Goal: Communication & Community: Answer question/provide support

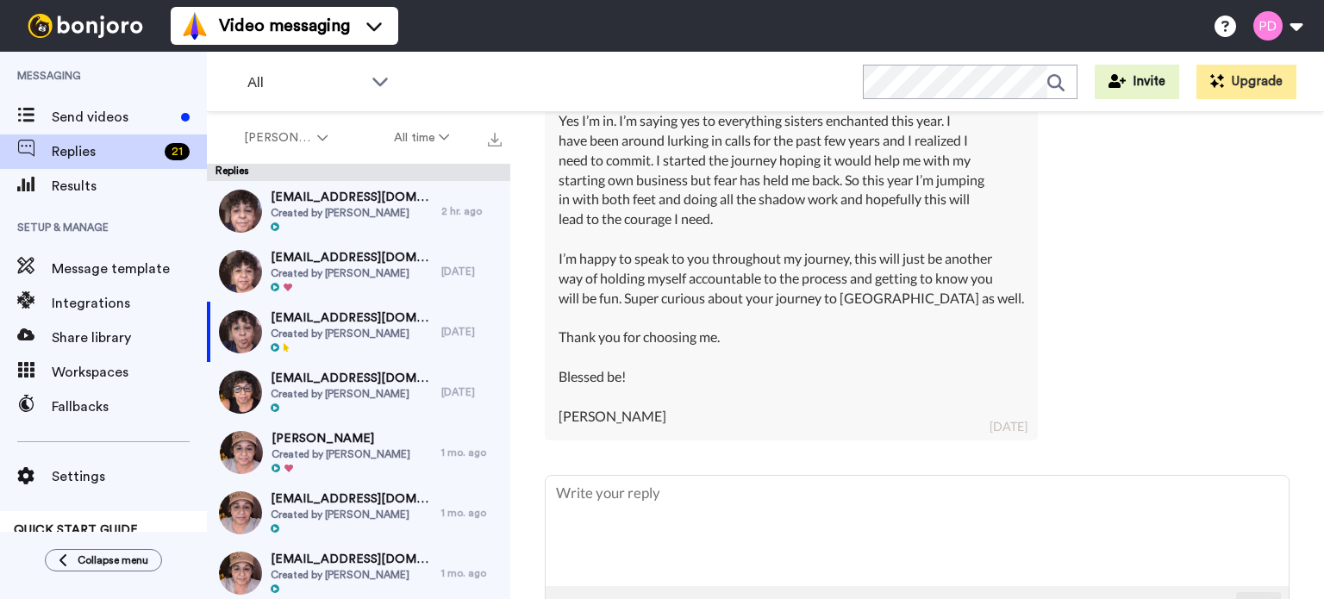
scroll to position [543, 0]
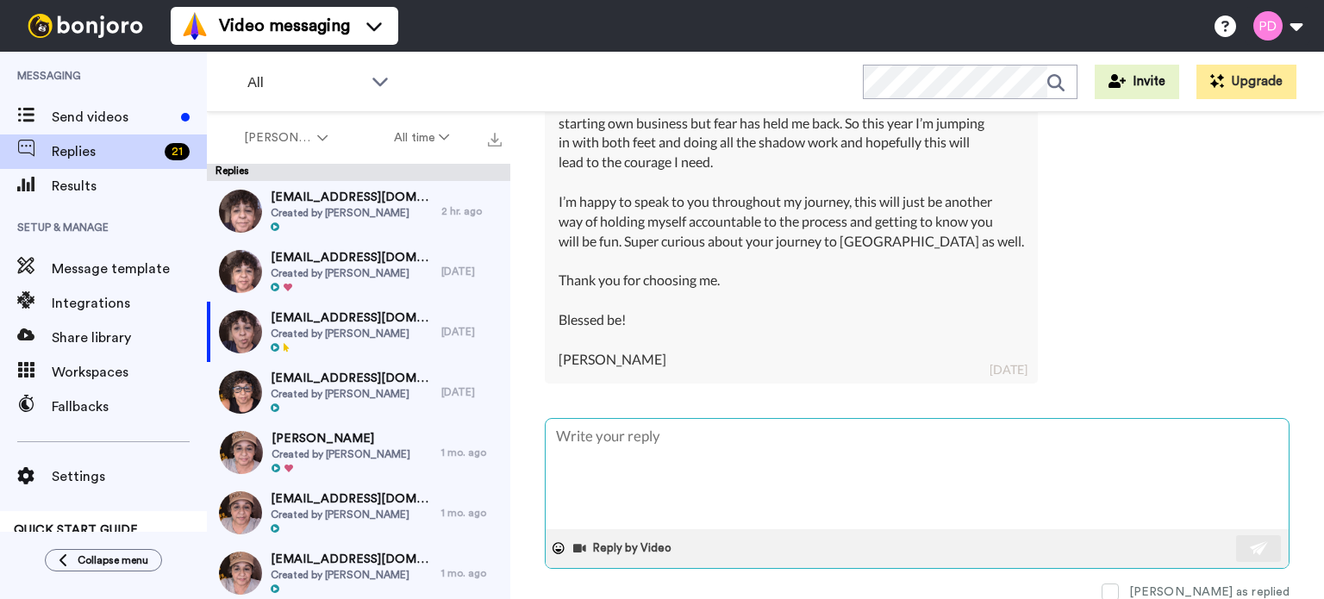
click at [628, 426] on textarea at bounding box center [917, 474] width 743 height 110
type textarea "H"
type textarea "x"
type textarea "Hi"
type textarea "x"
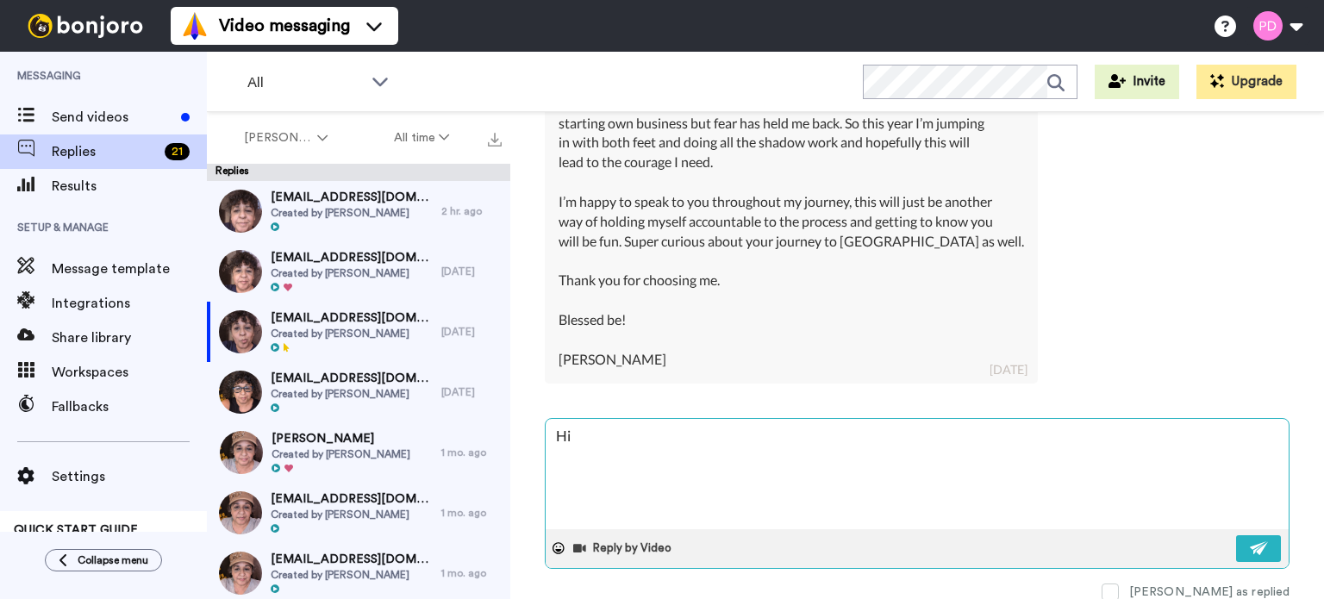
type textarea "Hi"
type textarea "x"
type textarea "Hi L"
type textarea "x"
type textarea "Hi Li"
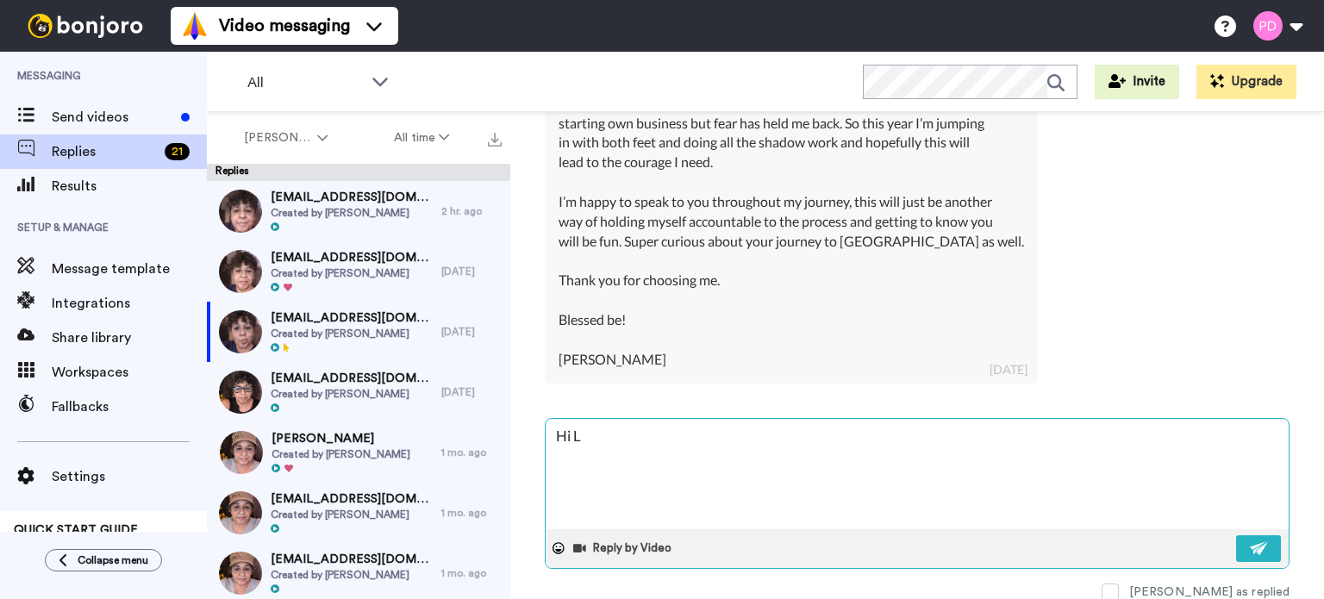
type textarea "x"
type textarea "Hi Lis"
type textarea "x"
type textarea "Hi Lisa"
type textarea "x"
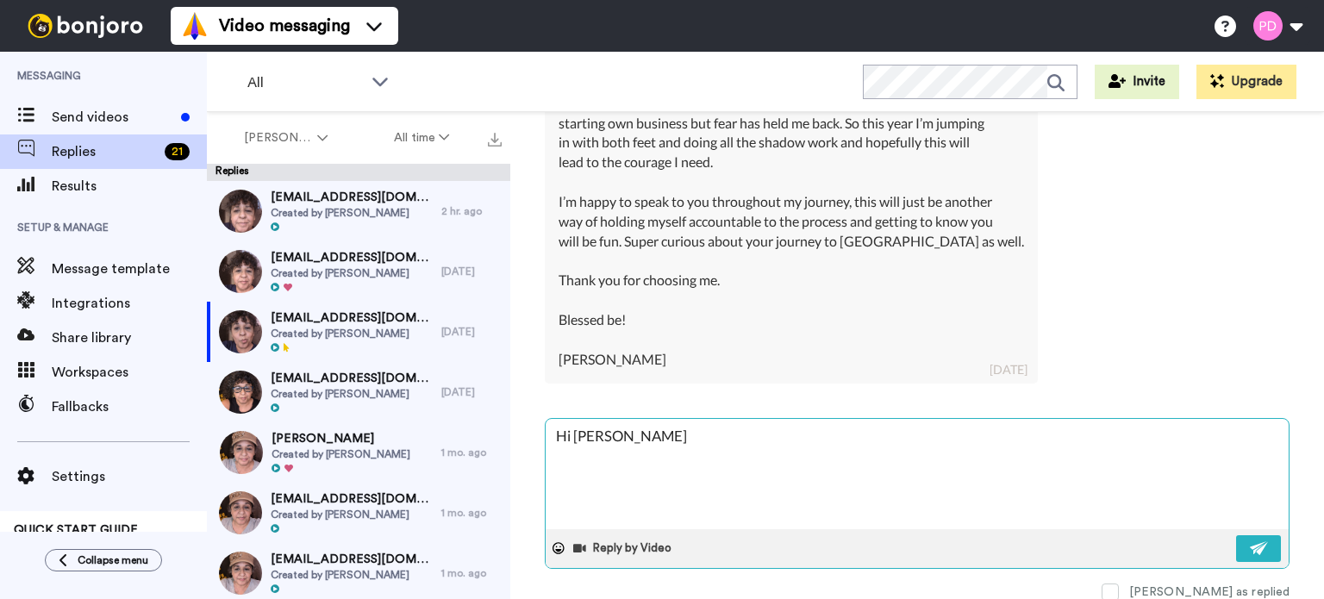
type textarea "Hi Lisa"
type textarea "x"
type textarea "Hi Lisa -"
type textarea "x"
type textarea "Hi Lisa -"
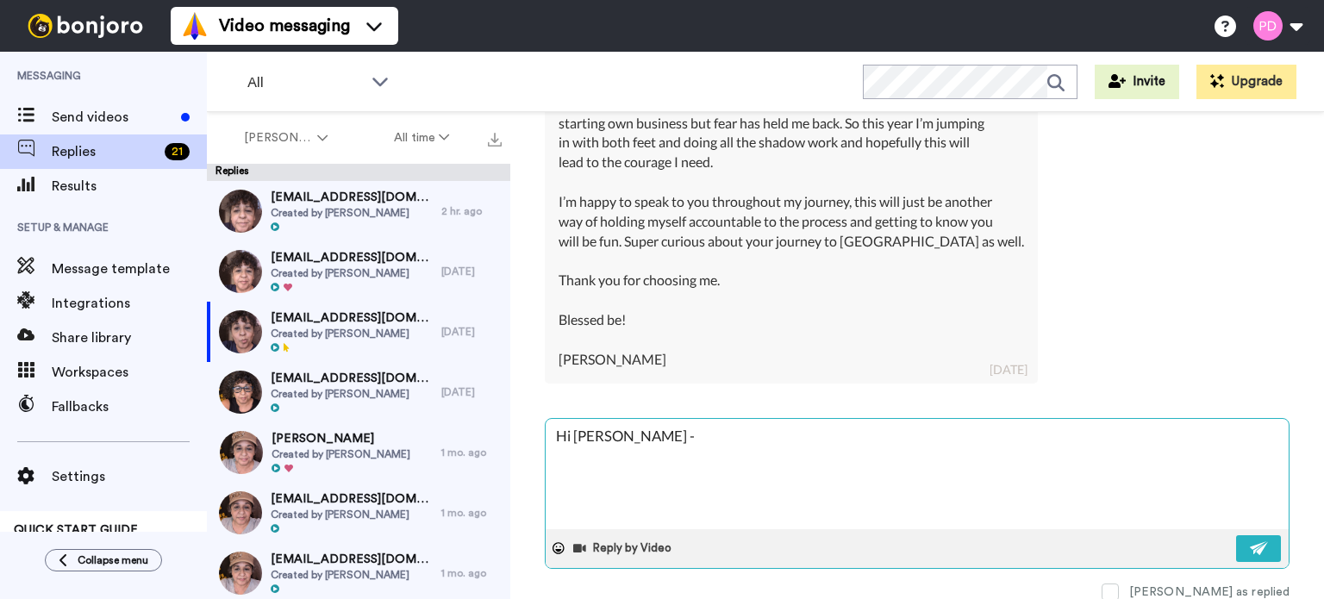
type textarea "x"
type textarea "Hi Lisa -"
type textarea "x"
type textarea "Hi Lisa - T"
type textarea "x"
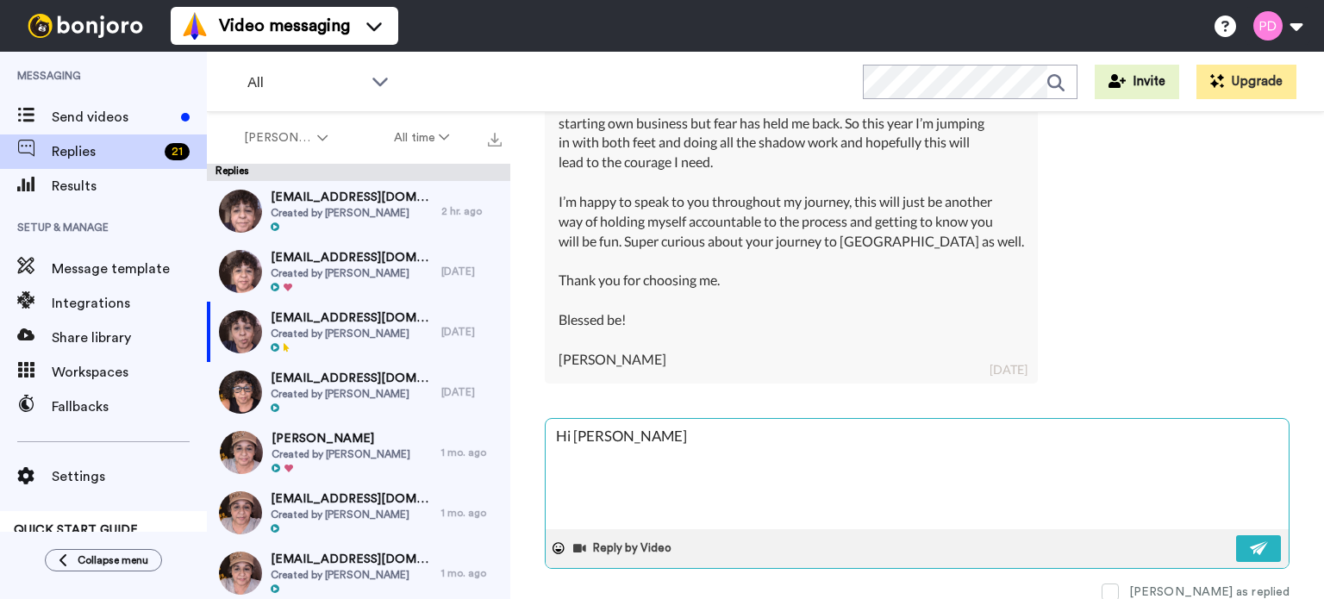
type textarea "Hi Lisa - Th"
type textarea "x"
type textarea "Hi Lisa - Tha"
type textarea "x"
type textarea "Hi Lisa - Than"
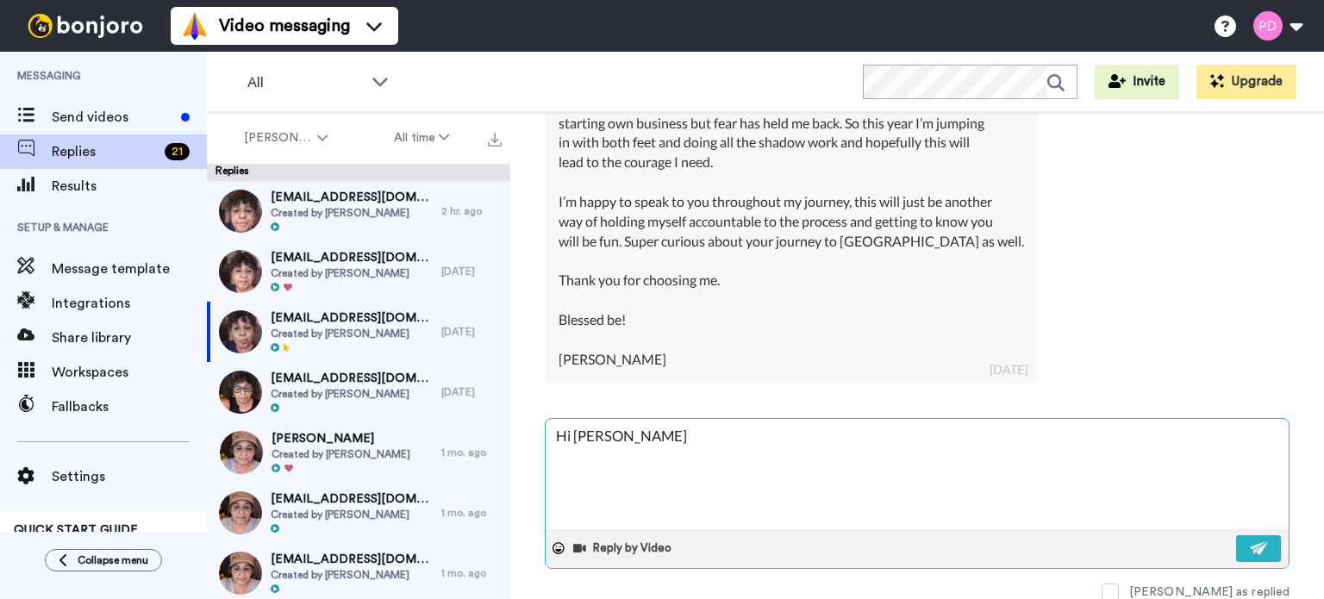
type textarea "x"
type textarea "Hi Lisa - Thank"
type textarea "x"
type textarea "Hi Lisa - Thank"
type textarea "x"
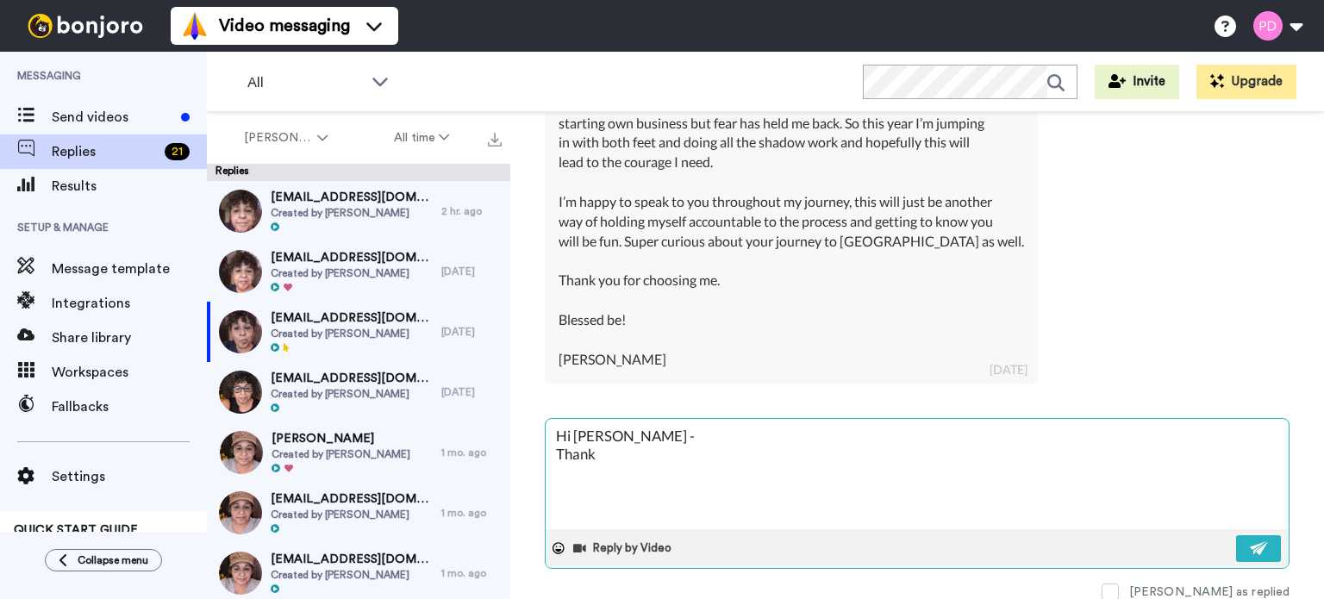
type textarea "Hi Lisa - Thank y"
type textarea "x"
type textarea "Hi Lisa - Thank yo"
type textarea "x"
type textarea "Hi Lisa - Thank you"
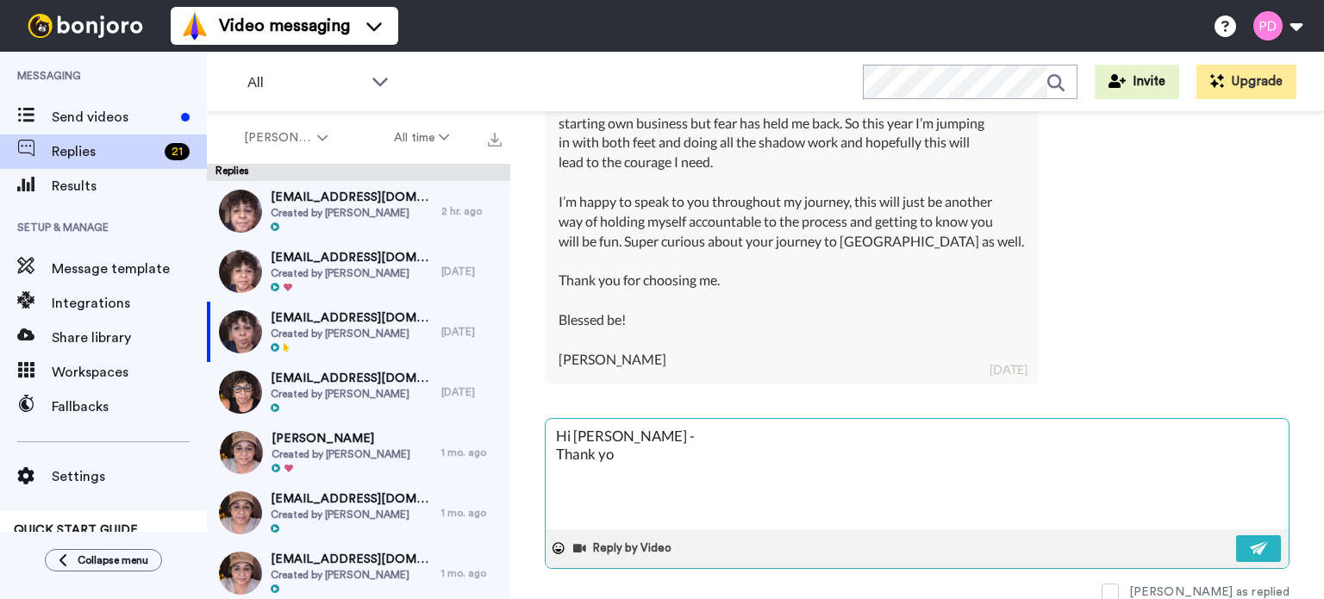
type textarea "x"
type textarea "Hi Lisa - Thank you"
type textarea "x"
type textarea "Hi Lisa - Thank you"
type textarea "x"
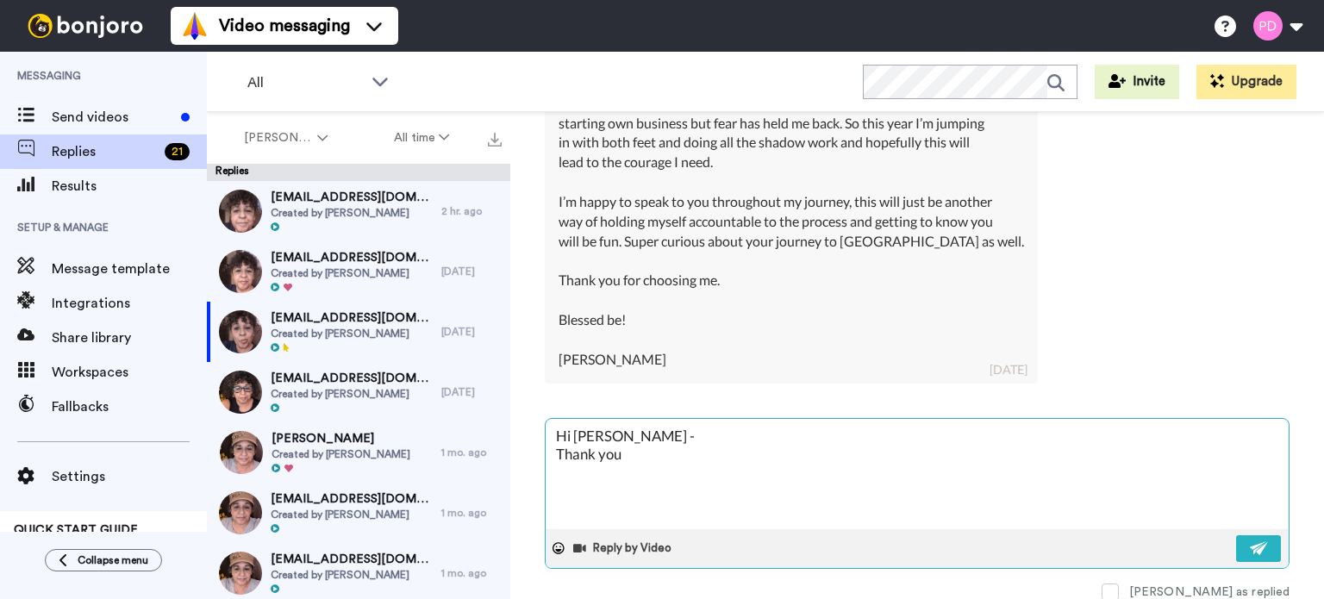
type textarea "Hi Lisa - Thank yo"
type textarea "x"
type textarea "Hi Lisa - Thank y"
type textarea "x"
type textarea "Hi Lisa - Thank"
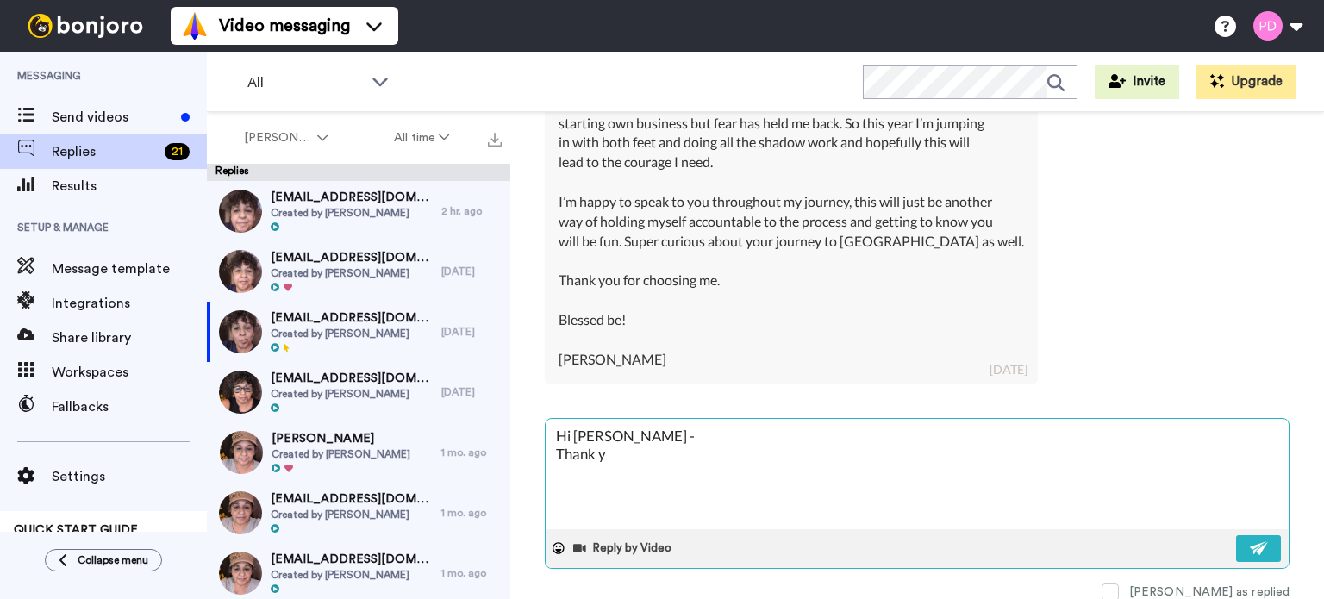
type textarea "x"
type textarea "Hi Lisa - Thank"
type textarea "x"
type textarea "Hi Lisa - Than"
type textarea "x"
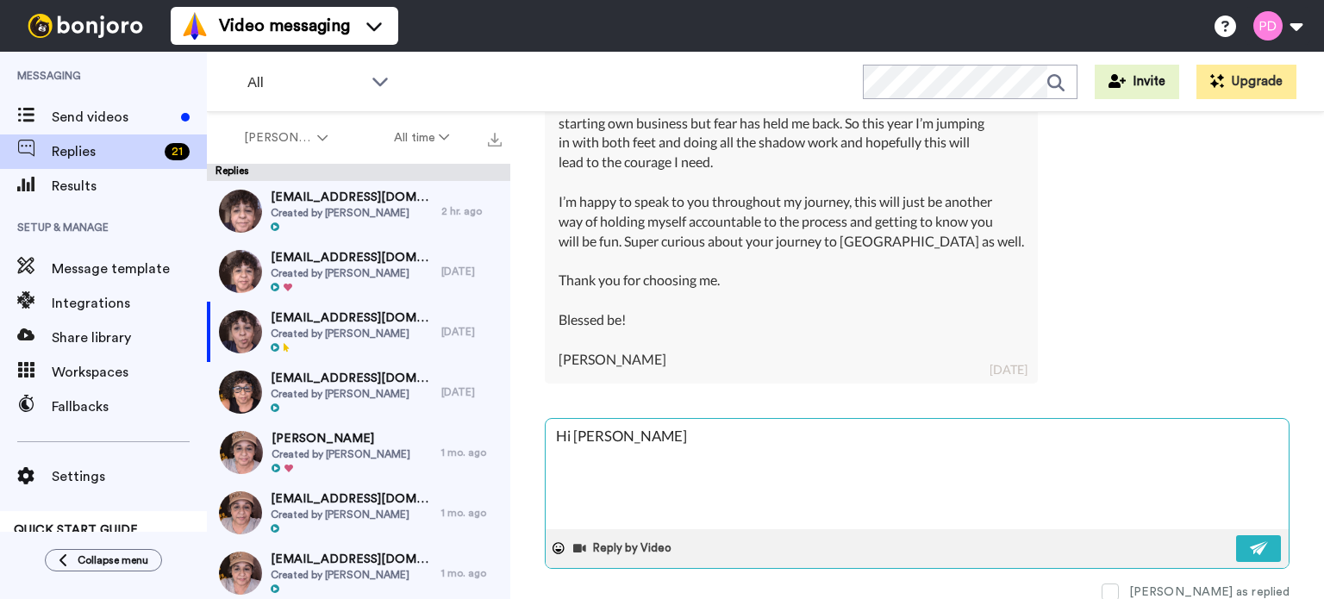
type textarea "Hi Lisa - Tha"
type textarea "x"
type textarea "Hi Lisa - Th"
type textarea "x"
type textarea "Hi Lisa - T"
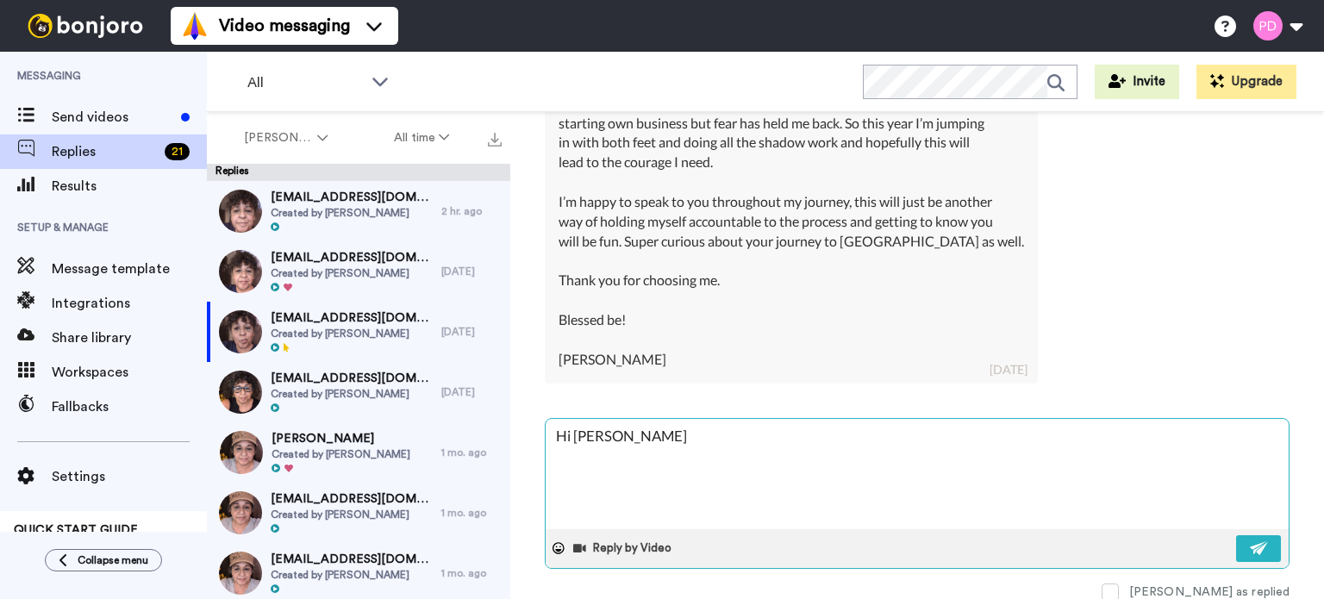
type textarea "x"
type textarea "Hi Lisa -"
type textarea "x"
type textarea "Hi Lisa - I"
type textarea "x"
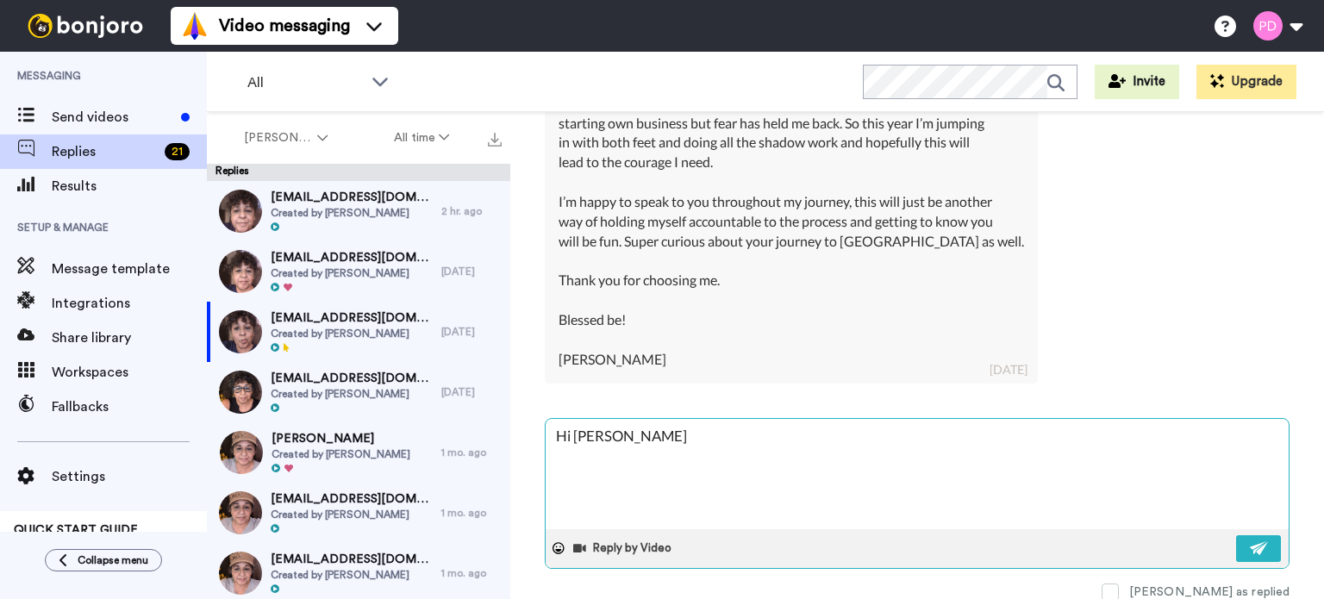
type textarea "Hi Lisa - I'"
type textarea "x"
type textarea "Hi Lisa - I'm"
type textarea "x"
type textarea "Hi Lisa - I'm"
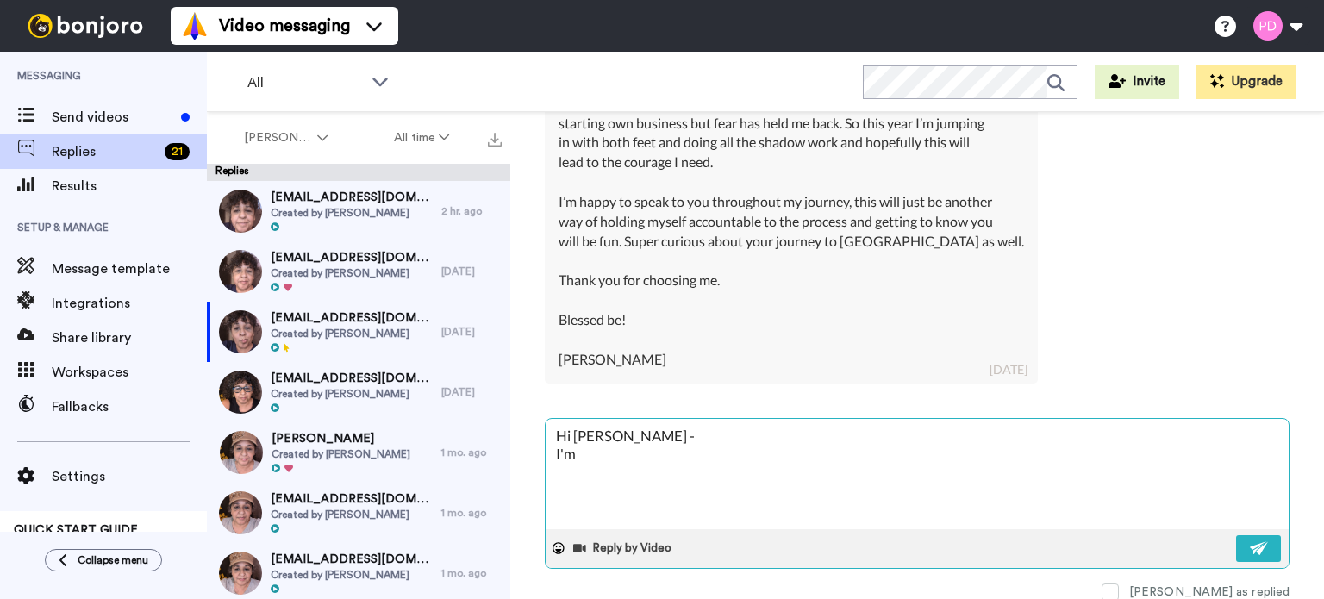
type textarea "x"
type textarea "Hi Lisa - I'm s"
type textarea "x"
type textarea "Hi Lisa - I'm so"
type textarea "x"
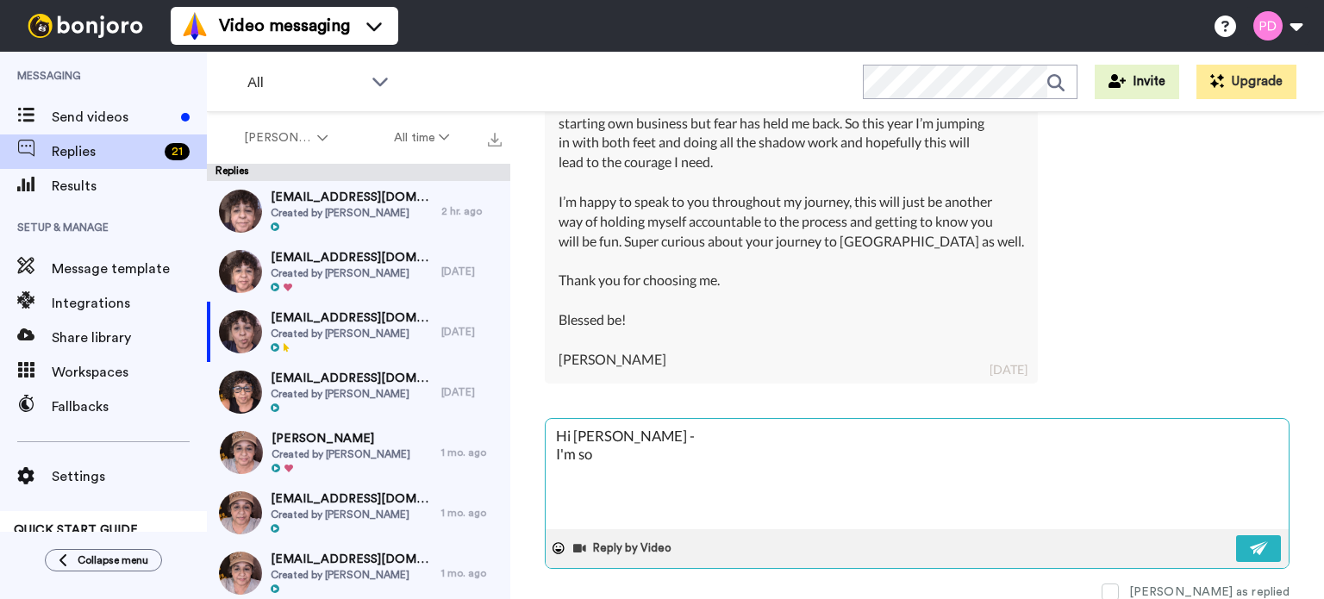
type textarea "Hi Lisa - I'm so"
type textarea "x"
type textarea "Hi Lisa - I'm so g"
type textarea "x"
type textarea "Hi Lisa - I'm so gl"
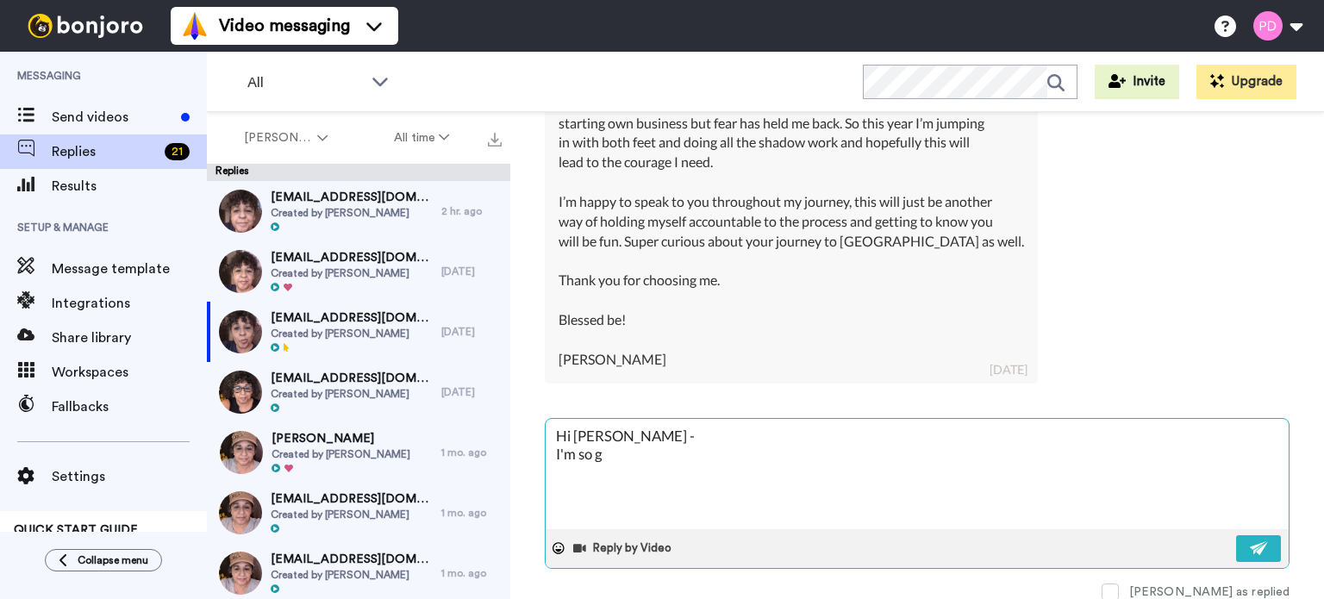
type textarea "x"
type textarea "Hi Lisa - I'm so gla"
type textarea "x"
type textarea "Hi Lisa - I'm so glad"
type textarea "x"
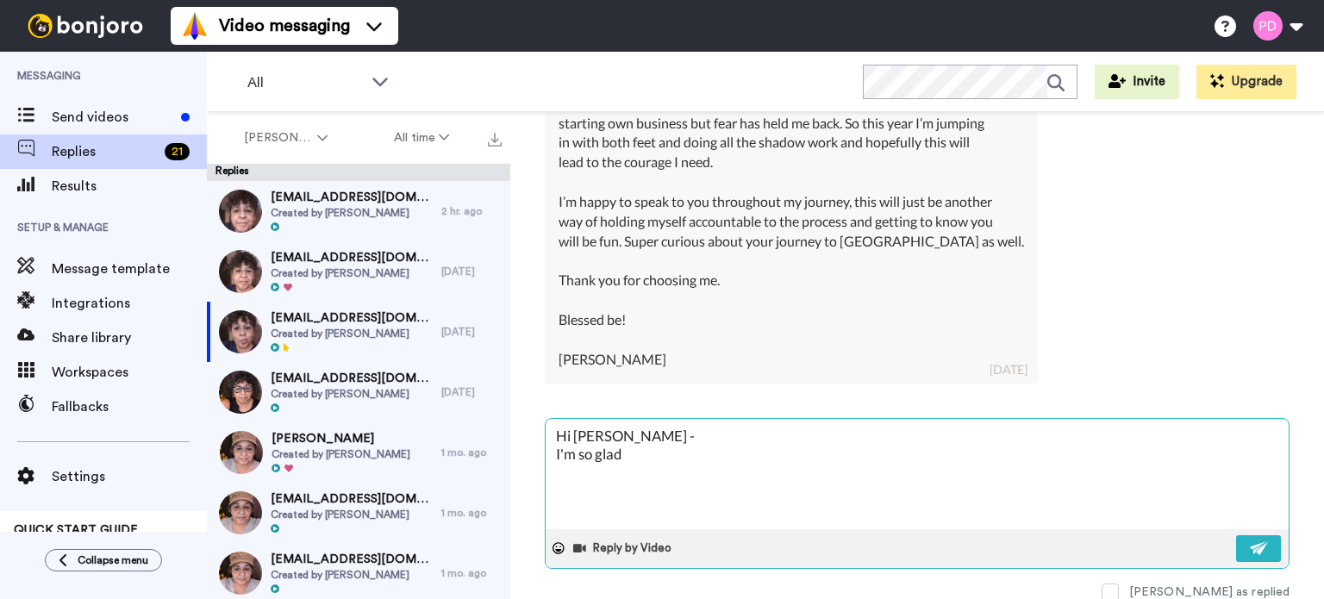
type textarea "Hi Lisa - I'm so glad"
type textarea "x"
type textarea "Hi Lisa - I'm so glad y"
type textarea "x"
type textarea "Hi Lisa - I'm so glad yo"
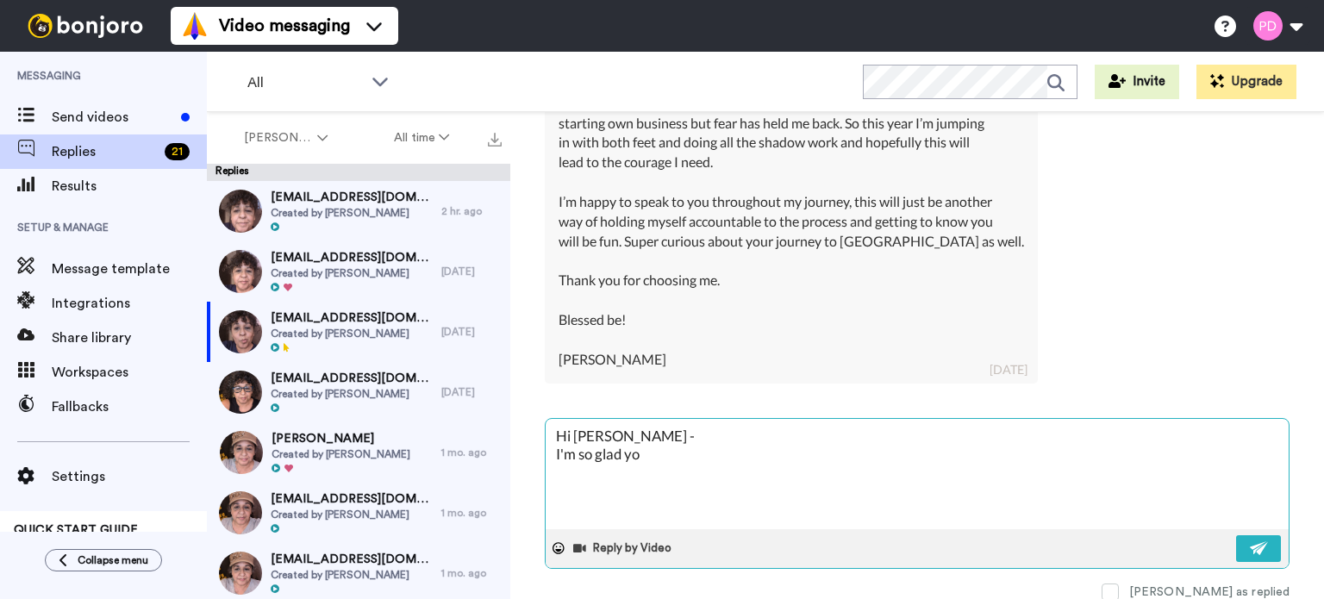
type textarea "x"
type textarea "Hi Lisa - I'm so glad you"
type textarea "x"
type textarea "Hi Lisa - I'm so glad you"
type textarea "x"
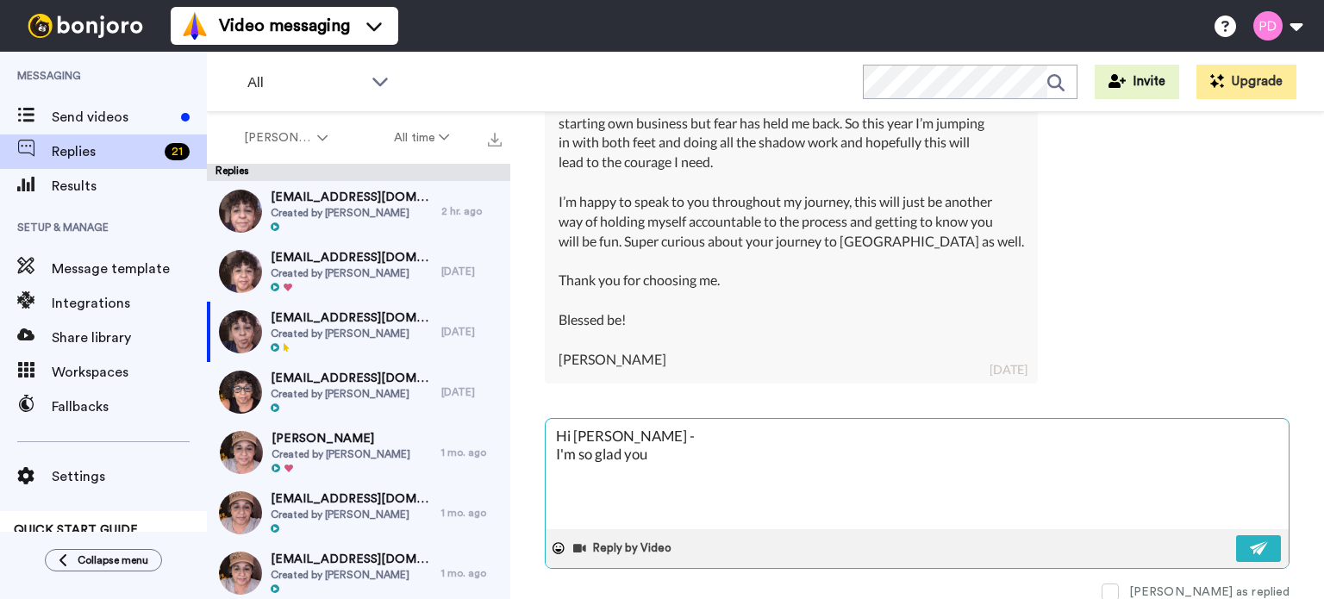
type textarea "Hi Lisa - I'm so glad you s"
type textarea "x"
type textarea "Hi Lisa - I'm so glad you sa"
type textarea "x"
type textarea "Hi Lisa - I'm so glad you sai"
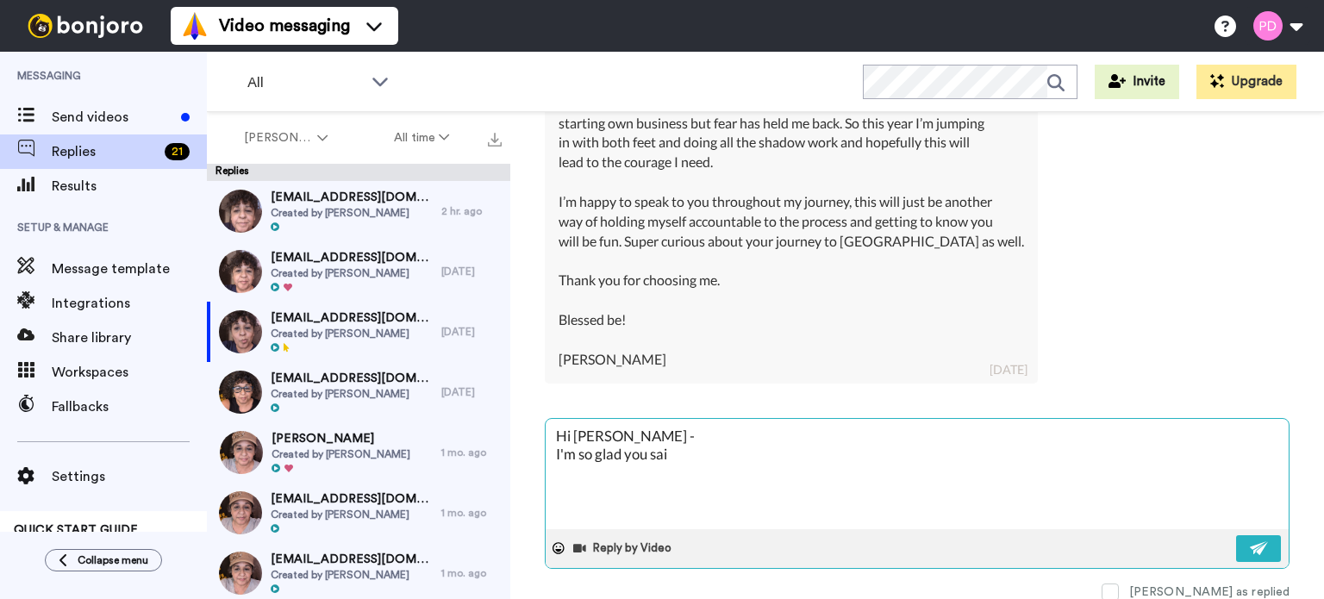
type textarea "x"
type textarea "Hi Lisa - I'm so glad you said"
type textarea "x"
type textarea "Hi Lisa - I'm so glad you said"
type textarea "x"
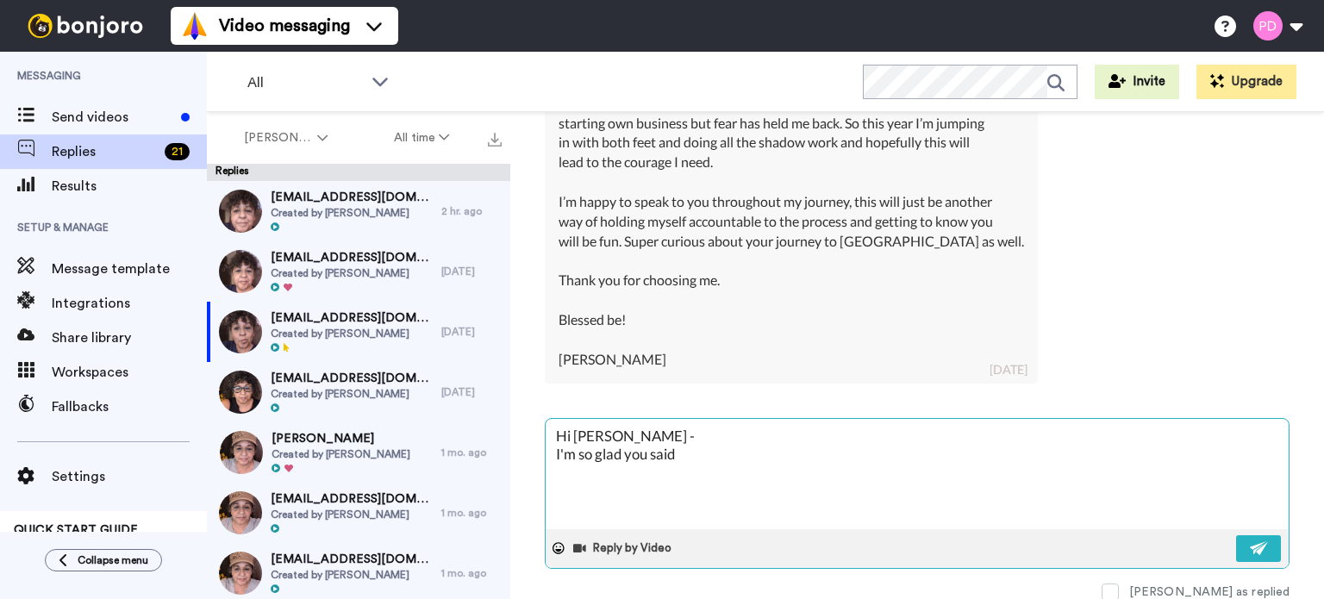
type textarea "Hi Lisa - I'm so glad you said y"
type textarea "x"
type textarea "Hi Lisa - I'm so glad you said ye"
type textarea "x"
type textarea "Hi Lisa - I'm so glad you said yes"
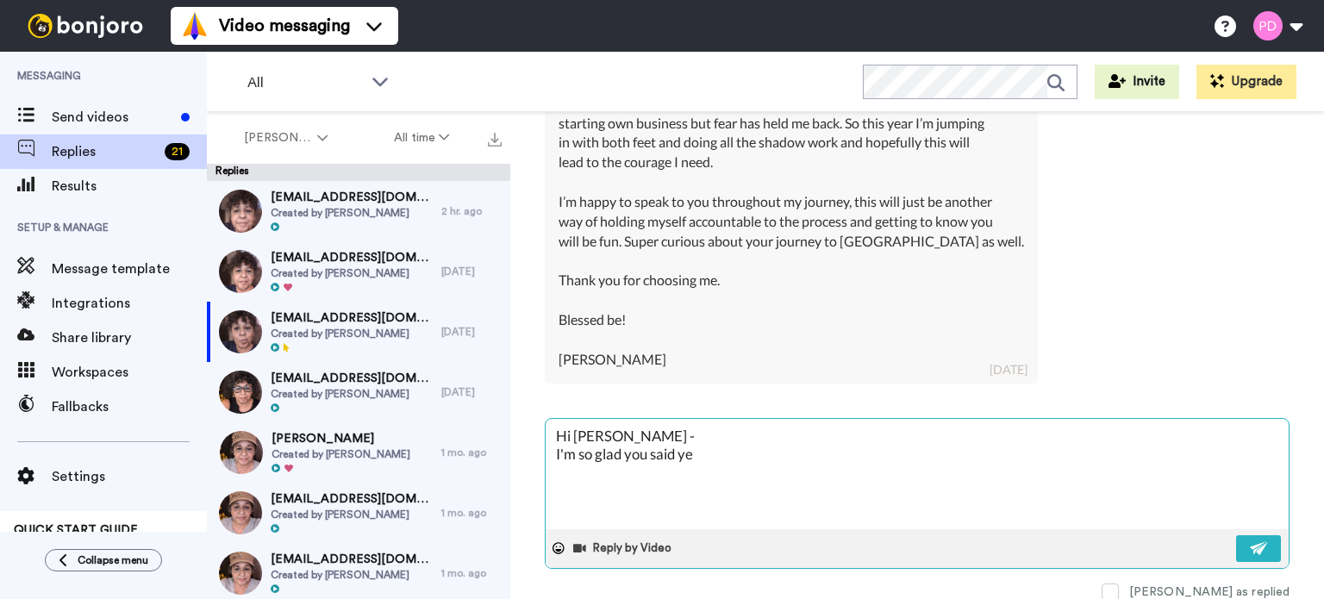
type textarea "x"
type textarea "Hi Lisa - I'm so glad you said yes"
type textarea "x"
type textarea "Hi Lisa - I'm so glad you said yes"
type textarea "x"
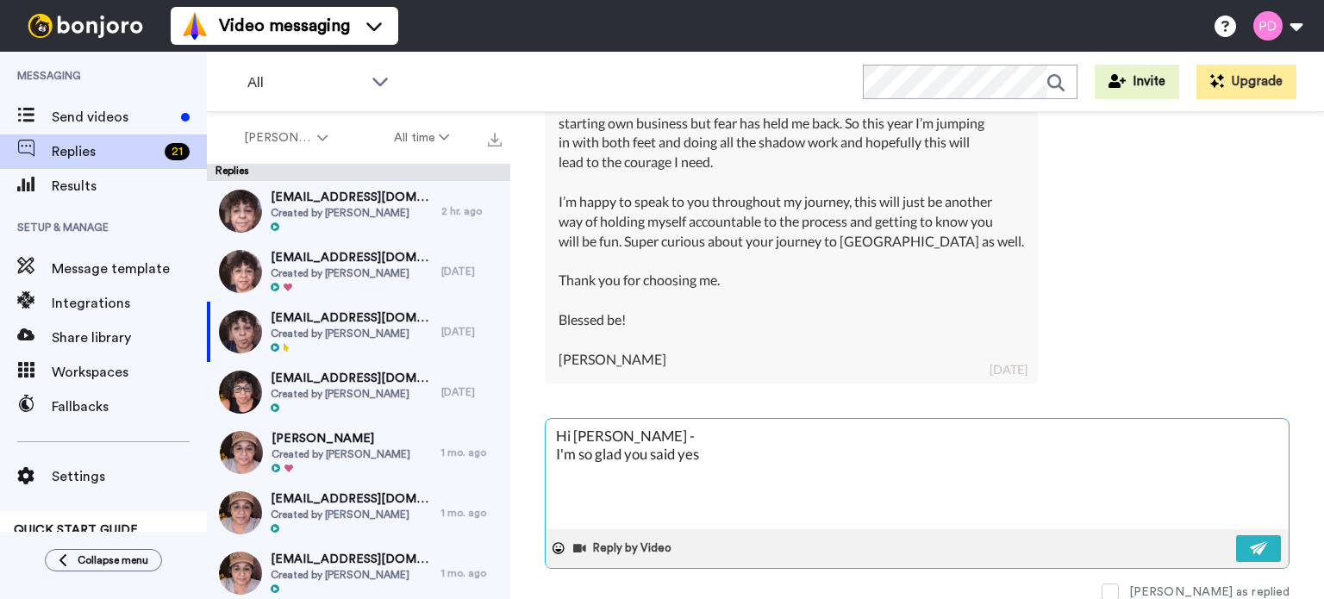
type textarea "Hi Lisa - I'm so glad you said yes!"
type textarea "x"
type textarea "Hi Lisa - I'm so glad you said yes!"
type textarea "x"
type textarea "Hi Lisa - I'm so glad you said yes! J"
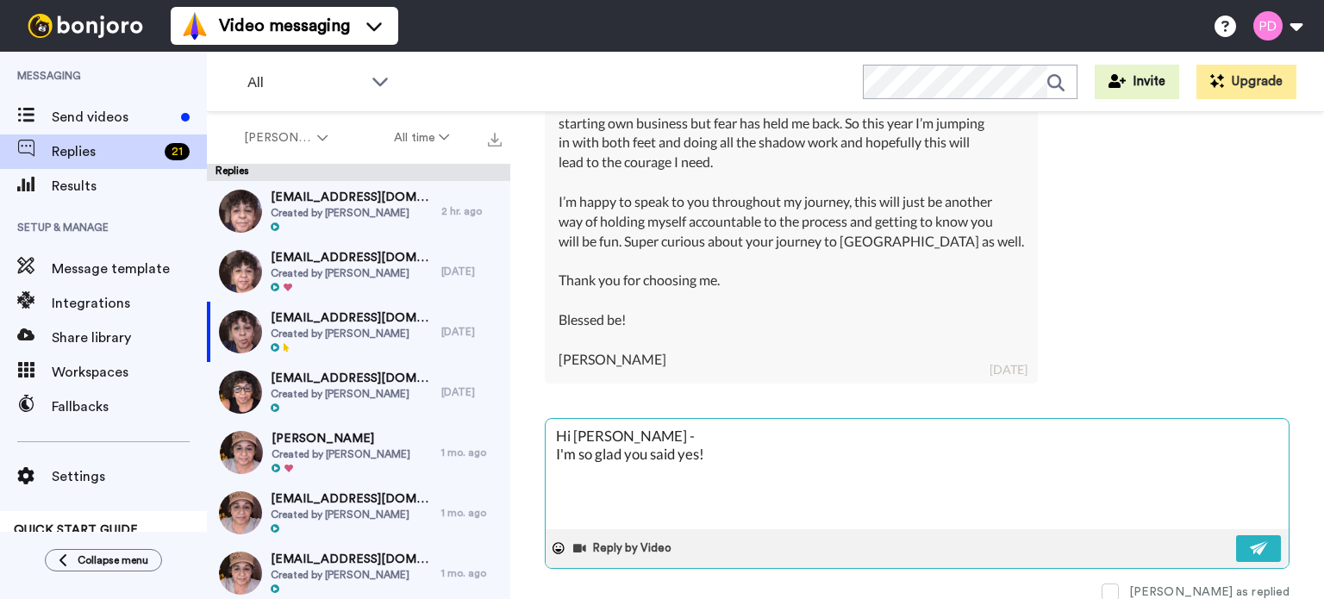
type textarea "x"
type textarea "Hi Lisa - I'm so glad you said yes! Ju"
type textarea "x"
type textarea "Hi Lisa - I'm so glad you said yes! Jus"
type textarea "x"
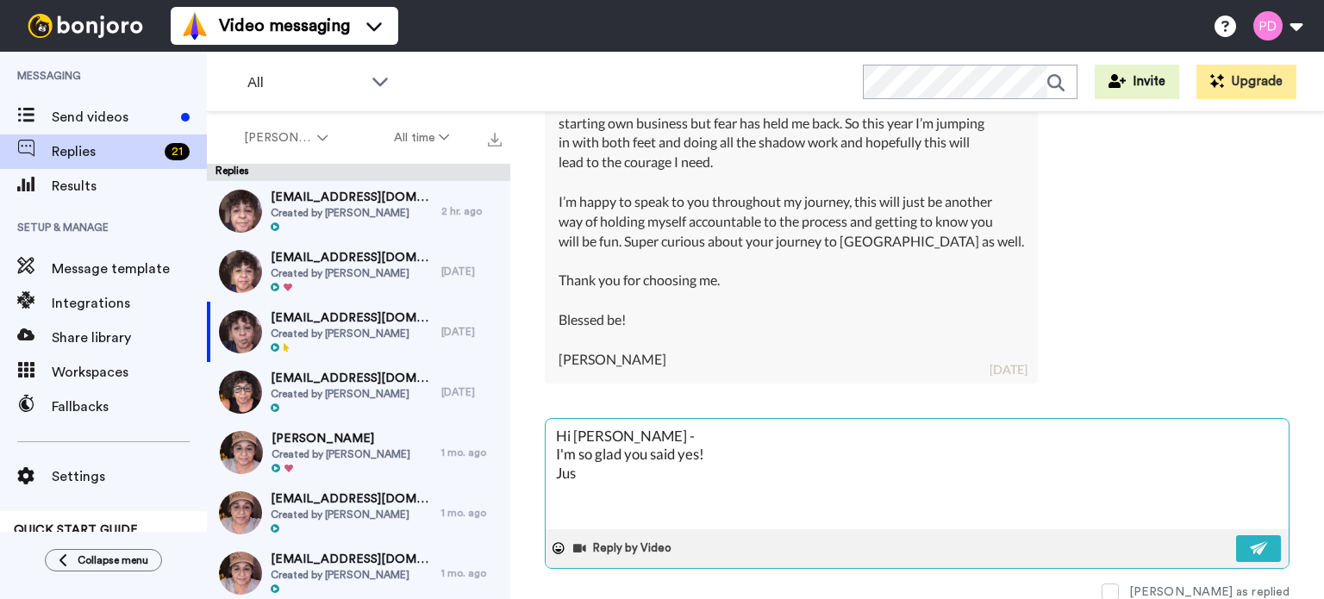
type textarea "Hi Lisa - I'm so glad you said yes! Just"
type textarea "x"
type textarea "Hi Lisa - I'm so glad you said yes! Just"
type textarea "x"
type textarea "Hi Lisa - I'm so glad you said yes! Just a"
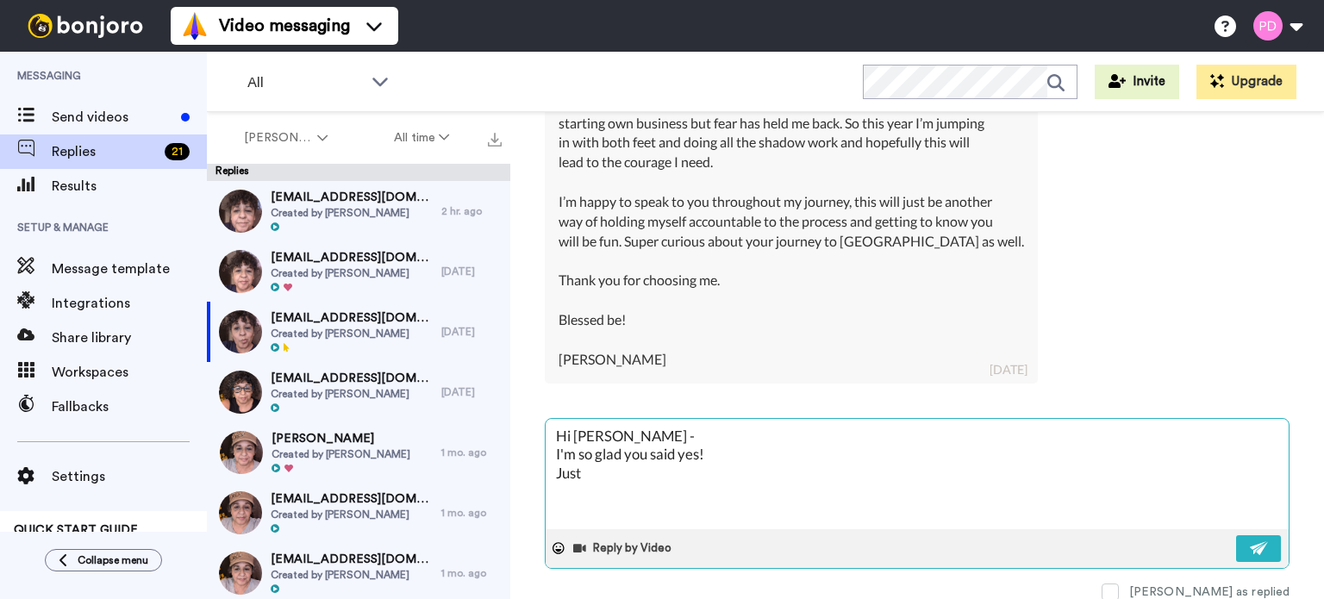
type textarea "x"
type textarea "Hi Lisa - I'm so glad you said yes! Just a"
type textarea "x"
type textarea "Hi Lisa - I'm so glad you said yes! Just a h"
type textarea "x"
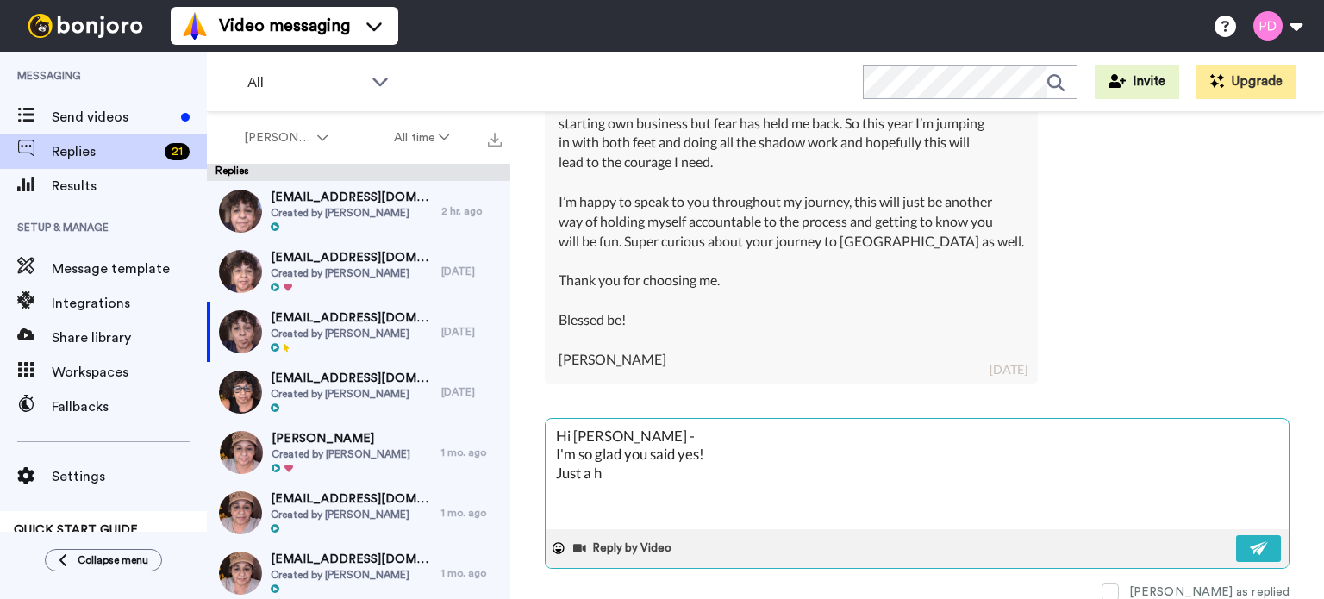
type textarea "Hi Lisa - I'm so glad you said yes! Just a ha"
type textarea "x"
type textarea "Hi Lisa - I'm so glad you said yes! Just a had"
type textarea "x"
type textarea "Hi Lisa - I'm so glad you said yes! Just a ha"
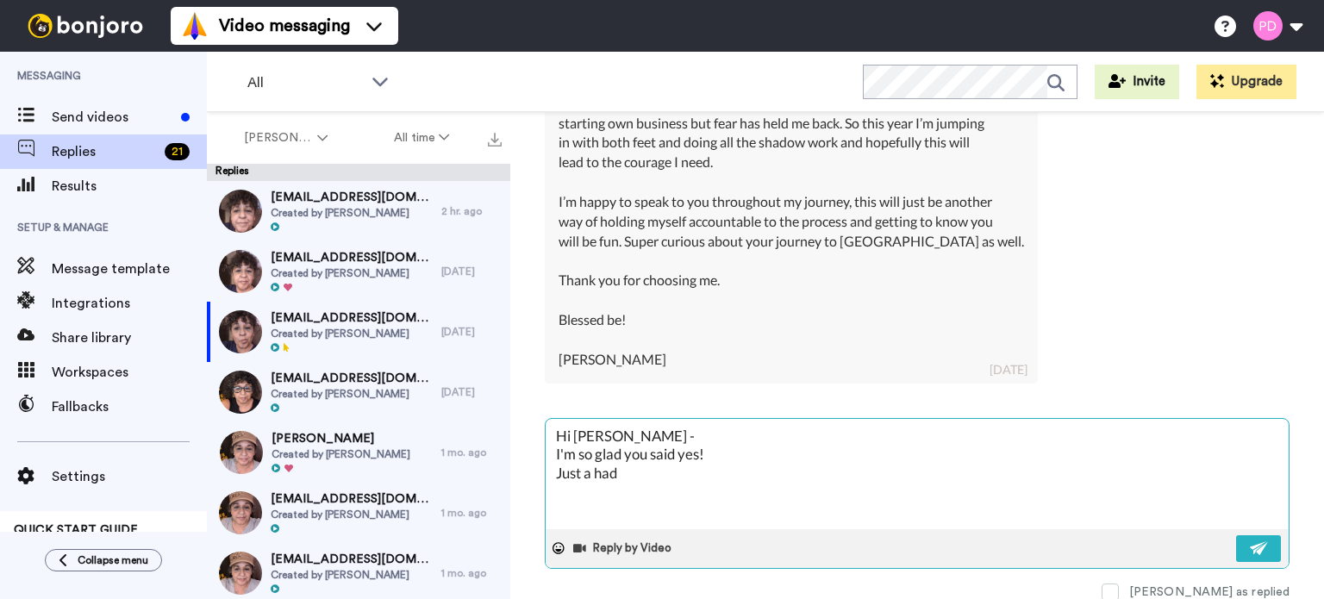
type textarea "x"
type textarea "Hi Lisa - I'm so glad you said yes! Just a h"
type textarea "x"
type textarea "Hi Lisa - I'm so glad you said yes! Just a he"
type textarea "x"
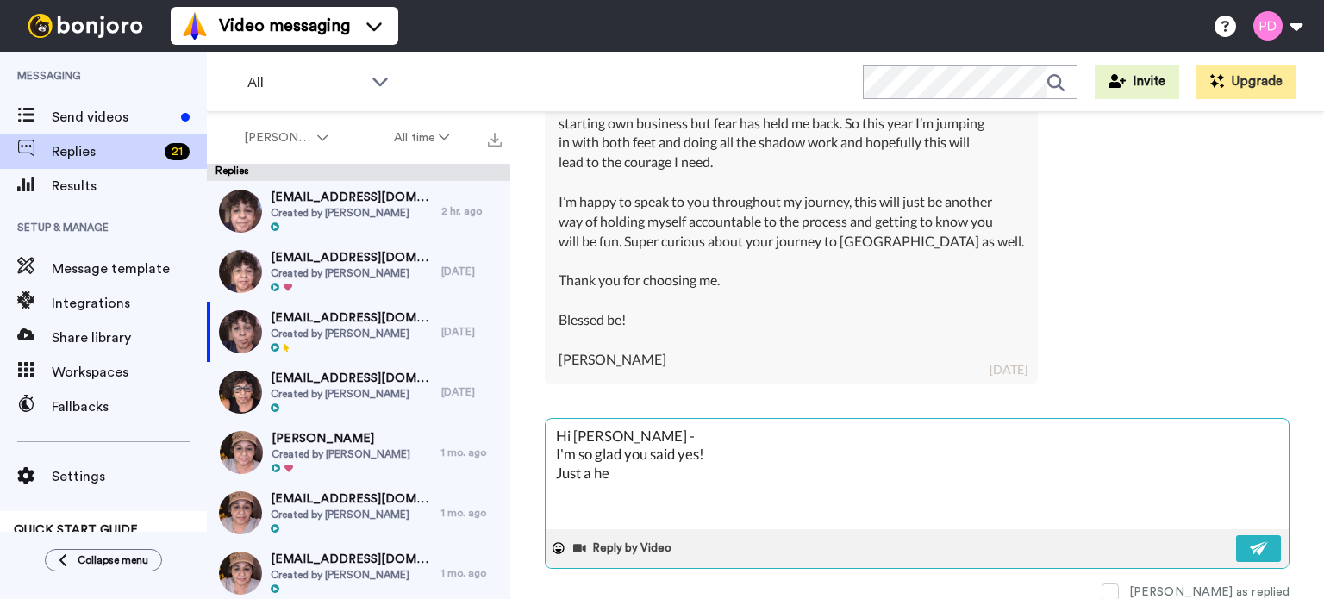
type textarea "Hi Lisa - I'm so glad you said yes! Just a hea"
type textarea "x"
type textarea "Hi Lisa - I'm so glad you said yes! Just a heas"
type textarea "x"
type textarea "Hi Lisa - I'm so glad you said yes! Just a heasd"
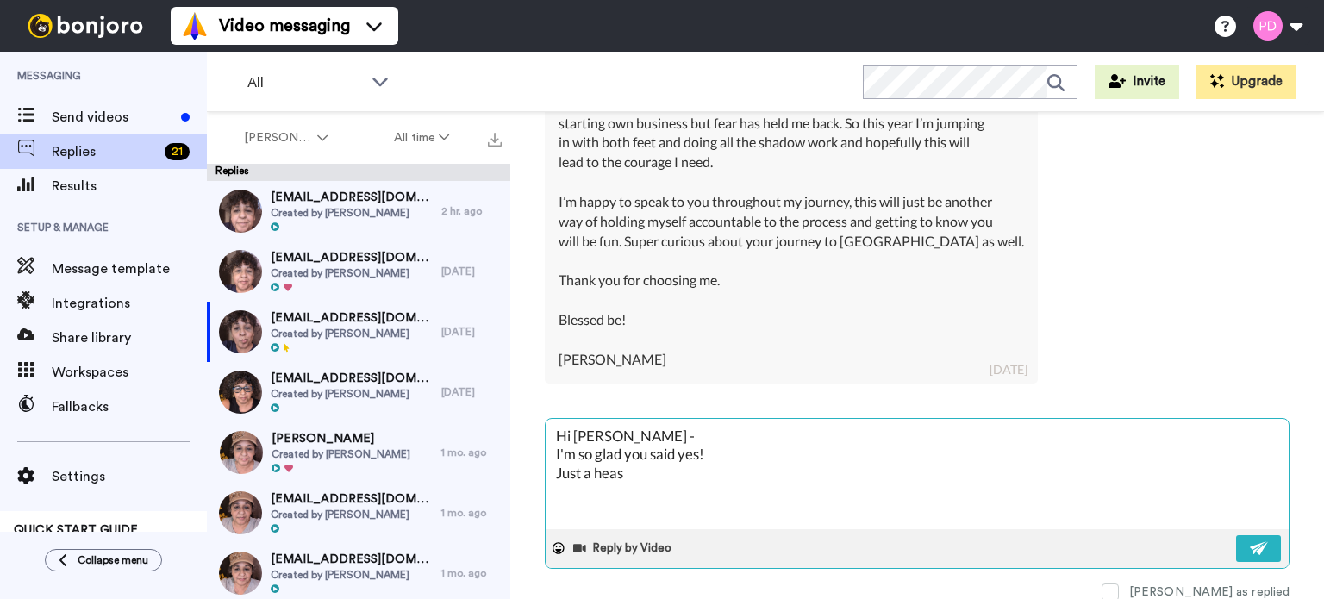
type textarea "x"
type textarea "Hi Lisa - I'm so glad you said yes! Just a heas"
type textarea "x"
type textarea "Hi Lisa - I'm so glad you said yes! Just a hea"
type textarea "x"
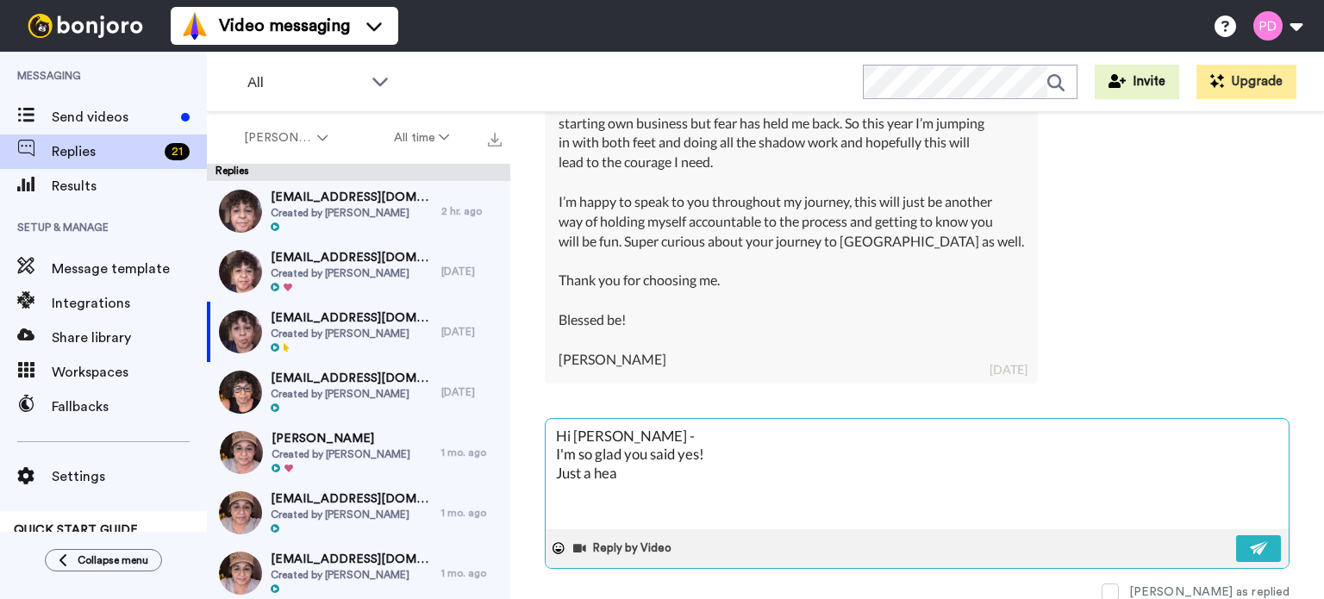
type textarea "Hi Lisa - I'm so glad you said yes! Just a head"
type textarea "x"
type textarea "Hi Lisa - I'm so glad you said yes! Just a heads"
type textarea "x"
type textarea "Hi Lisa - I'm so glad you said yes! Just a heads"
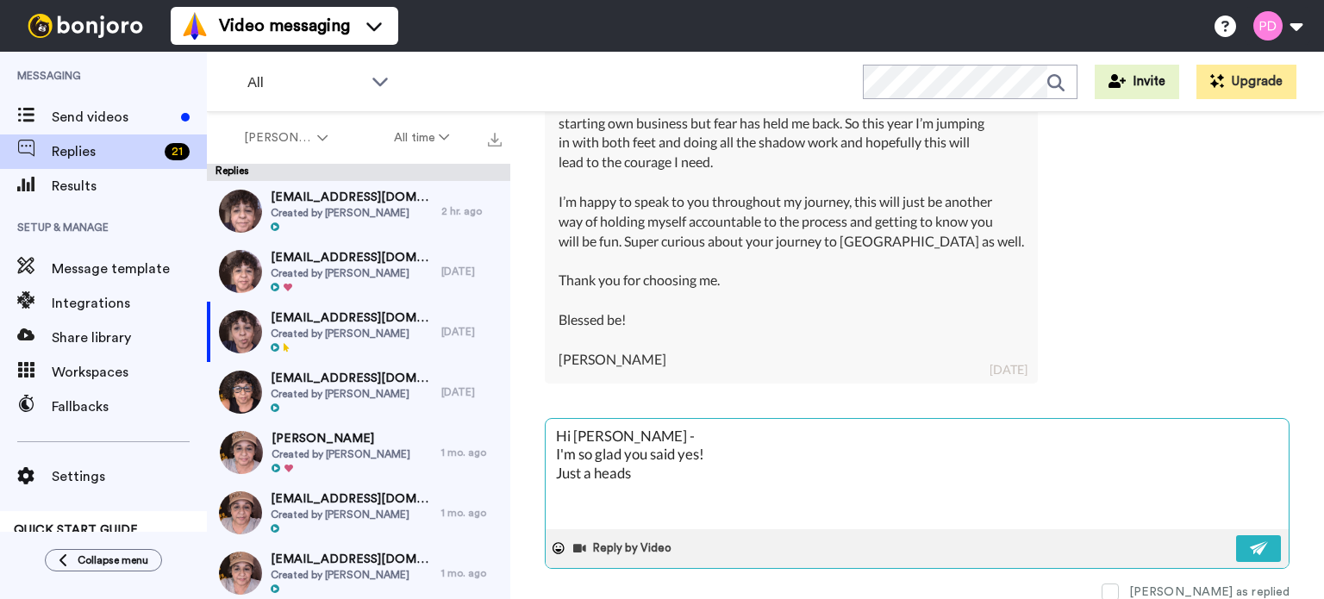
type textarea "x"
type textarea "Hi Lisa - I'm so glad you said yes! Just a heads u"
type textarea "x"
type textarea "Hi Lisa - I'm so glad you said yes! Just a heads up"
type textarea "x"
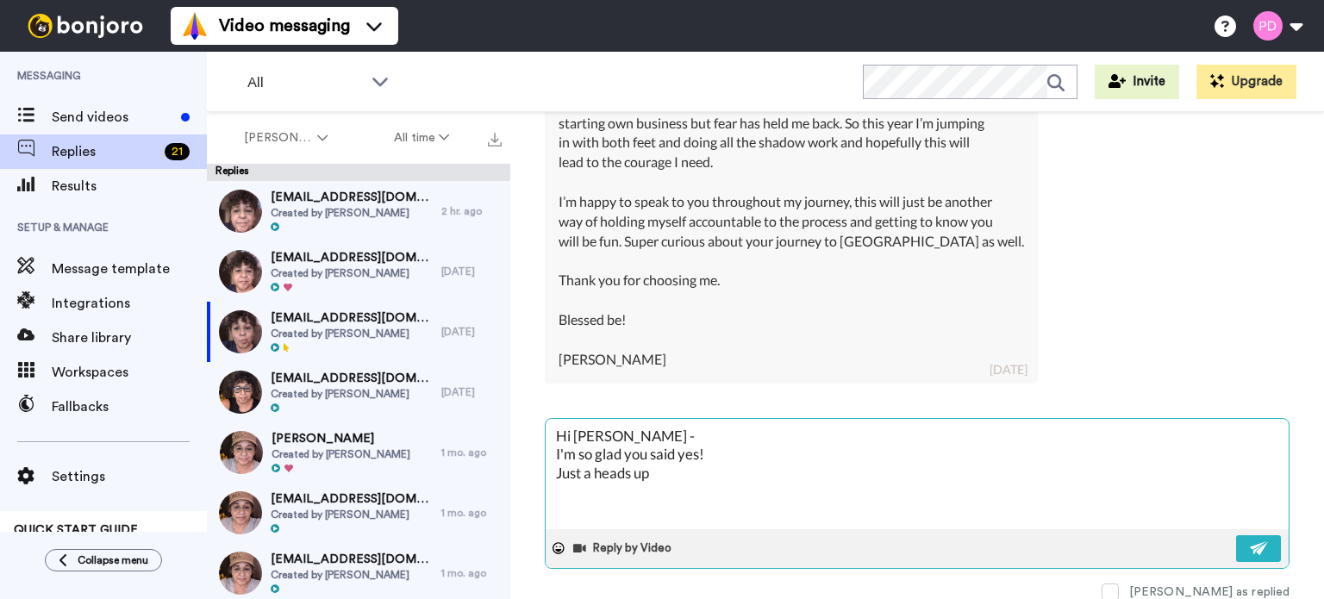
type textarea "Hi Lisa - I'm so glad you said yes! Just a heads up,"
type textarea "x"
type textarea "Hi Lisa - I'm so glad you said yes! Just a heads up,"
type textarea "x"
type textarea "Hi Lisa - I'm so glad you said yes! Just a heads up, I"
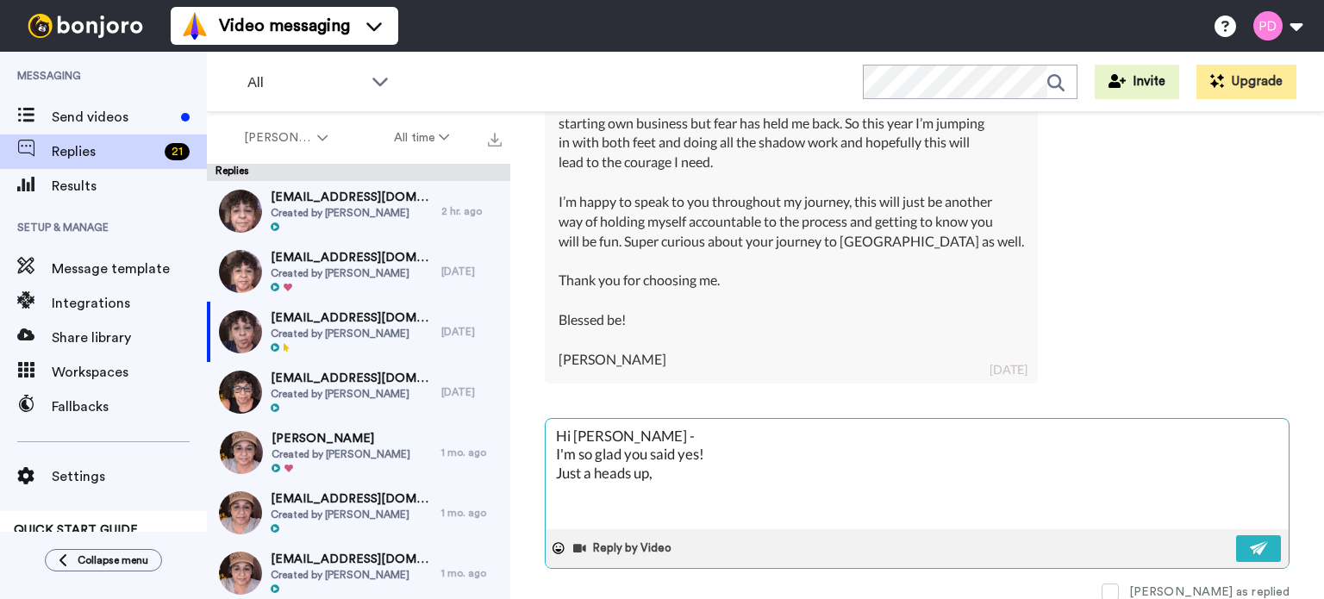
type textarea "x"
type textarea "Hi Lisa - I'm so glad you said yes! Just a heads up, I"
type textarea "x"
type textarea "Hi Lisa - I'm so glad you said yes! Just a heads up, I w"
type textarea "x"
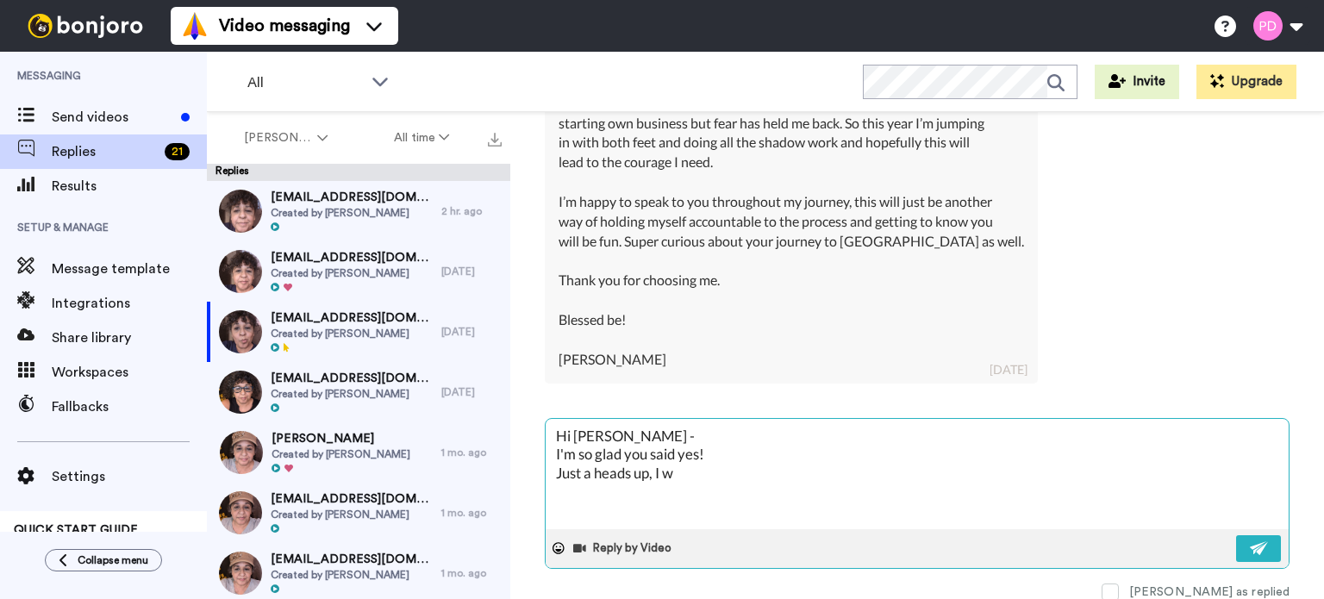
type textarea "Hi Lisa - I'm so glad you said yes! Just a heads up, I wi"
type textarea "x"
type textarea "Hi Lisa - I'm so glad you said yes! Just a heads up, I wil"
type textarea "x"
type textarea "Hi Lisa - I'm so glad you said yes! Just a heads up, I will"
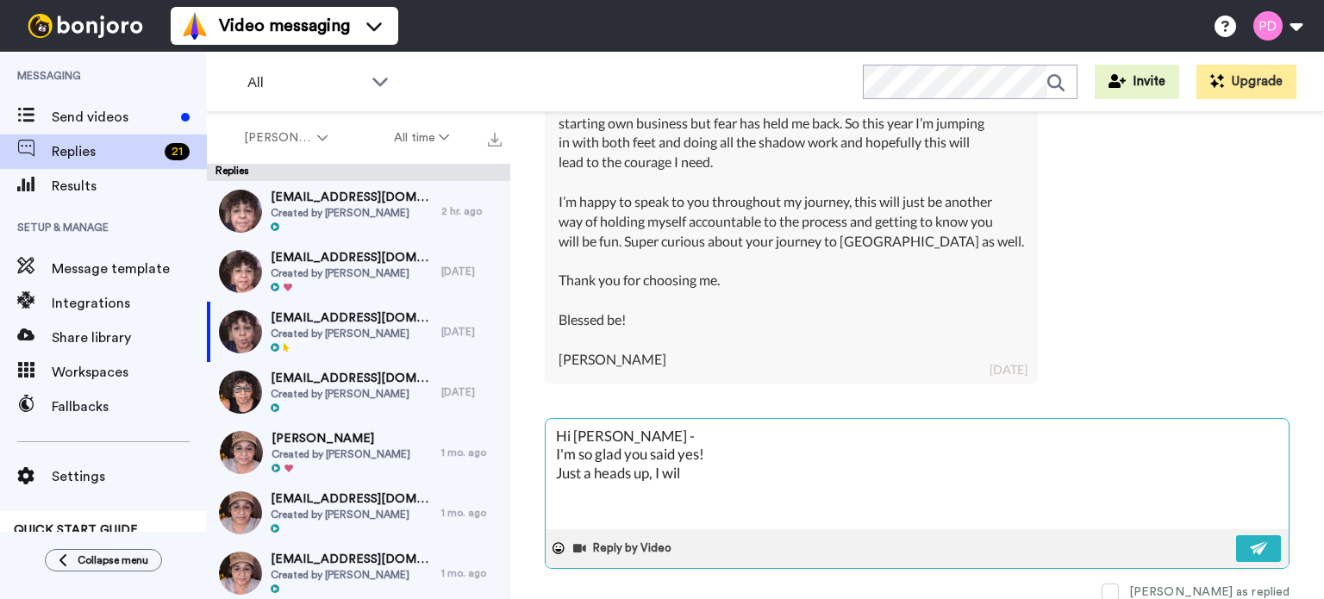
type textarea "x"
type textarea "Hi Lisa - I'm so glad you said yes! Just a heads up, I wil"
type textarea "x"
type textarea "Hi Lisa - I'm so glad you said yes! Just a heads up, I wi"
type textarea "x"
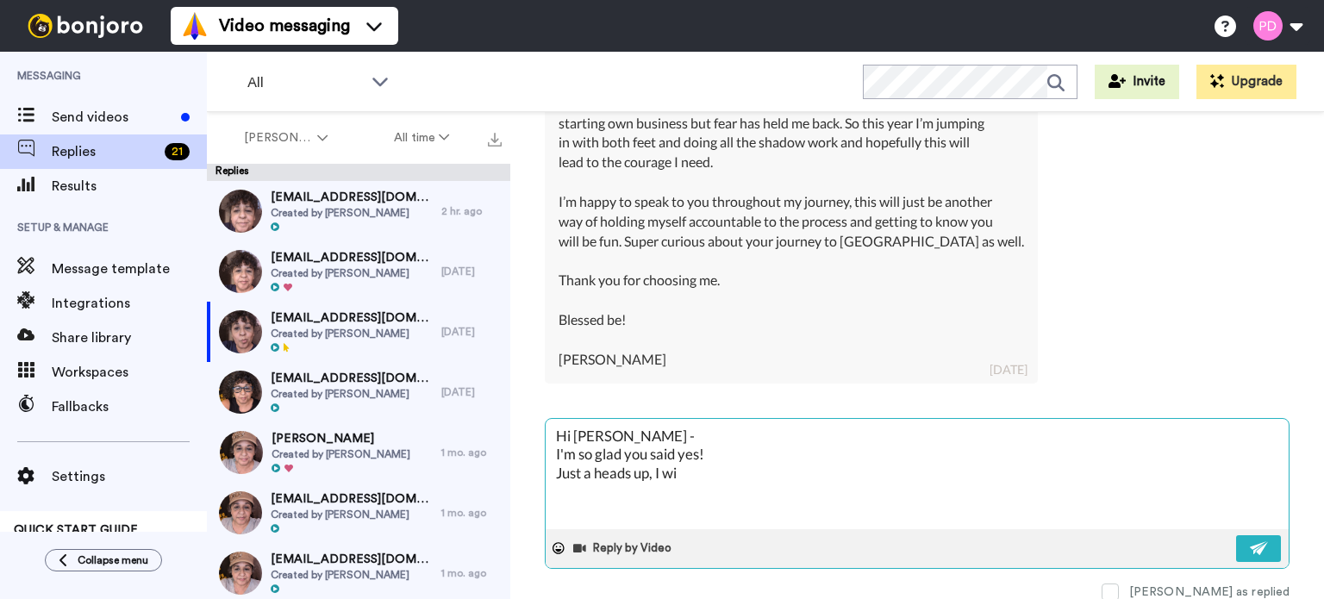
type textarea "Hi Lisa - I'm so glad you said yes! Just a heads up, I w"
type textarea "x"
type textarea "Hi Lisa - I'm so glad you said yes! Just a heads up, I"
type textarea "x"
type textarea "Hi Lisa - I'm so glad you said yes! Just a heads up, I a"
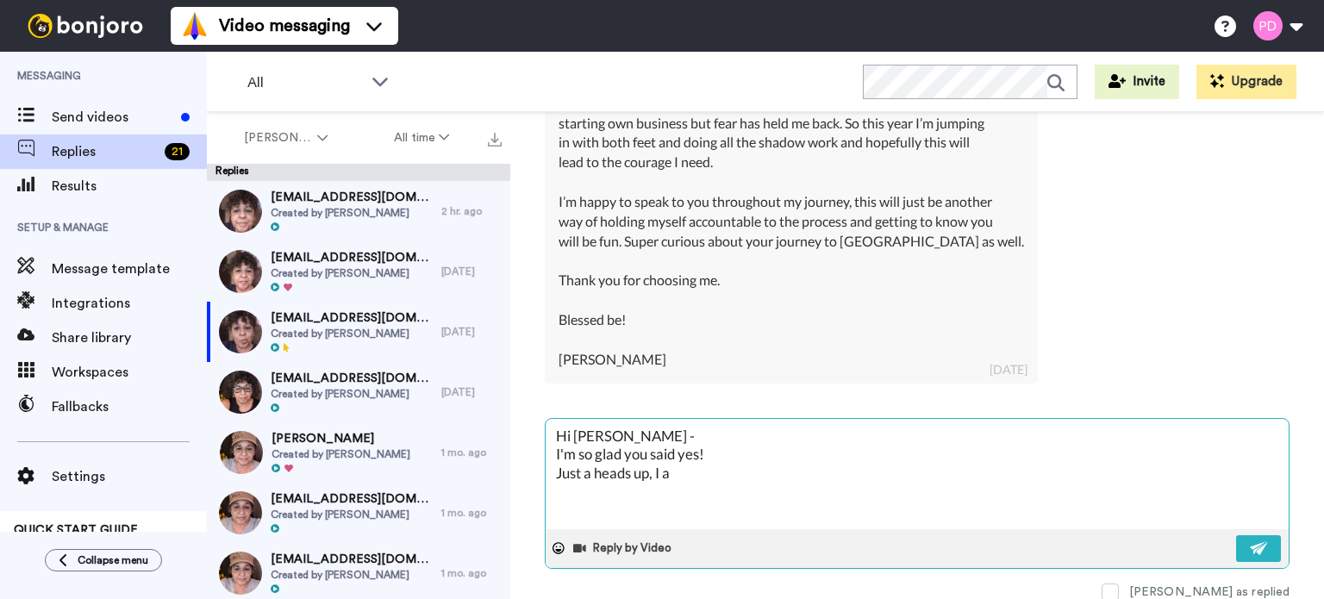
type textarea "x"
type textarea "Hi Lisa - I'm so glad you said yes! Just a heads up, I am"
type textarea "x"
type textarea "Hi Lisa - I'm so glad you said yes! Just a heads up, I am"
type textarea "x"
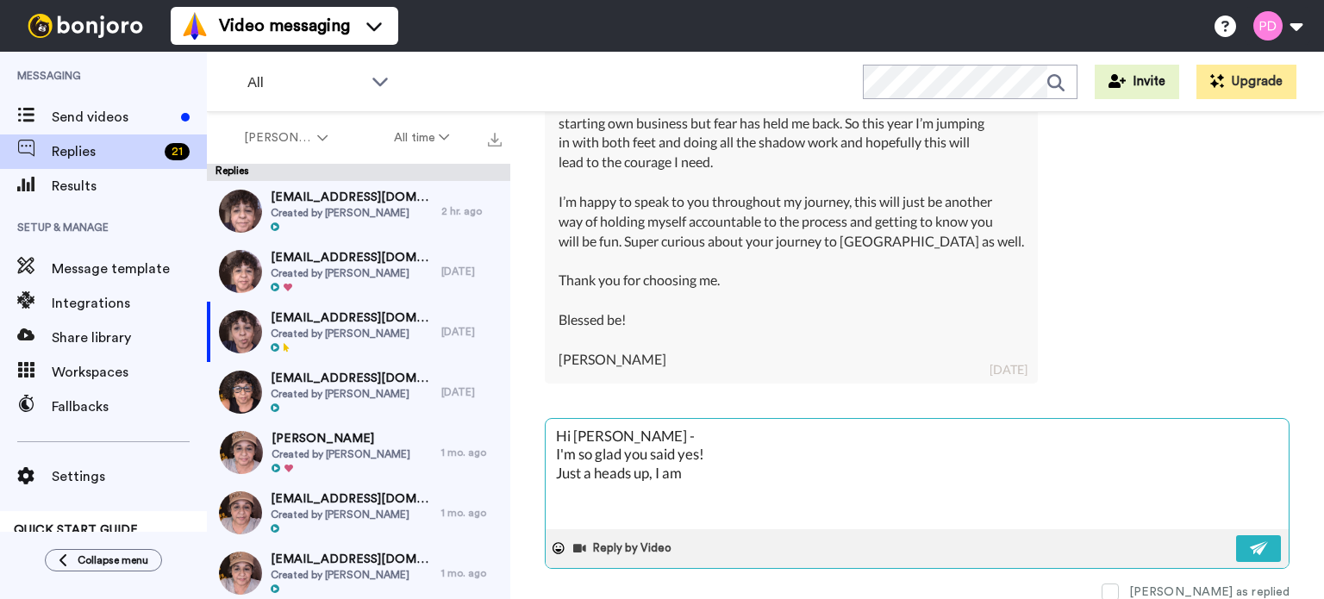
type textarea "Hi Lisa - I'm so glad you said yes! Just a heads up, I am s"
type textarea "x"
type textarea "Hi Lisa - I'm so glad you said yes! Just a heads up, I am se"
type textarea "x"
type textarea "Hi Lisa - I'm so glad you said yes! Just a heads up, I am sen"
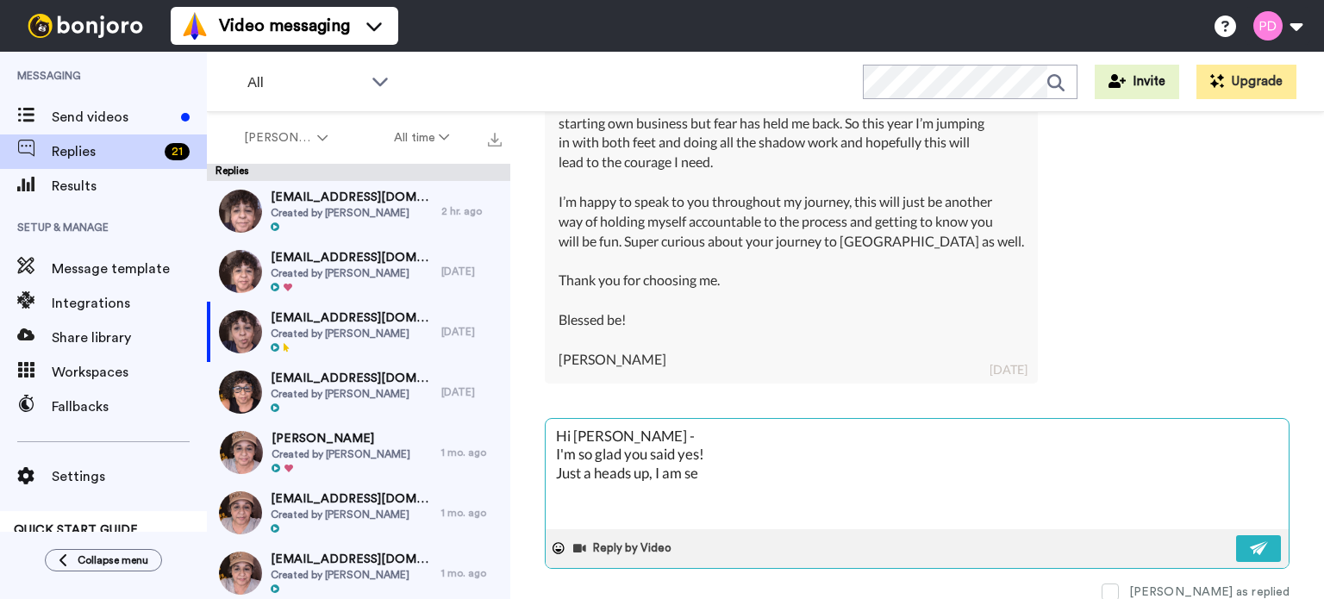
type textarea "x"
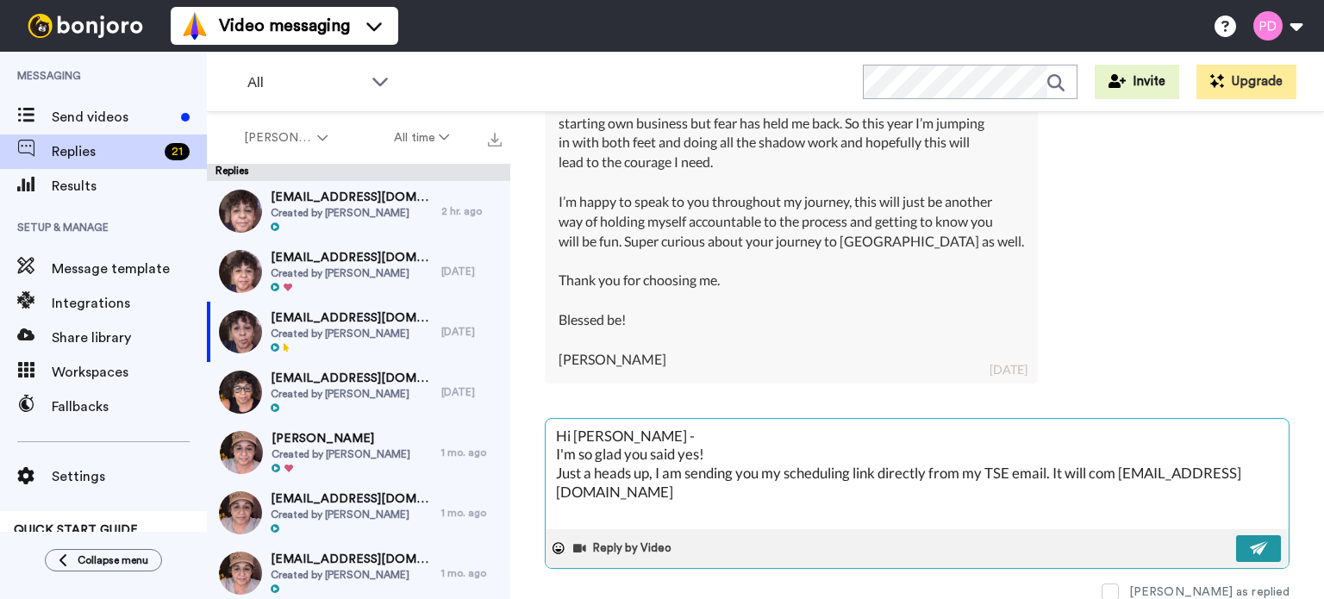
click at [1255, 541] on button at bounding box center [1258, 548] width 45 height 27
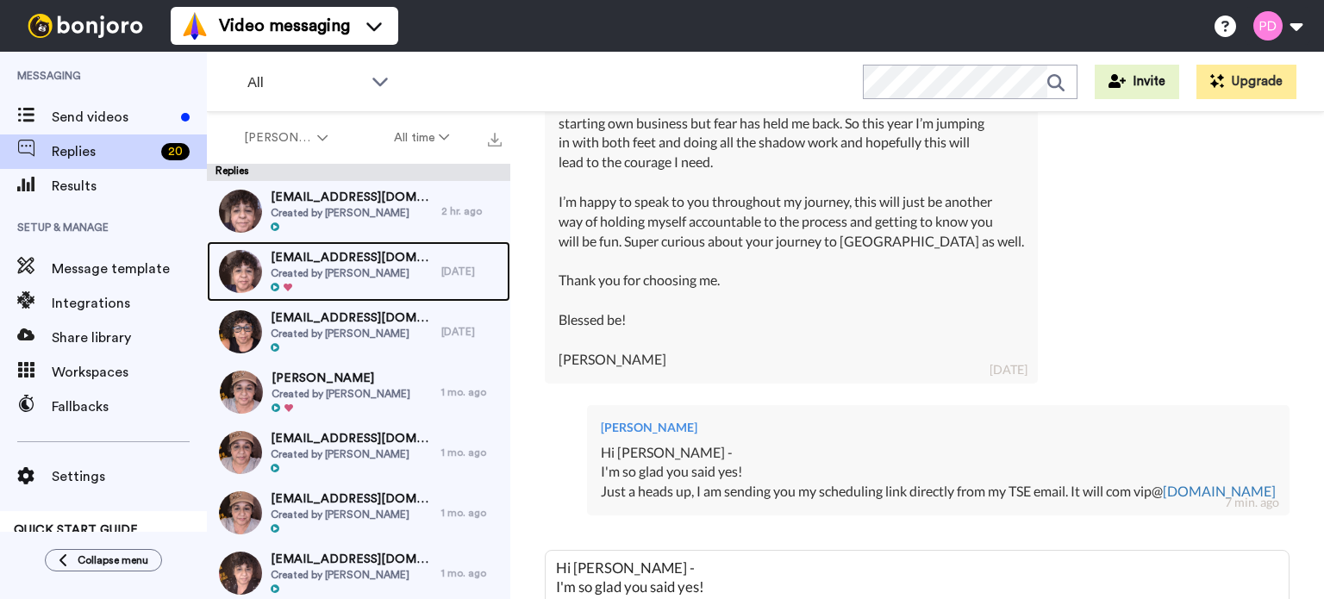
click at [322, 261] on span "[EMAIL_ADDRESS][DOMAIN_NAME]" at bounding box center [352, 257] width 162 height 17
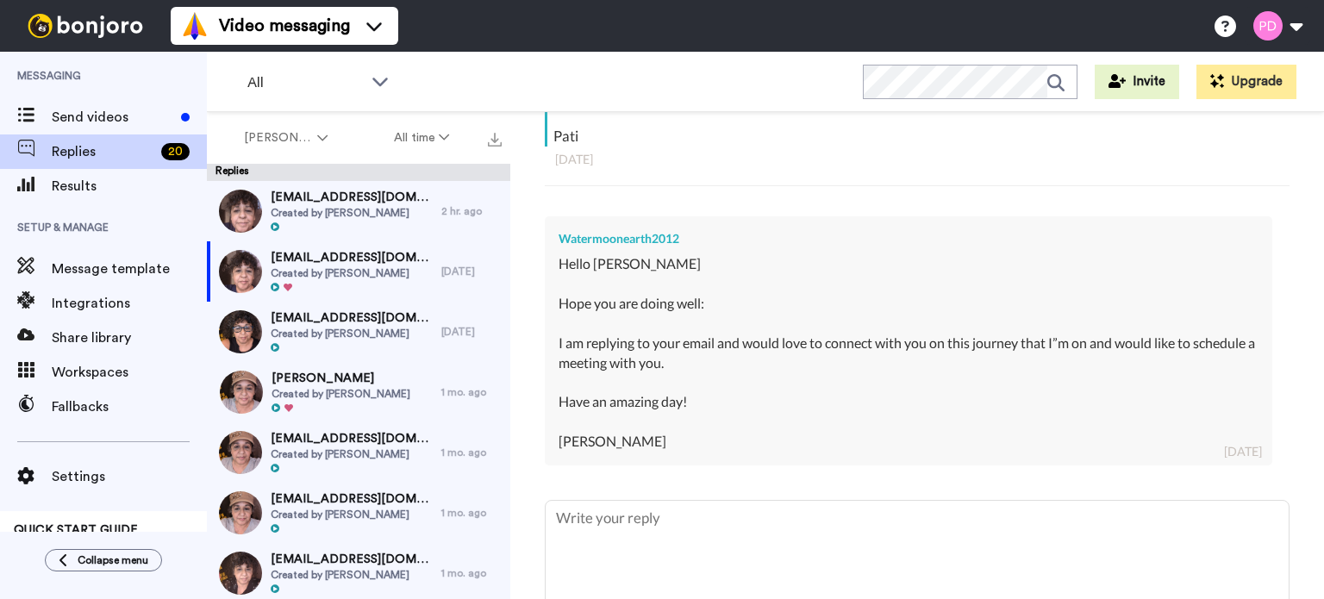
scroll to position [427, 0]
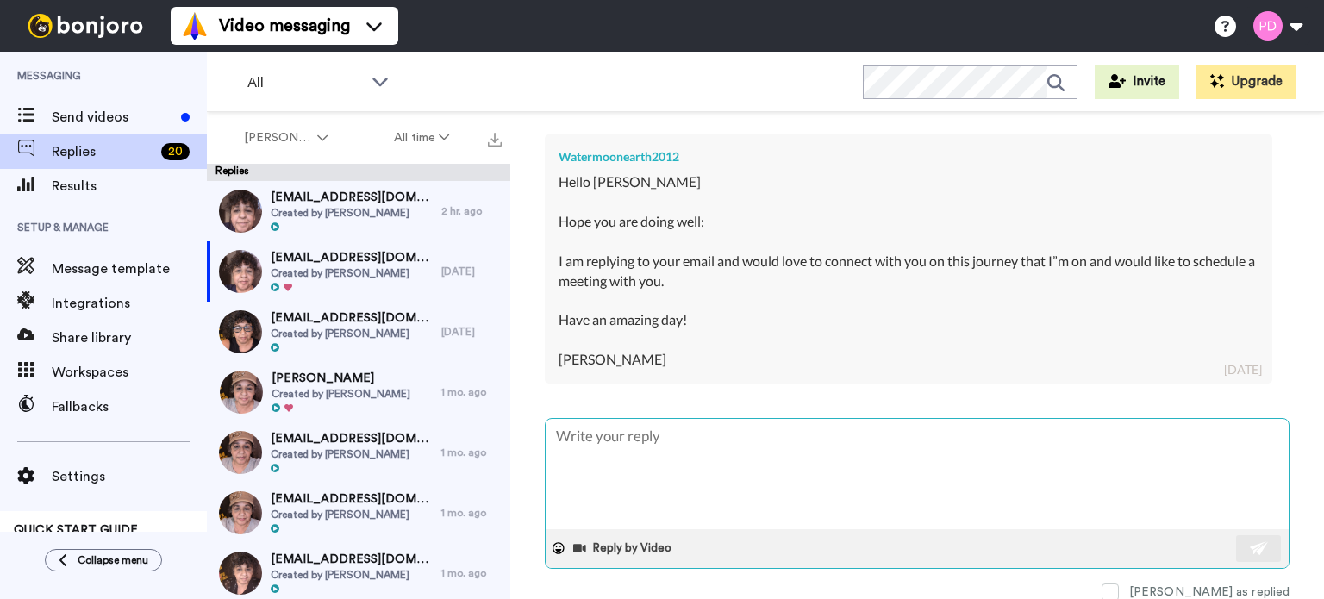
click at [669, 444] on textarea at bounding box center [917, 474] width 743 height 110
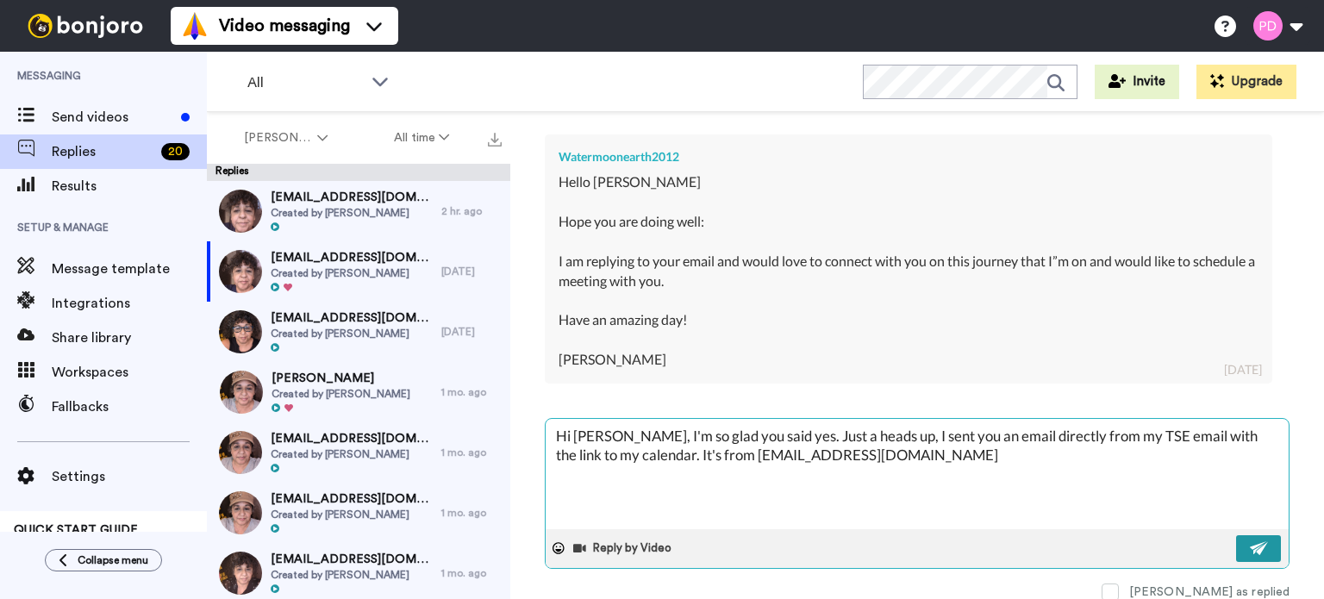
click at [1236, 550] on button at bounding box center [1258, 548] width 45 height 27
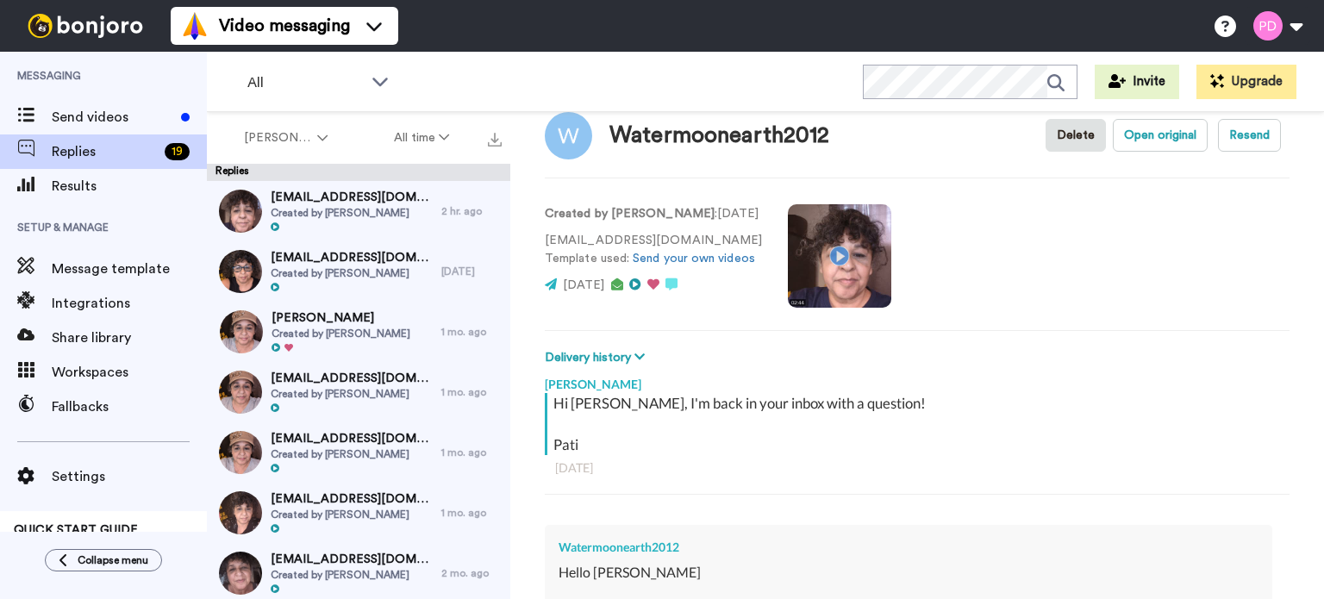
scroll to position [0, 0]
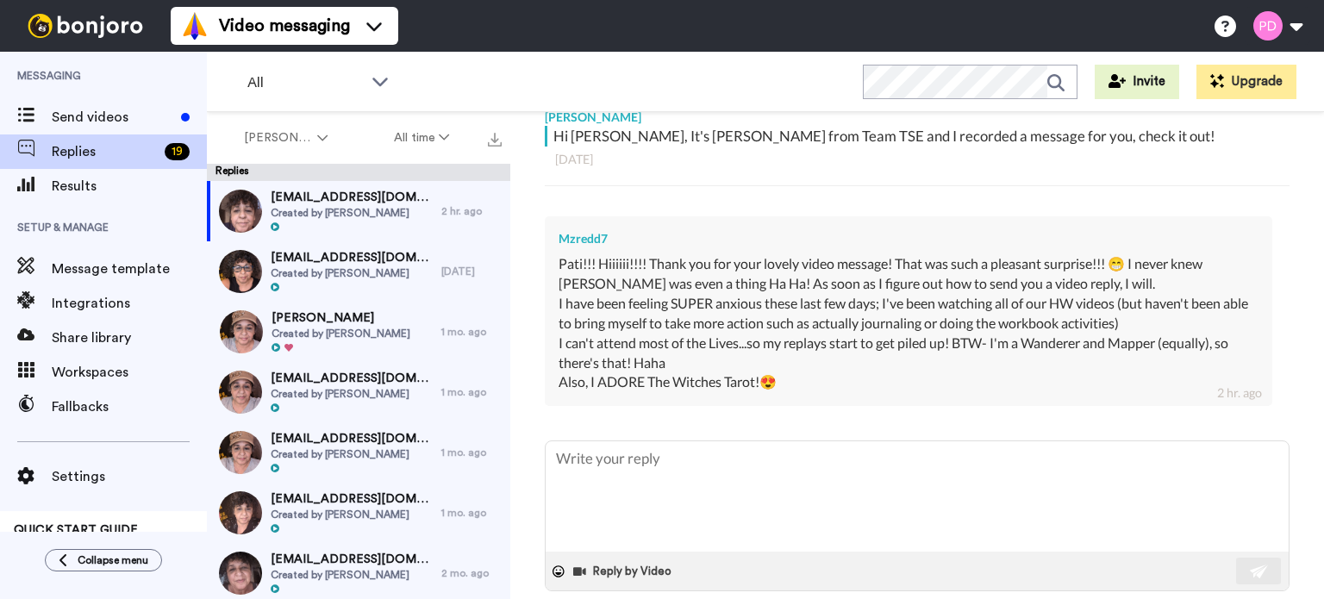
scroll to position [327, 0]
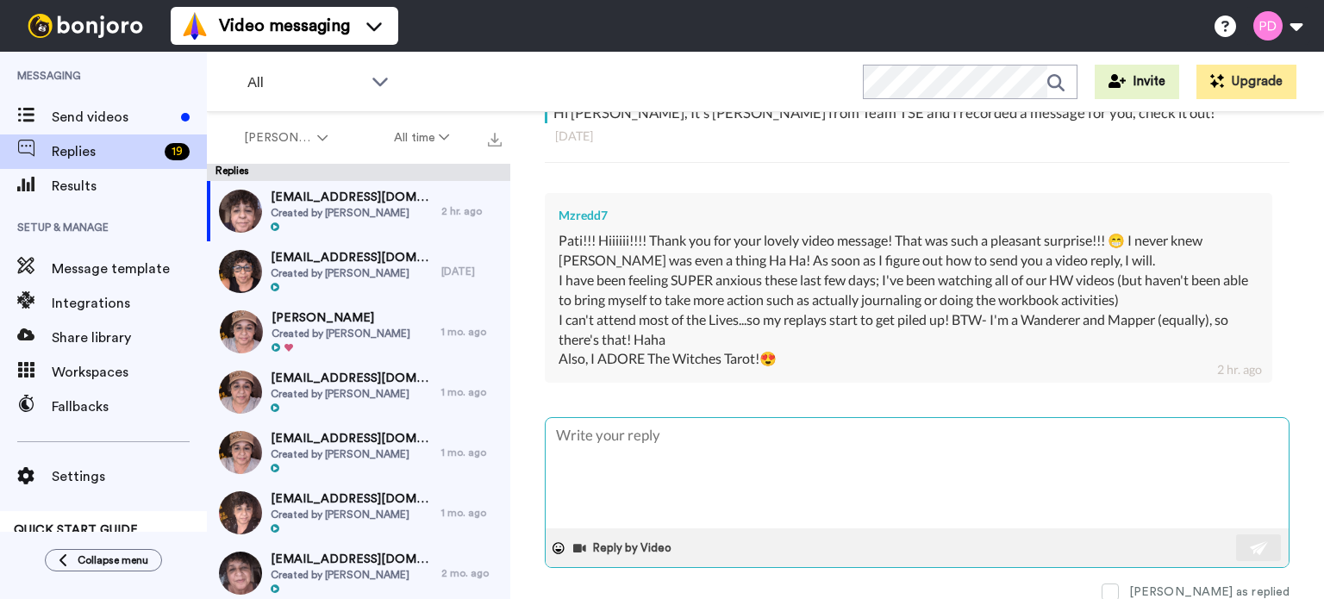
drag, startPoint x: 635, startPoint y: 441, endPoint x: 648, endPoint y: 419, distance: 26.3
click at [635, 436] on textarea at bounding box center [917, 473] width 743 height 110
type textarea "H"
type textarea "x"
type textarea "Hi"
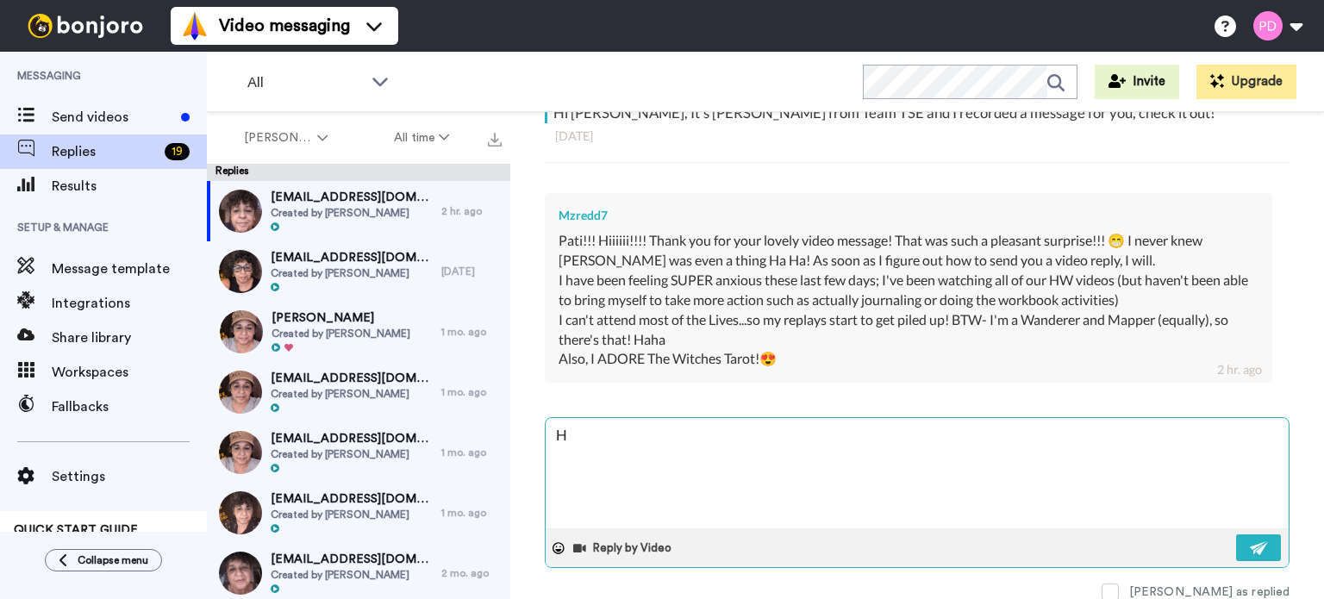
type textarea "x"
type textarea "Hi"
type textarea "x"
type textarea "Hi R"
type textarea "x"
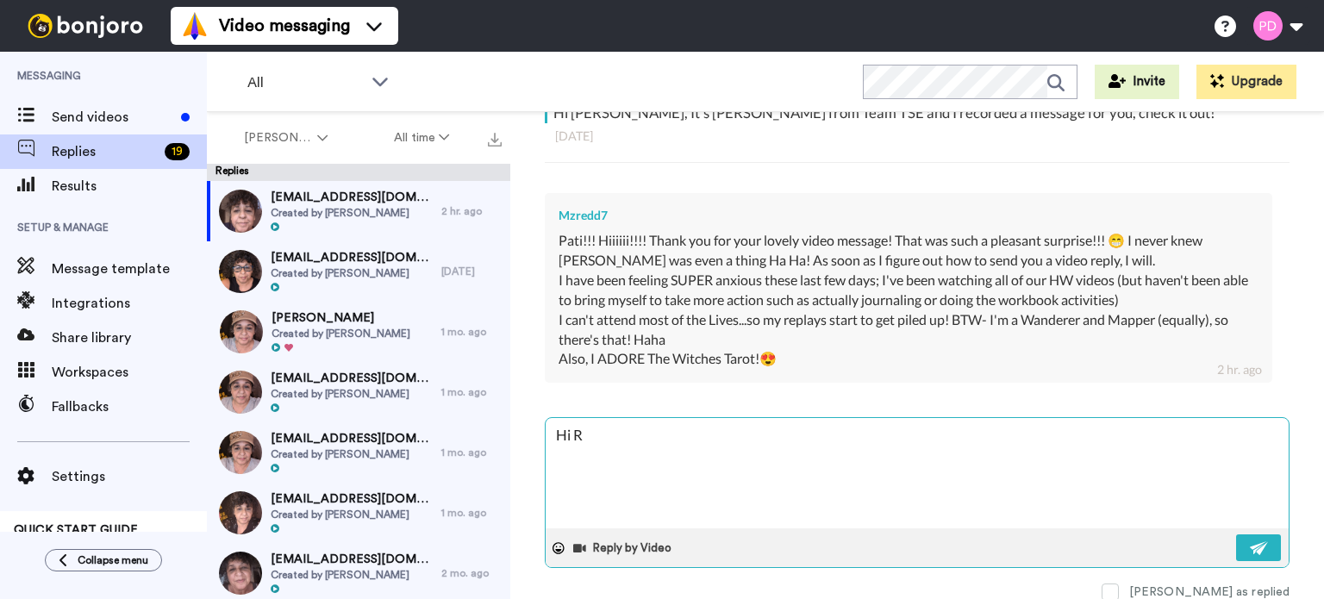
type textarea "Hi Re"
type textarea "x"
type textarea "Hi Red"
type textarea "x"
type textarea "Hi [PERSON_NAME]"
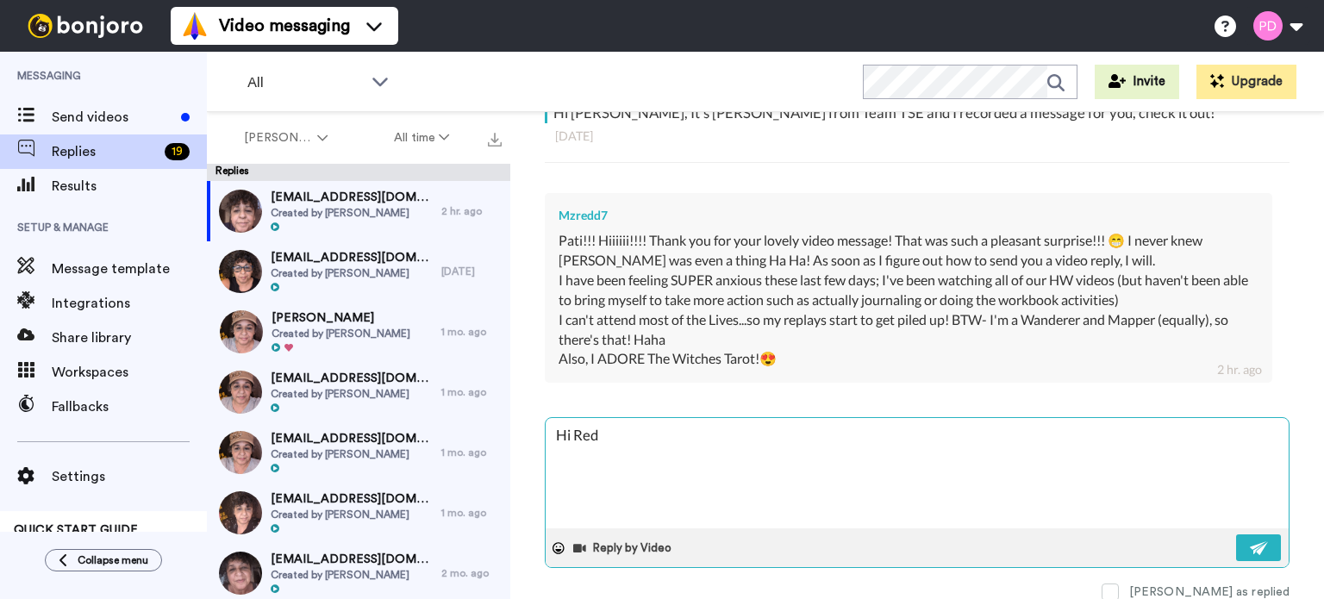
type textarea "x"
type textarea "Hi [PERSON_NAME]."
type textarea "x"
type textarea "Hi [PERSON_NAME].."
type textarea "x"
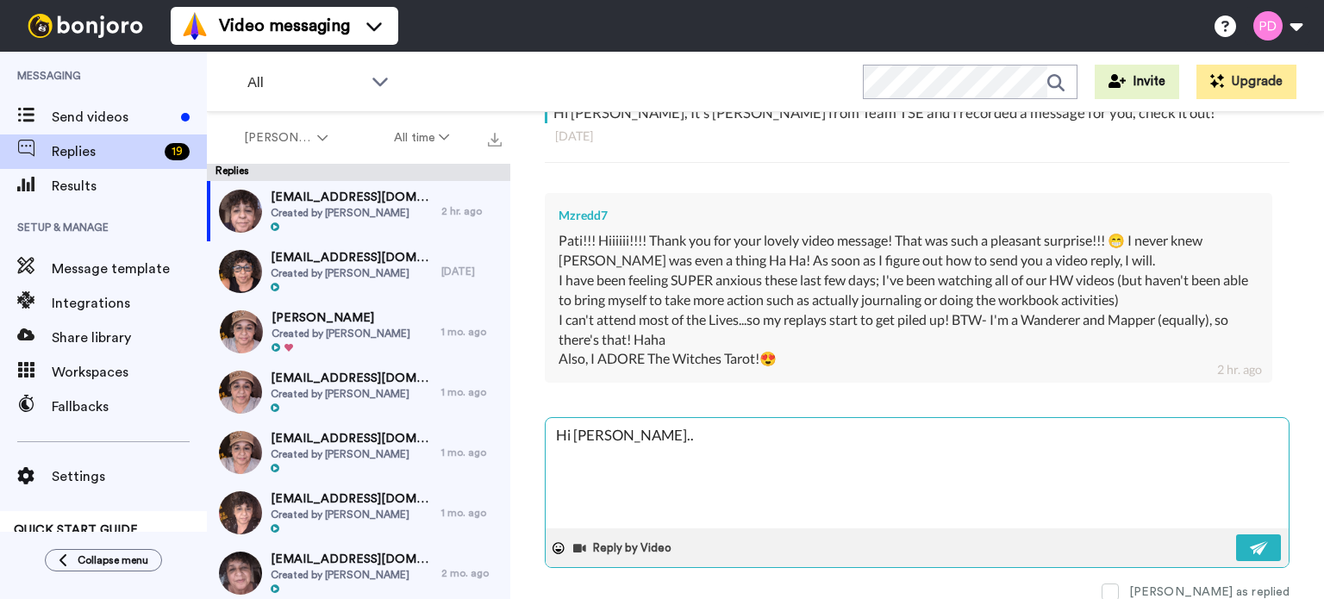
type textarea "Hi [PERSON_NAME]..."
type textarea "x"
type textarea "Hi [PERSON_NAME]...I"
type textarea "x"
type textarea "Hi [PERSON_NAME]...I'"
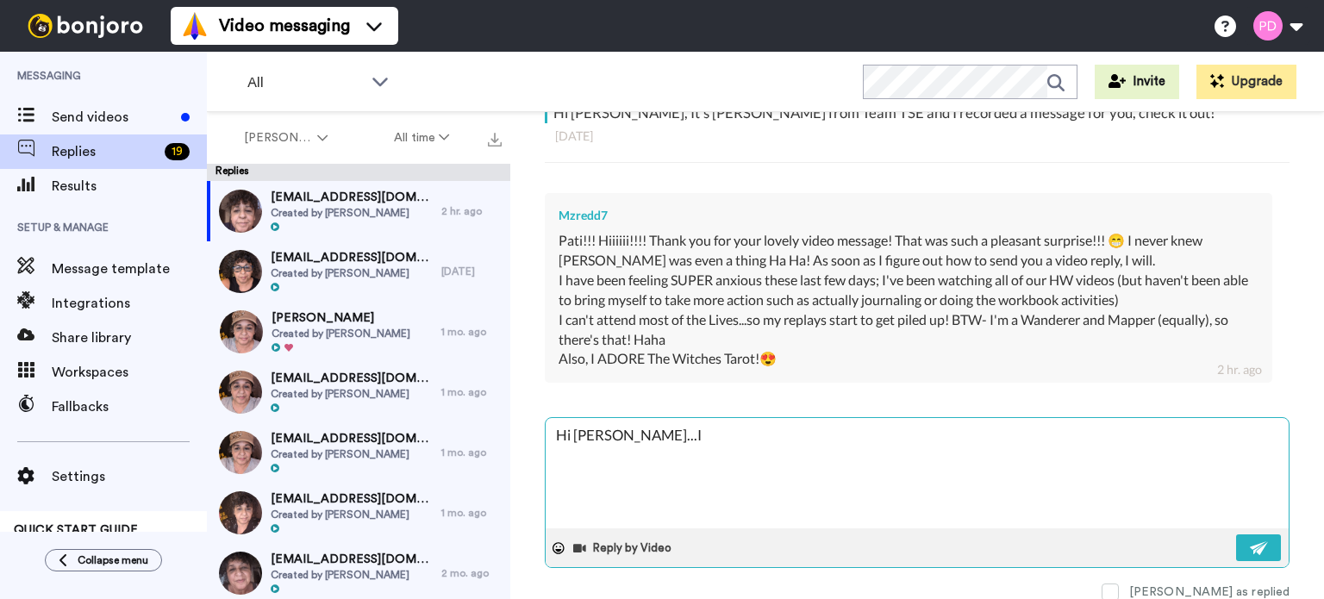
type textarea "x"
type textarea "Hi [PERSON_NAME]...I'm"
type textarea "x"
type textarea "Hi [PERSON_NAME]...I'm"
type textarea "x"
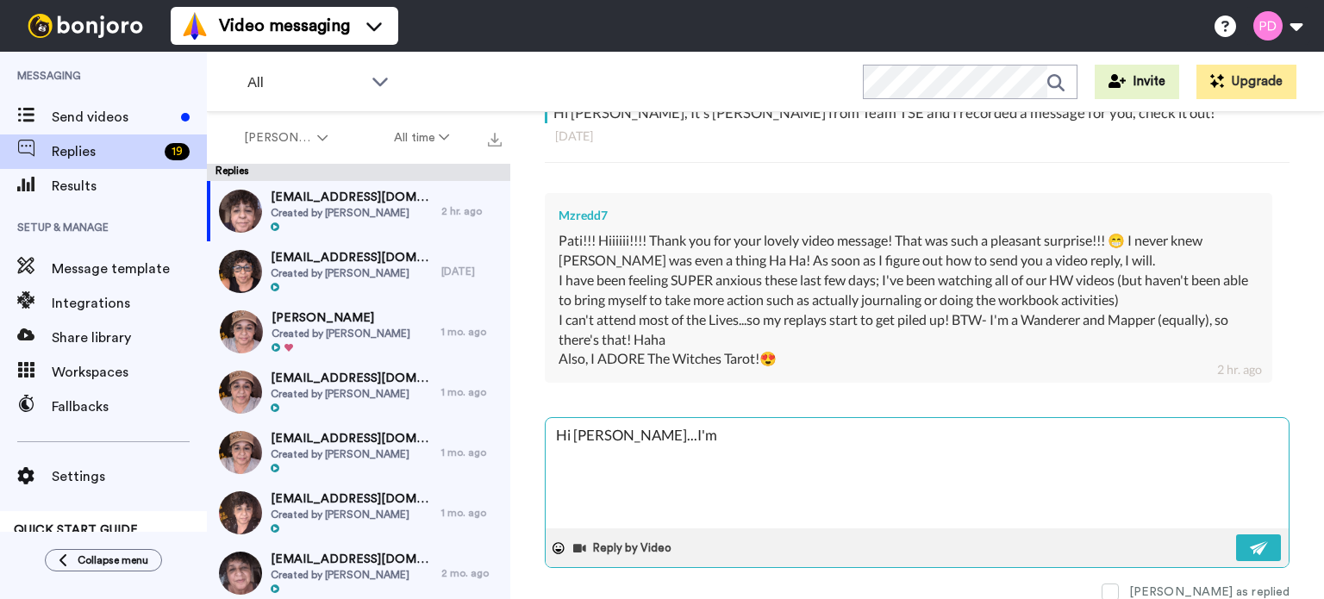
type textarea "Hi [PERSON_NAME]...I'm s"
type textarea "x"
type textarea "Hi [PERSON_NAME]...I'm so"
type textarea "x"
type textarea "Hi [PERSON_NAME]...I'm so"
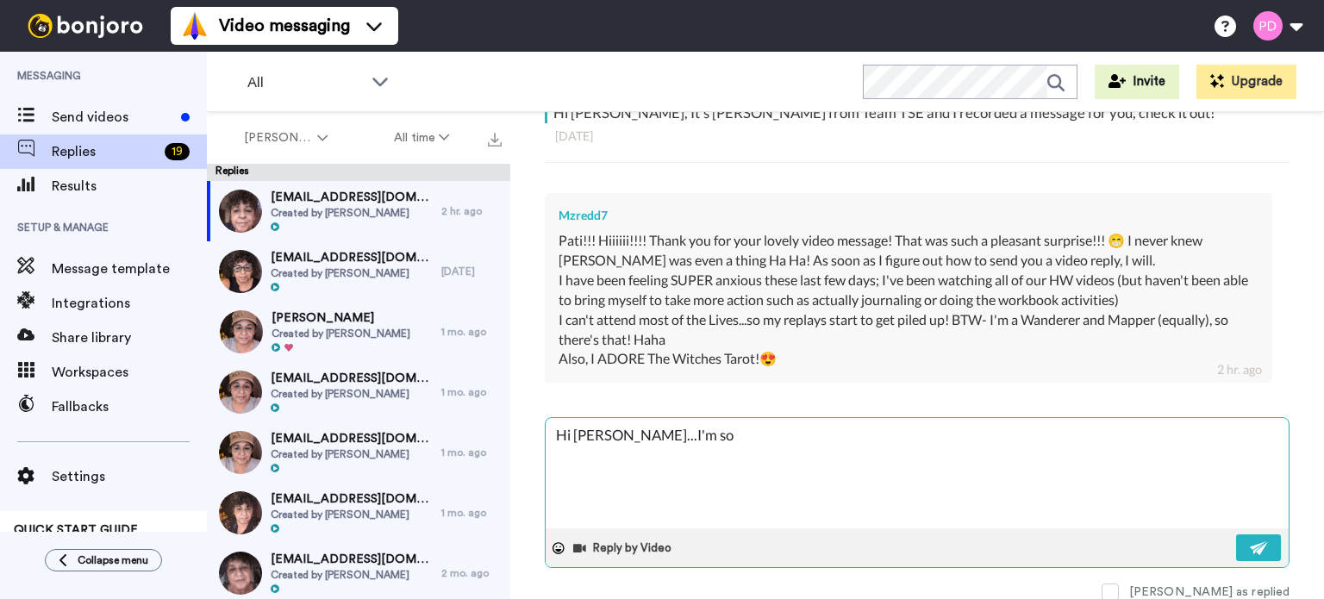
type textarea "x"
type textarea "Hi [PERSON_NAME]...I'm so g"
type textarea "x"
type textarea "Hi [PERSON_NAME]...I'm so gl"
type textarea "x"
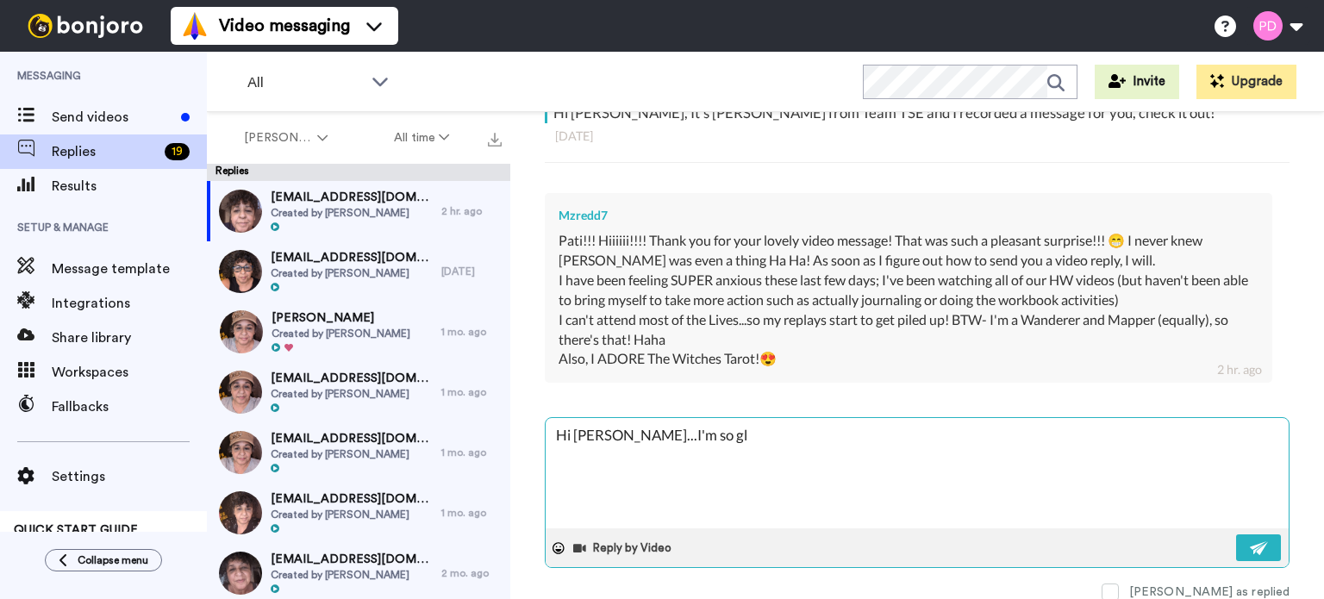
type textarea "Hi [PERSON_NAME]...I'm so gla"
type textarea "x"
type textarea "Hi [PERSON_NAME]...I'm so glad"
type textarea "x"
type textarea "Hi [PERSON_NAME]...I'm so glad"
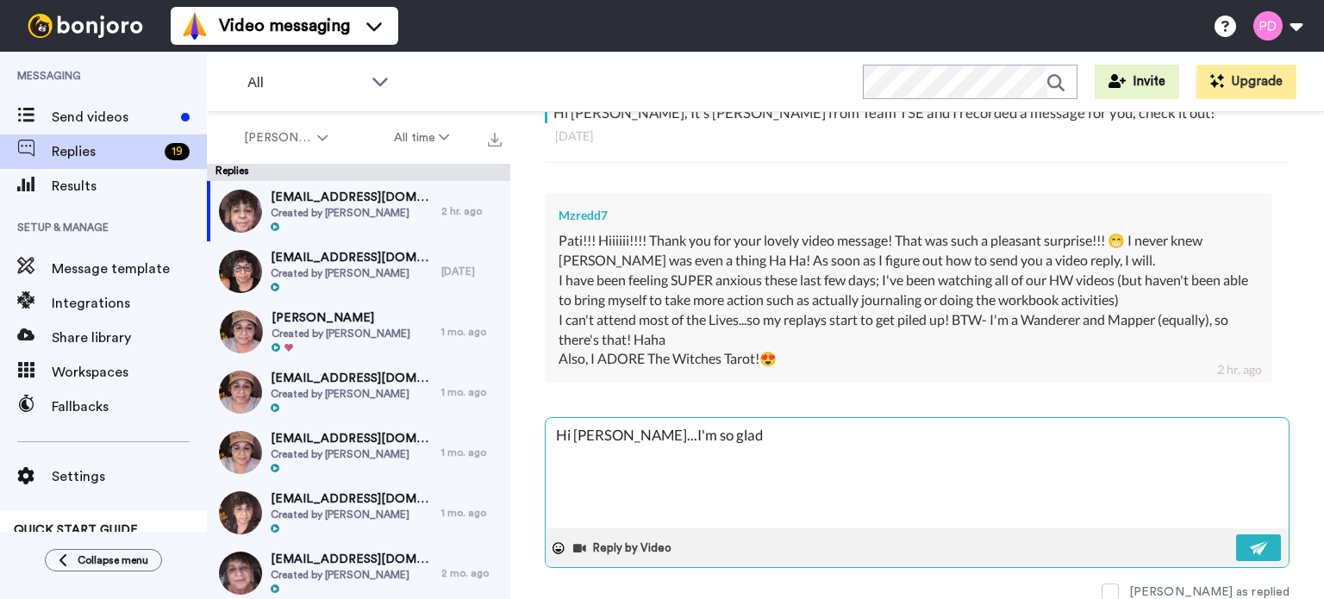
type textarea "x"
type textarea "Hi [PERSON_NAME]...I'm so glad t"
type textarea "x"
type textarea "Hi [PERSON_NAME]...I'm so glad to"
type textarea "x"
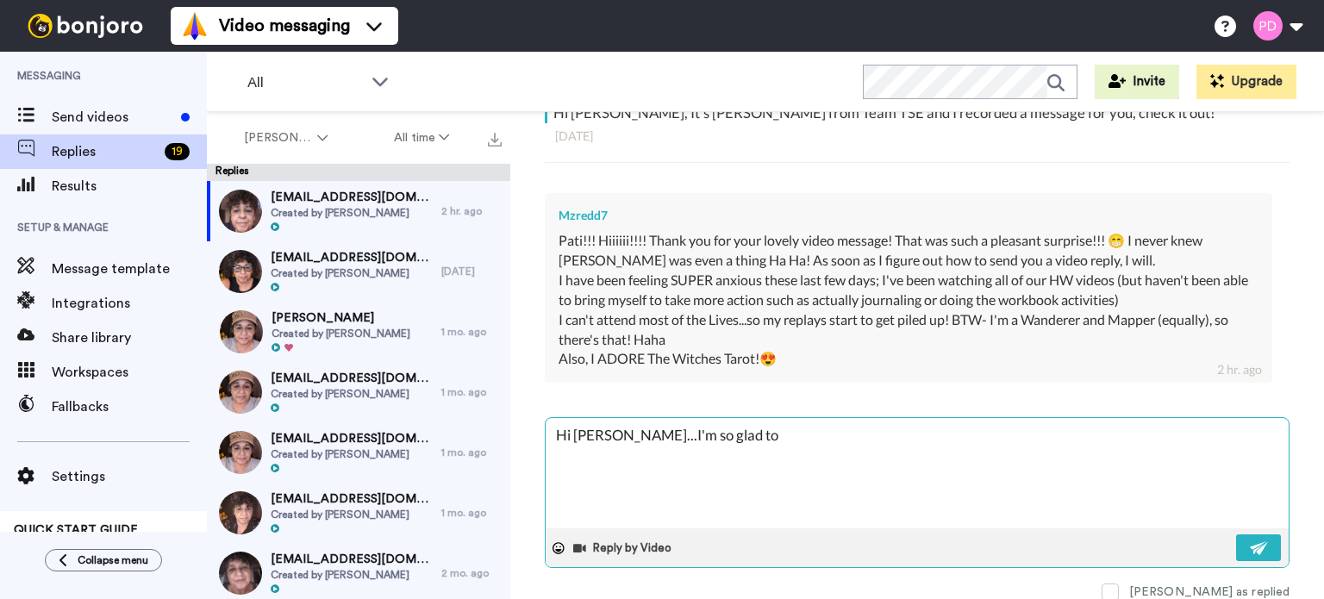
type textarea "Hi [PERSON_NAME]...I'm so glad to"
type textarea "x"
type textarea "Hi [PERSON_NAME]...I'm so glad to h"
type textarea "x"
type textarea "Hi [PERSON_NAME]...I'm so glad to he"
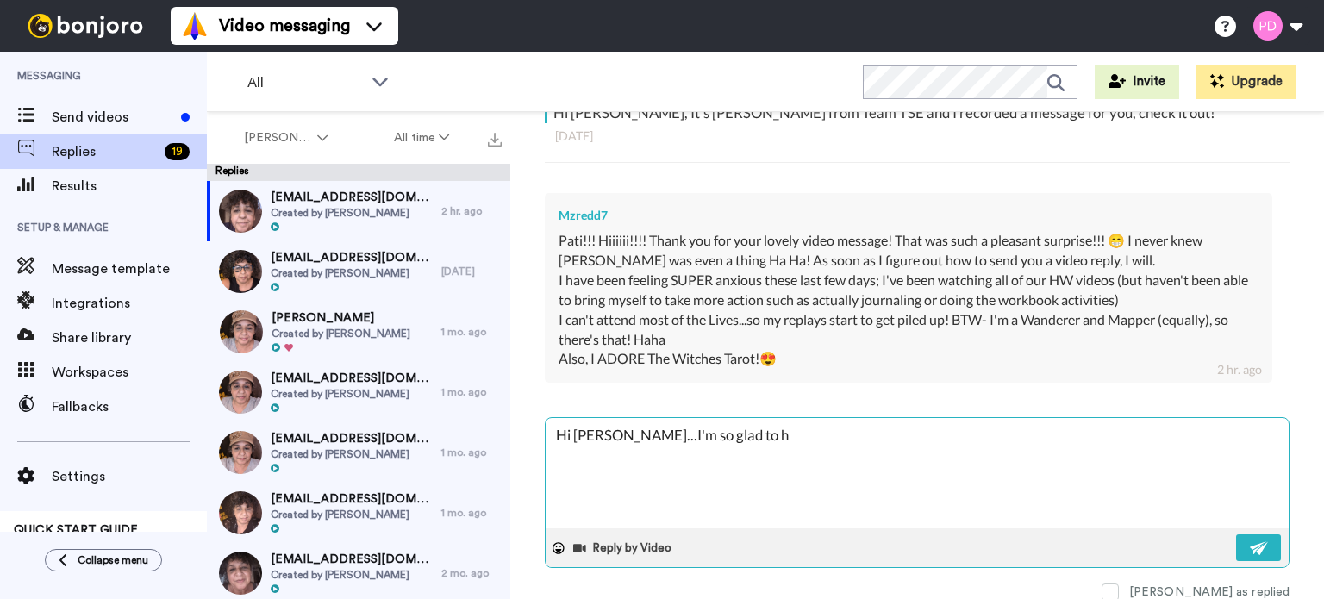
type textarea "x"
type textarea "Hi [PERSON_NAME]...I'm so glad to hea"
type textarea "x"
type textarea "Hi [PERSON_NAME]...I'm so glad to hear"
type textarea "x"
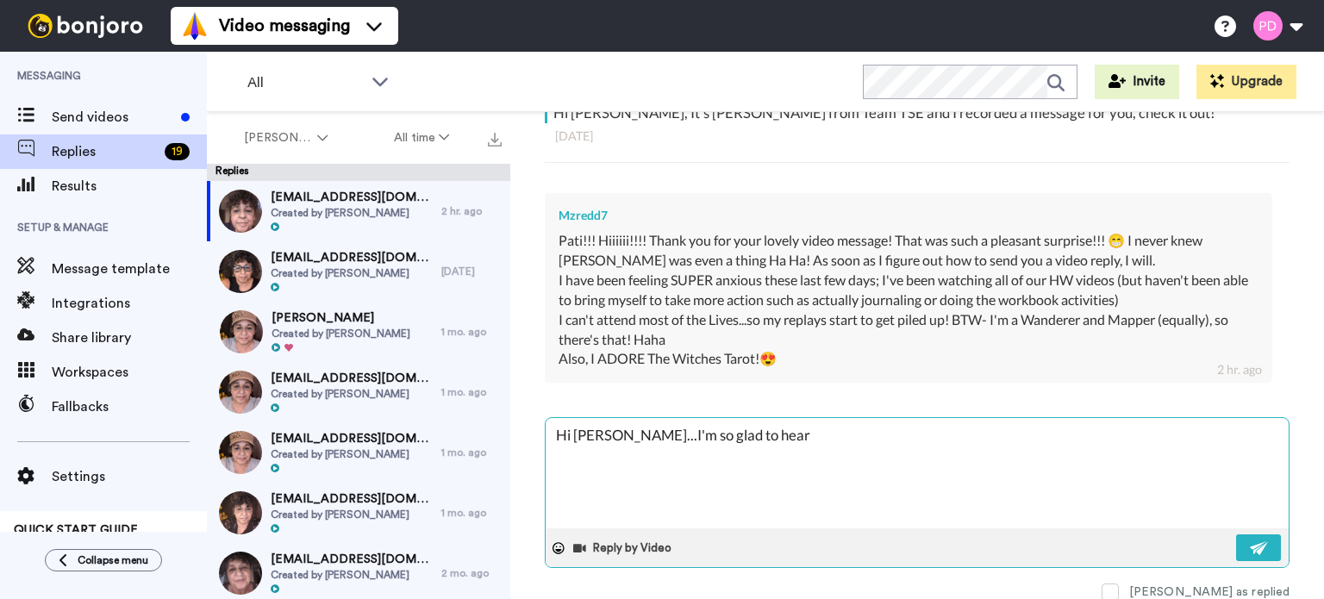
type textarea "Hi [PERSON_NAME]...I'm so glad to hear"
type textarea "x"
type textarea "Hi [PERSON_NAME]...I'm so glad to hear f"
type textarea "x"
type textarea "Hi [PERSON_NAME]...I'm so glad to hear fo"
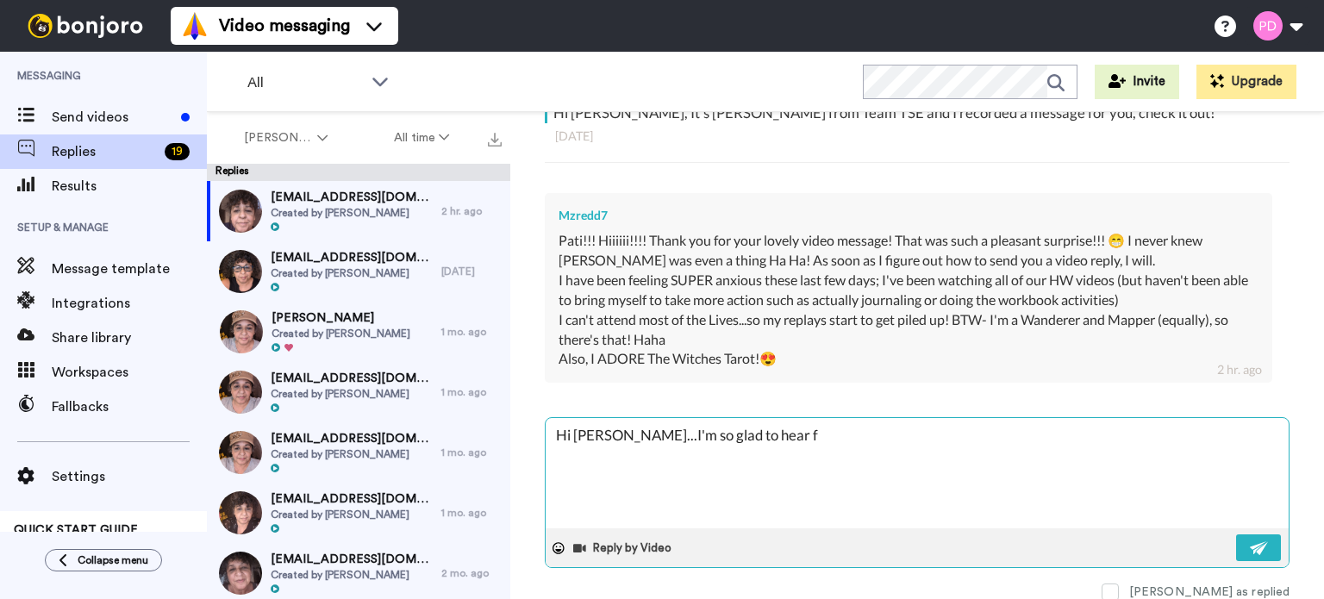
type textarea "x"
type textarea "Hi [PERSON_NAME]...I'm so glad to hear f"
type textarea "x"
type textarea "Hi [PERSON_NAME]...I'm so glad to hear fr"
type textarea "x"
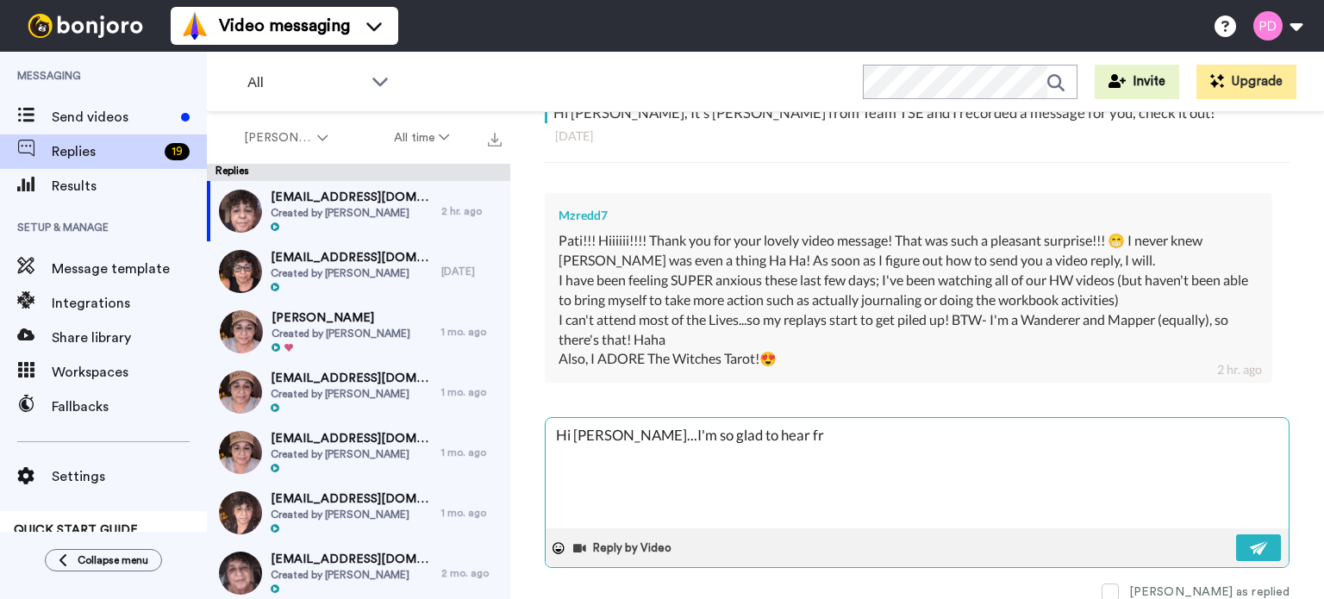
type textarea "Hi [PERSON_NAME]...I'm so glad to hear fro"
type textarea "x"
type textarea "Hi [PERSON_NAME]...I'm so glad to hear from"
type textarea "x"
type textarea "Hi [PERSON_NAME]...I'm so glad to hear from"
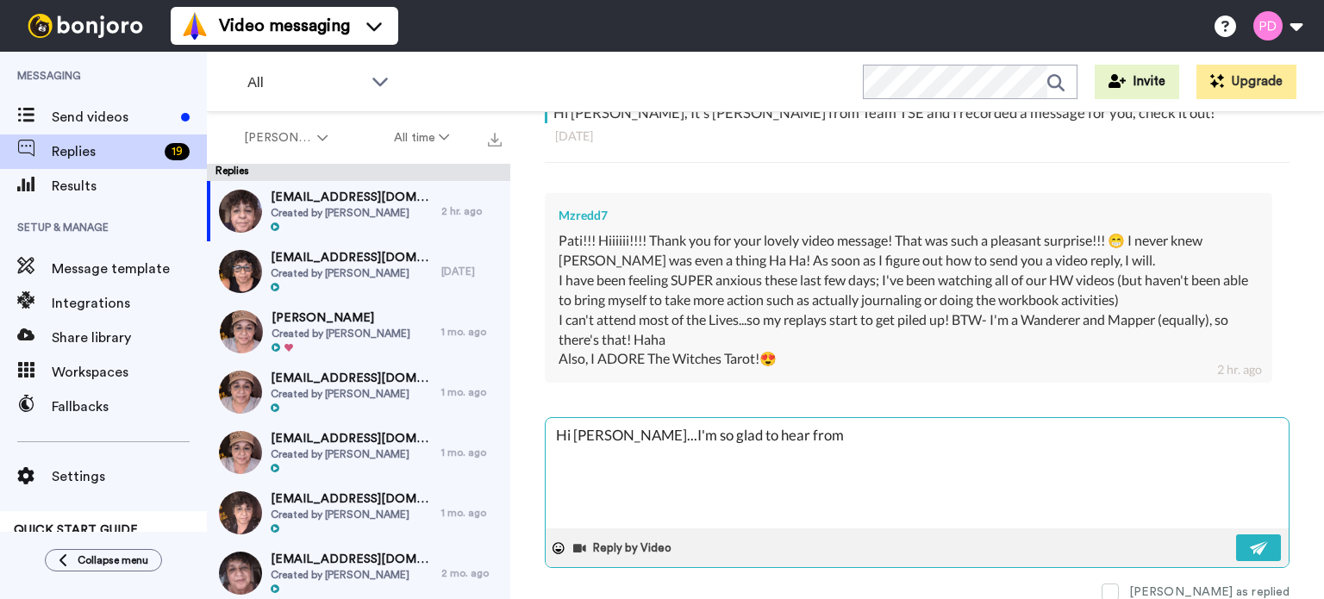
type textarea "x"
type textarea "Hi [PERSON_NAME]...I'm so glad to hear from y"
type textarea "x"
type textarea "Hi [PERSON_NAME]...I'm so glad to hear from yo"
type textarea "x"
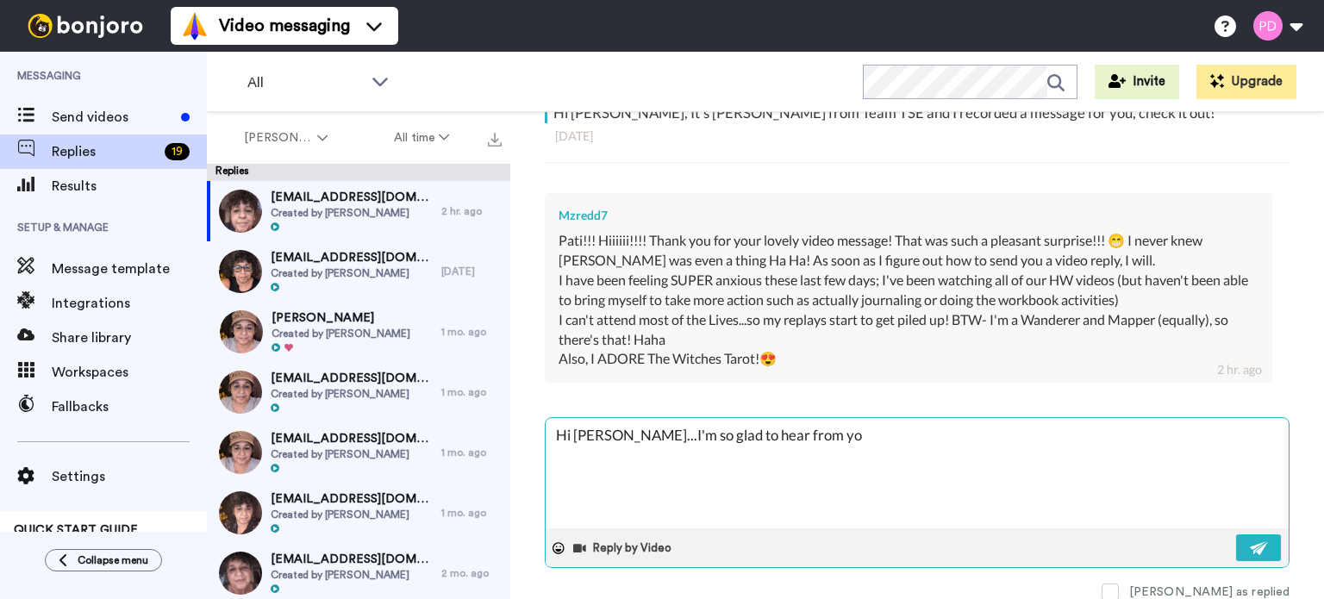
type textarea "Hi [PERSON_NAME]...I'm so glad to hear from you"
type textarea "x"
type textarea "Hi [PERSON_NAME]...I'm so glad to hear from you."
type textarea "x"
type textarea "Hi [PERSON_NAME]...I'm so glad to hear from you."
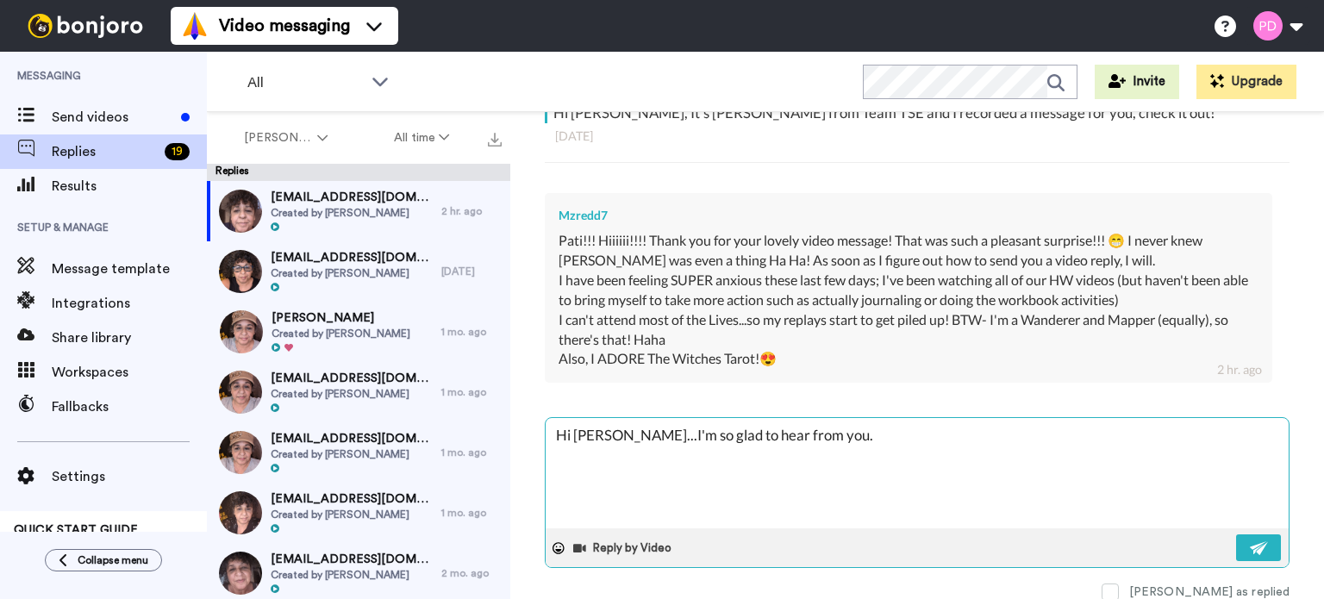
type textarea "x"
type textarea "Hi [PERSON_NAME]...I'm so glad to hear from you. I"
type textarea "x"
type textarea "Hi [PERSON_NAME]...I'm so glad to hear from you. I"
type textarea "x"
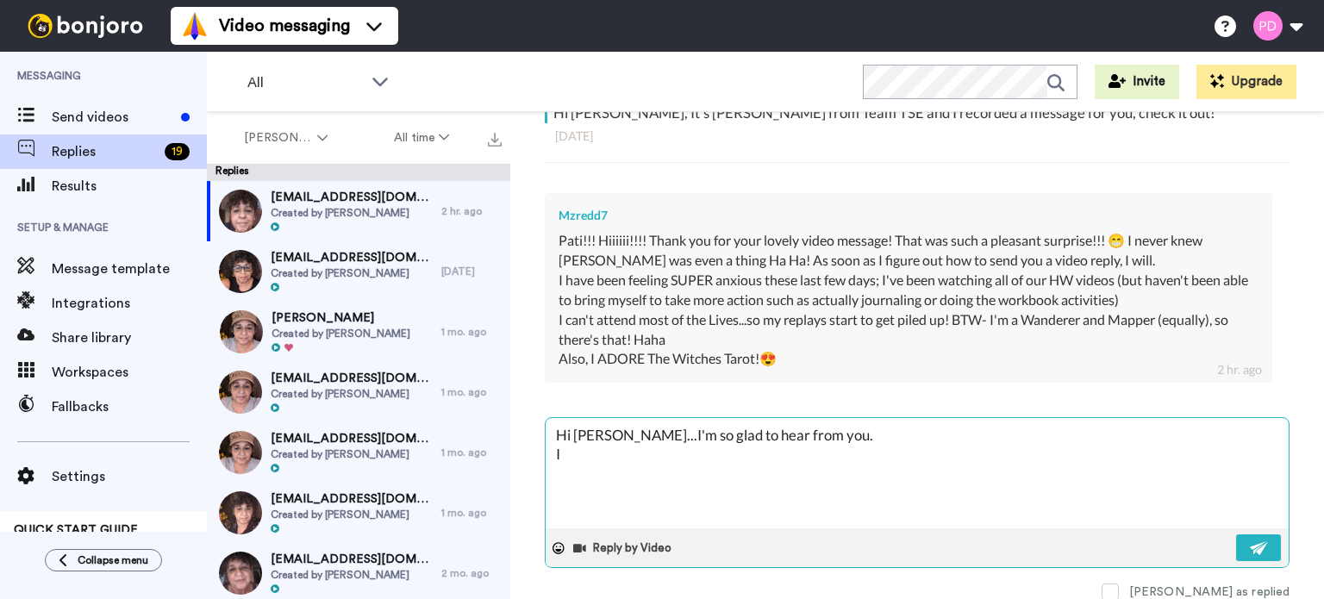
type textarea "Hi [PERSON_NAME]...I'm so glad to hear from you. I s"
type textarea "x"
type textarea "Hi [PERSON_NAME]...I'm so glad to hear from you. I se"
type textarea "x"
type textarea "Hi [PERSON_NAME]...I'm so glad to hear from you. I sen"
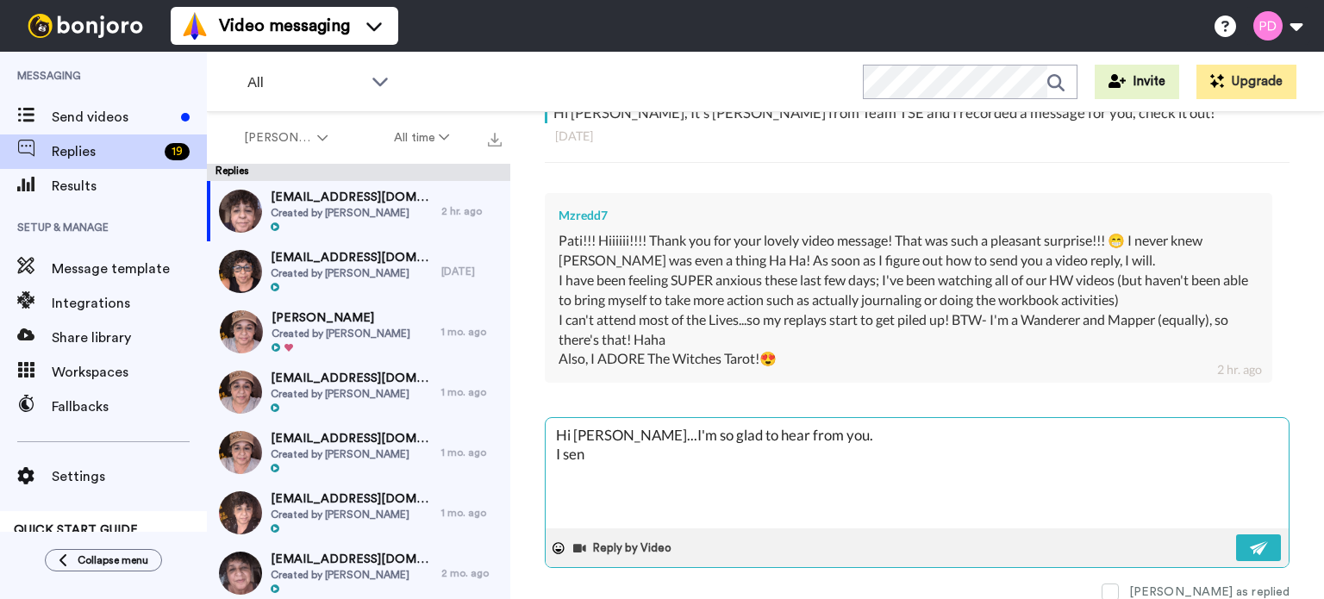
type textarea "x"
type textarea "Hi [PERSON_NAME]...I'm so glad to hear from you. I sent"
type textarea "x"
type textarea "Hi [PERSON_NAME]...I'm so glad to hear from you. I sent"
type textarea "x"
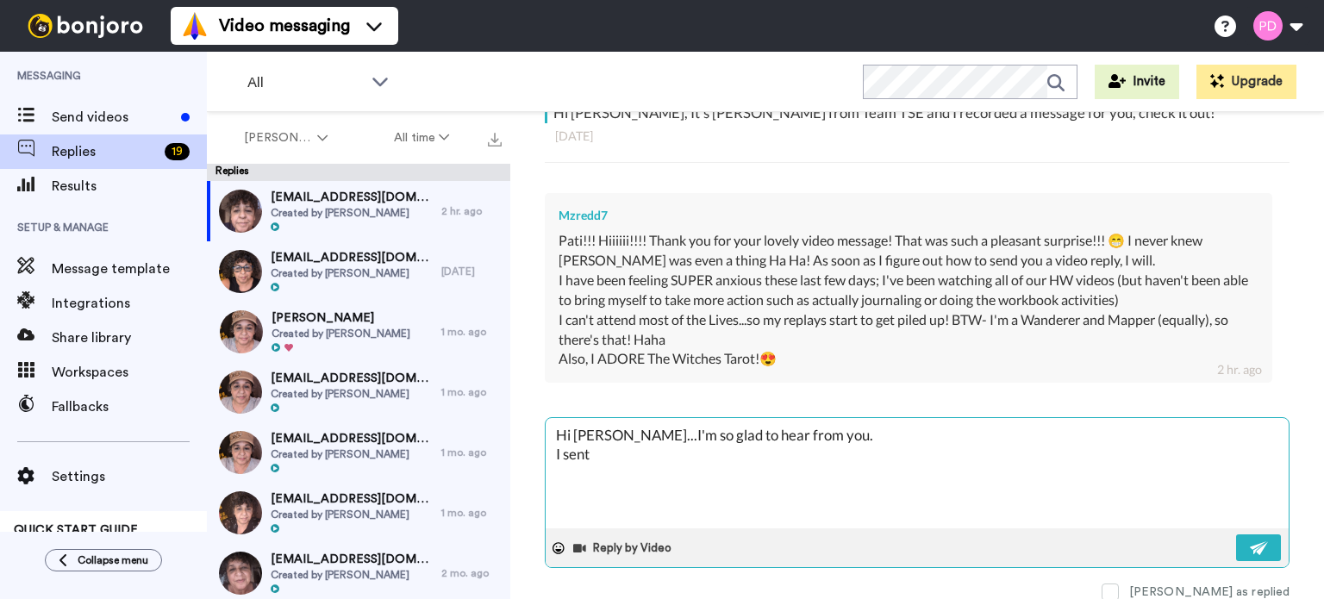
type textarea "Hi [PERSON_NAME]...I'm so glad to hear from you. I sent y"
type textarea "x"
type textarea "Hi [PERSON_NAME]...I'm so glad to hear from you. I sent yo"
type textarea "x"
type textarea "Hi [PERSON_NAME]...I'm so glad to hear from you. I sent you"
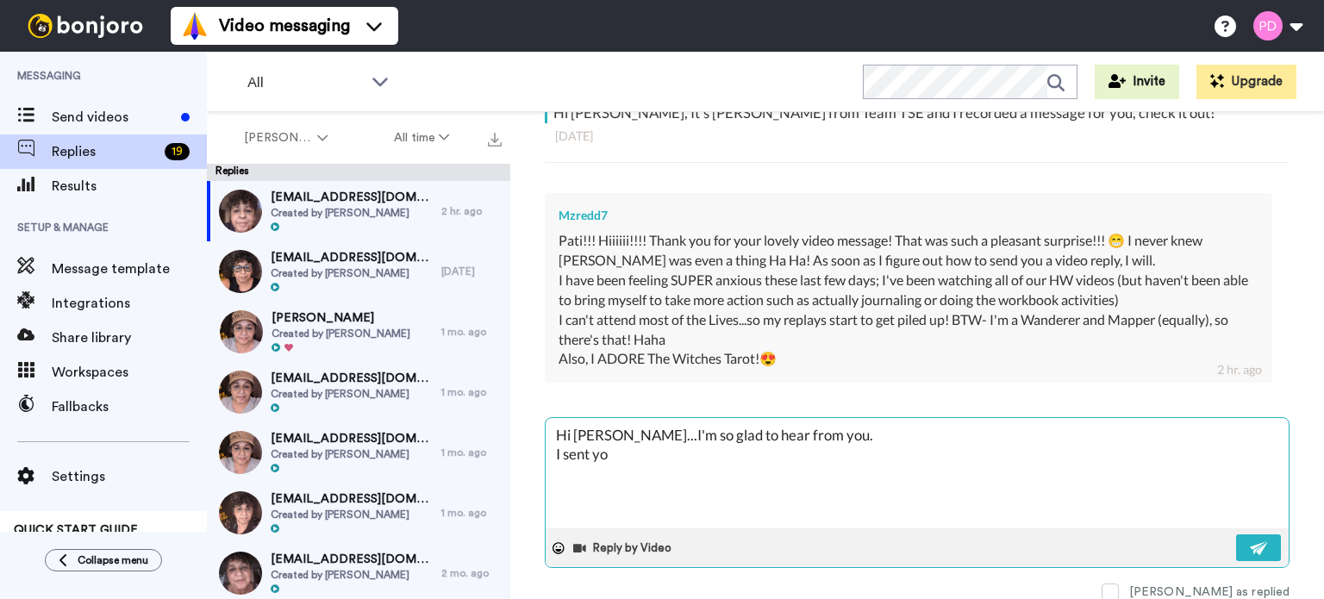
type textarea "x"
type textarea "Hi [PERSON_NAME]...I'm so glad to hear from you. I sent you"
type textarea "x"
type textarea "Hi [PERSON_NAME]...I'm so glad to hear from you. I sent you a"
type textarea "x"
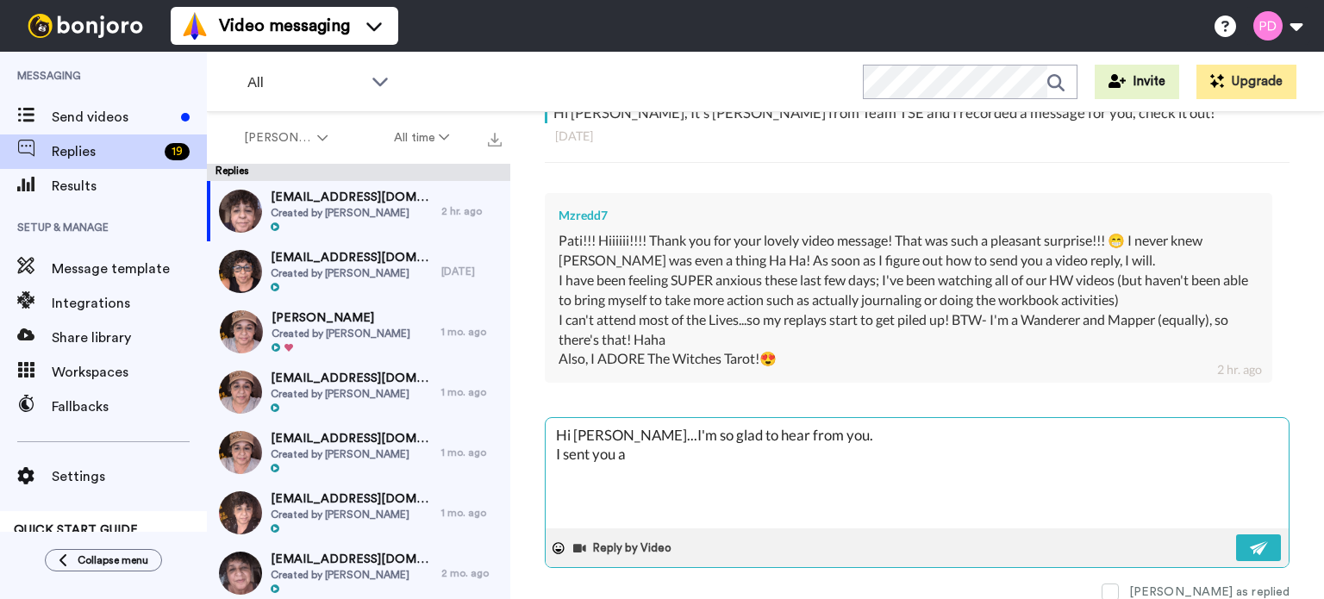
type textarea "Hi [PERSON_NAME]...I'm so glad to hear from you. I sent you a"
type textarea "x"
type textarea "Hi [PERSON_NAME]...I'm so glad to hear from you. I sent you a m"
type textarea "x"
type textarea "Hi [PERSON_NAME]...I'm so glad to hear from you. I sent you a"
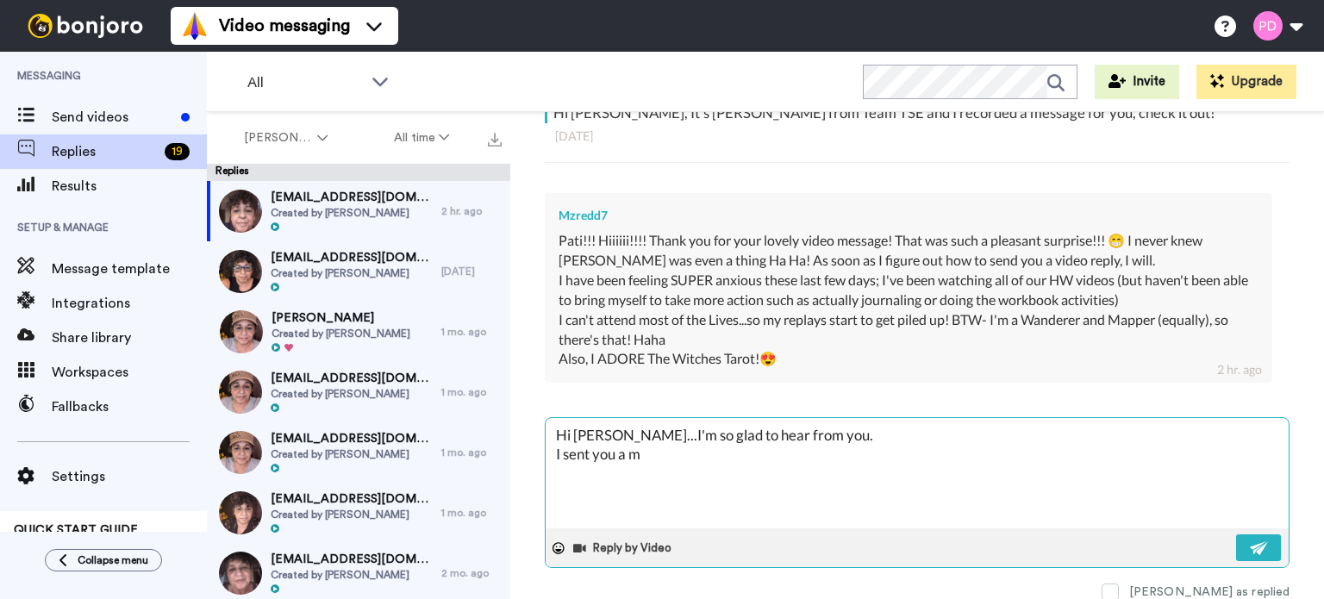
type textarea "x"
type textarea "Hi [PERSON_NAME]...I'm so glad to hear from you. I sent you a"
type textarea "x"
type textarea "Hi [PERSON_NAME]...I'm so glad to hear from you. I sent you an"
type textarea "x"
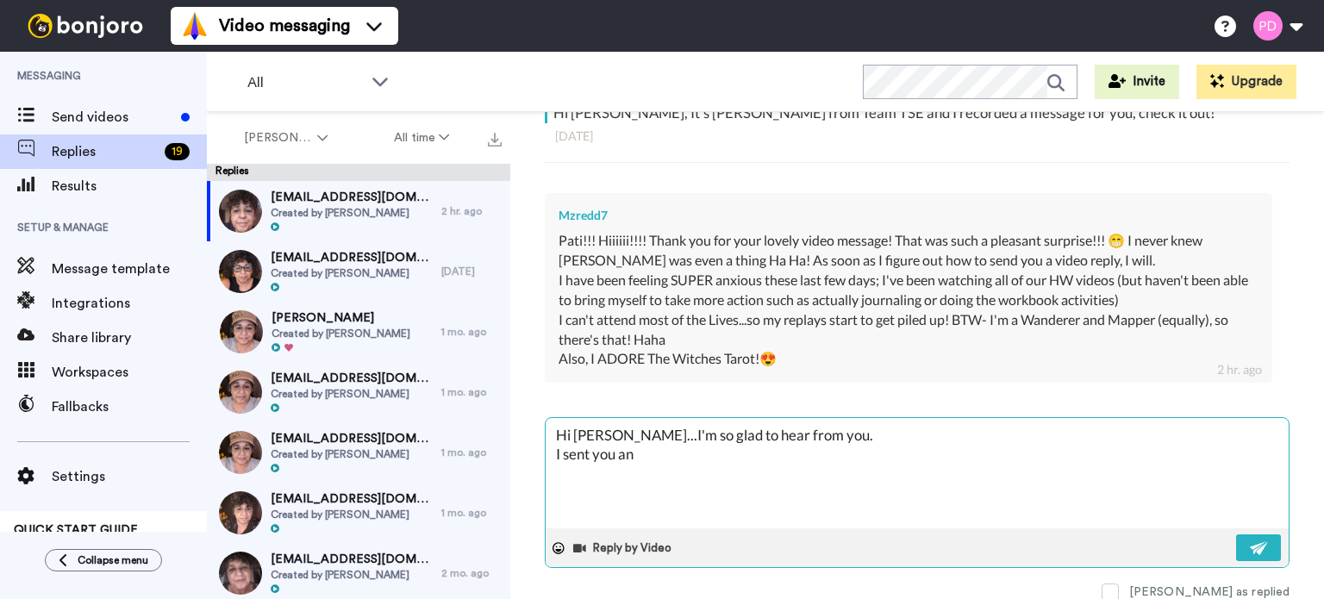
type textarea "Hi [PERSON_NAME]...I'm so glad to hear from you. I sent you an"
type textarea "x"
type textarea "Hi [PERSON_NAME]...I'm so glad to hear from you. I sent you an e"
type textarea "x"
type textarea "Hi [PERSON_NAME]...I'm so glad to hear from you. I sent you an em"
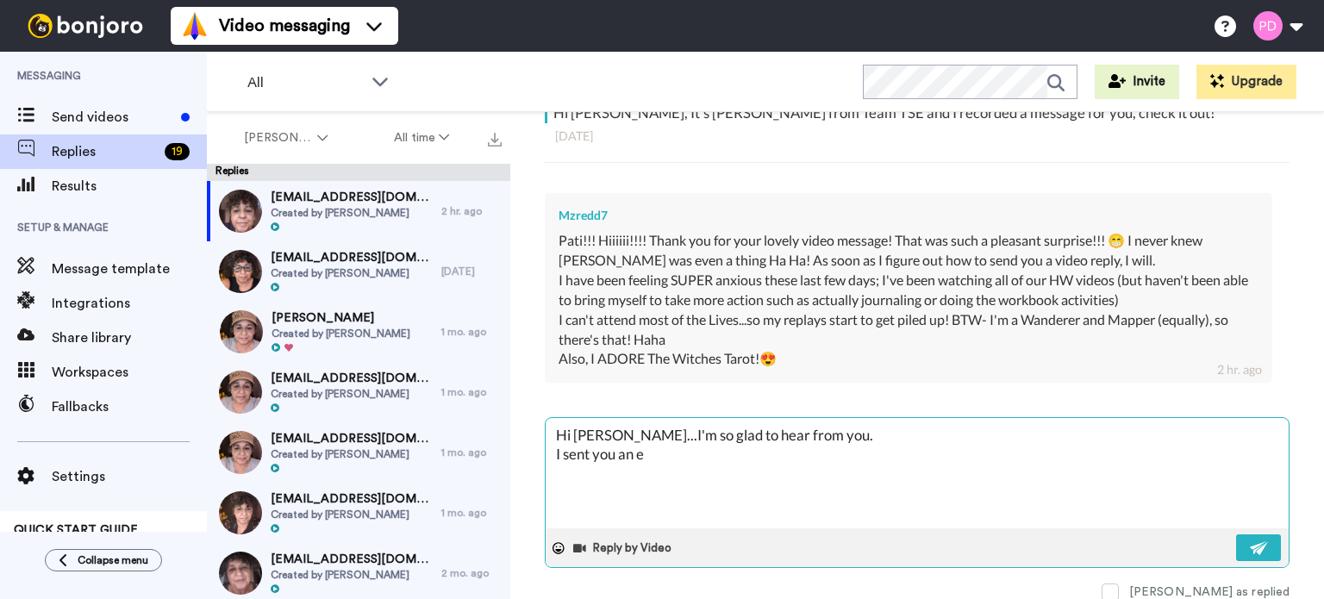
type textarea "x"
type textarea "Hi [PERSON_NAME]...I'm so glad to hear from you. I sent you an ema"
type textarea "x"
type textarea "Hi [PERSON_NAME]...I'm so glad to hear from you. I sent you an emai"
type textarea "x"
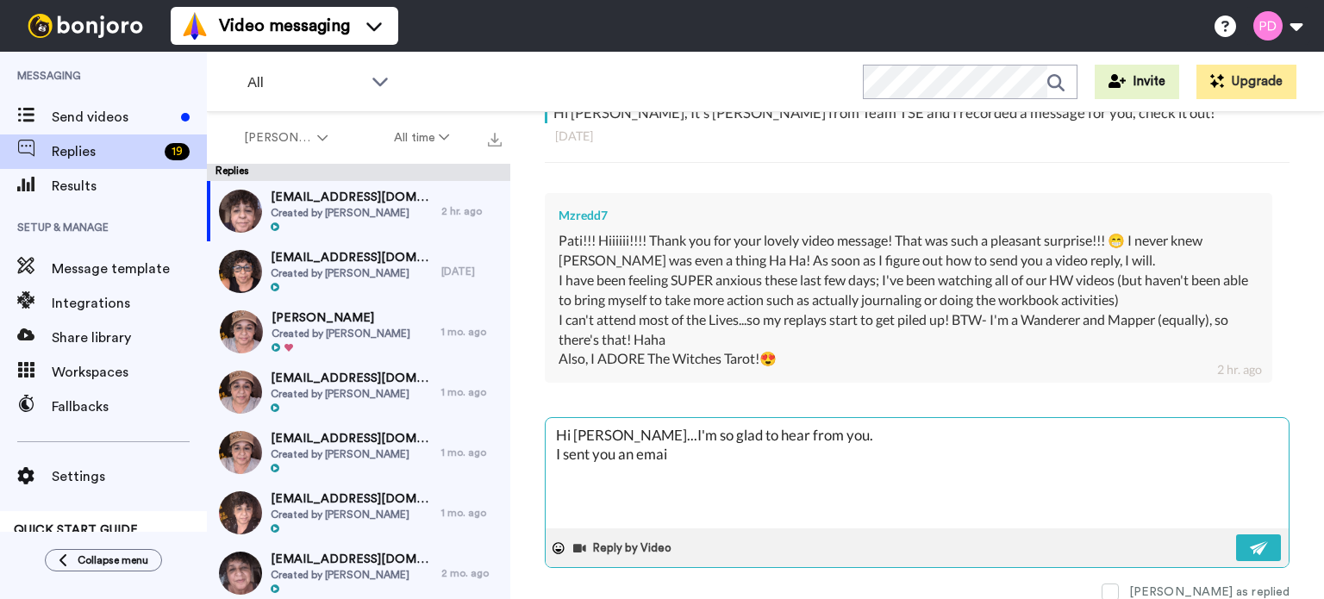
type textarea "Hi [PERSON_NAME]...I'm so glad to hear from you. I sent you an email"
type textarea "x"
type textarea "Hi [PERSON_NAME]...I'm so glad to hear from you. I sent you an email"
type textarea "x"
type textarea "Hi [PERSON_NAME]...I'm so glad to hear from you. I sent you an email d"
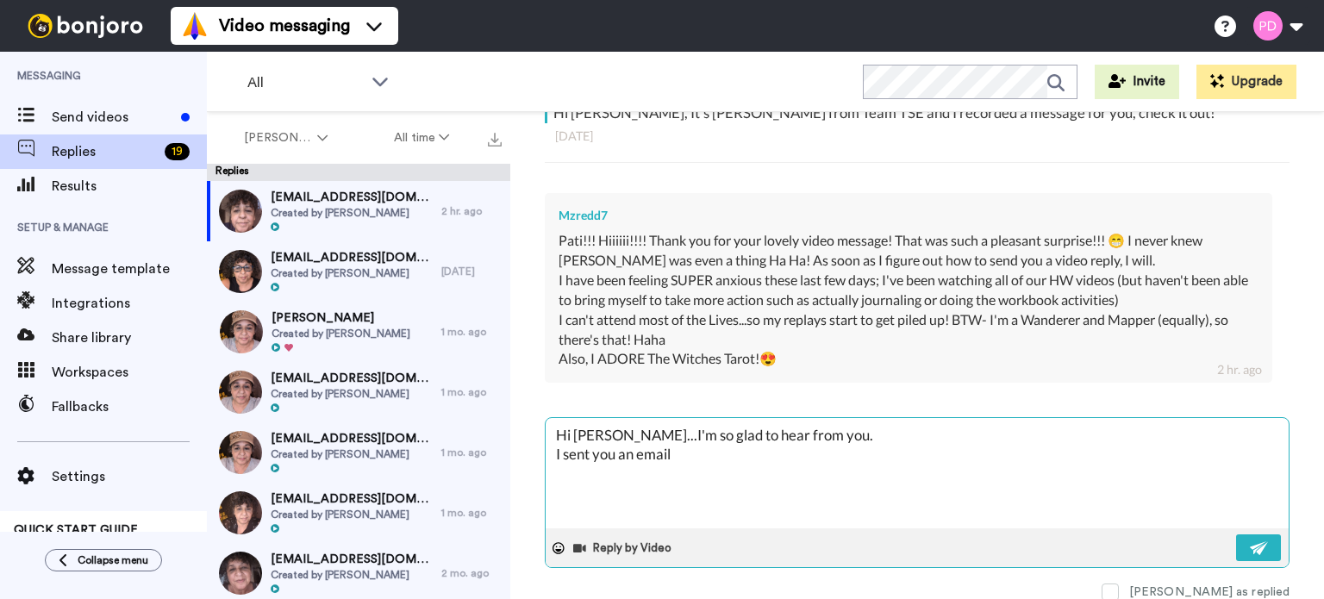
type textarea "x"
type textarea "Hi [PERSON_NAME]...I'm so glad to hear from you. I sent you an email di"
type textarea "x"
type textarea "Hi [PERSON_NAME]...I'm so glad to hear from you. I sent you an email dir"
type textarea "x"
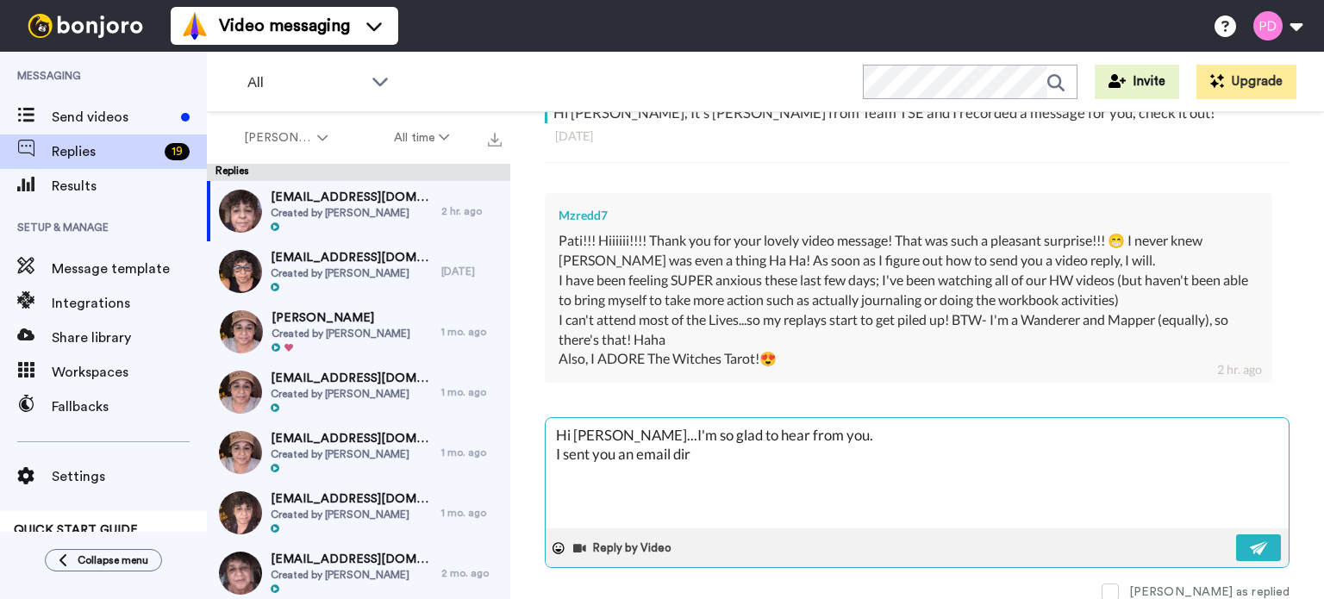
type textarea "Hi [PERSON_NAME]...I'm so glad to hear from you. I sent you an email dire"
type textarea "x"
type textarea "Hi [PERSON_NAME]...I'm so glad to hear from you. I sent you an email direc"
type textarea "x"
type textarea "Hi [PERSON_NAME]...I'm so glad to hear from you. I sent you an email direct"
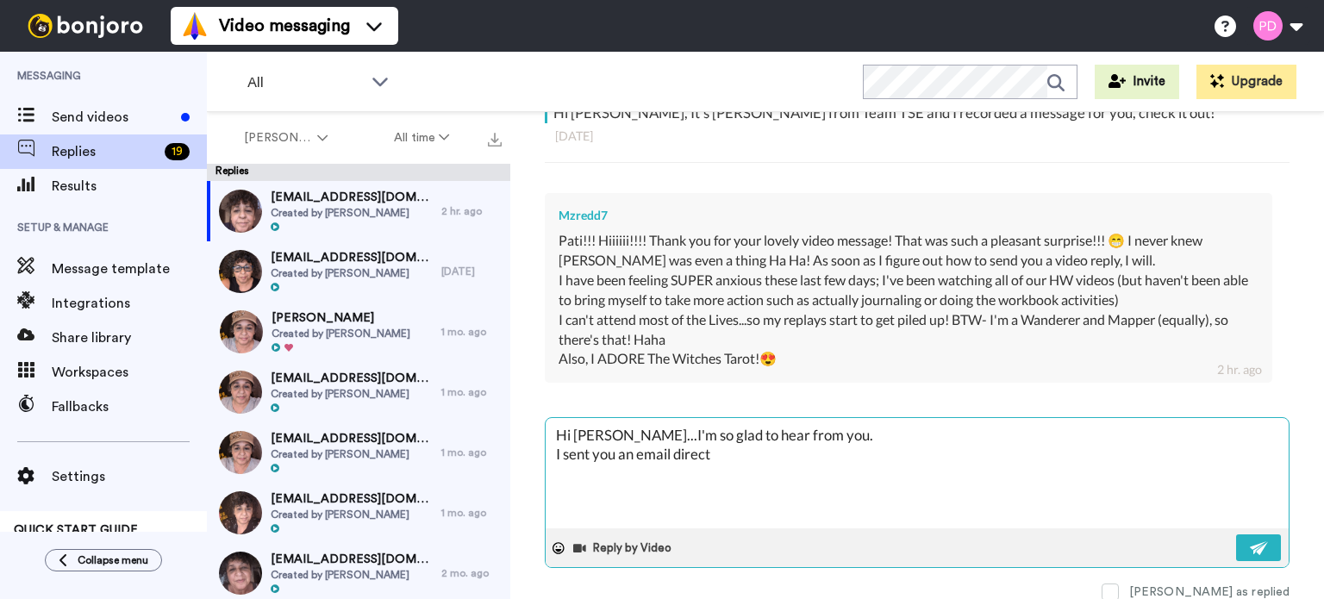
type textarea "x"
type textarea "Hi [PERSON_NAME]...I'm so glad to hear from you. I sent you an email directl"
type textarea "x"
type textarea "Hi [PERSON_NAME]...I'm so glad to hear from you. I sent you an email directly"
type textarea "x"
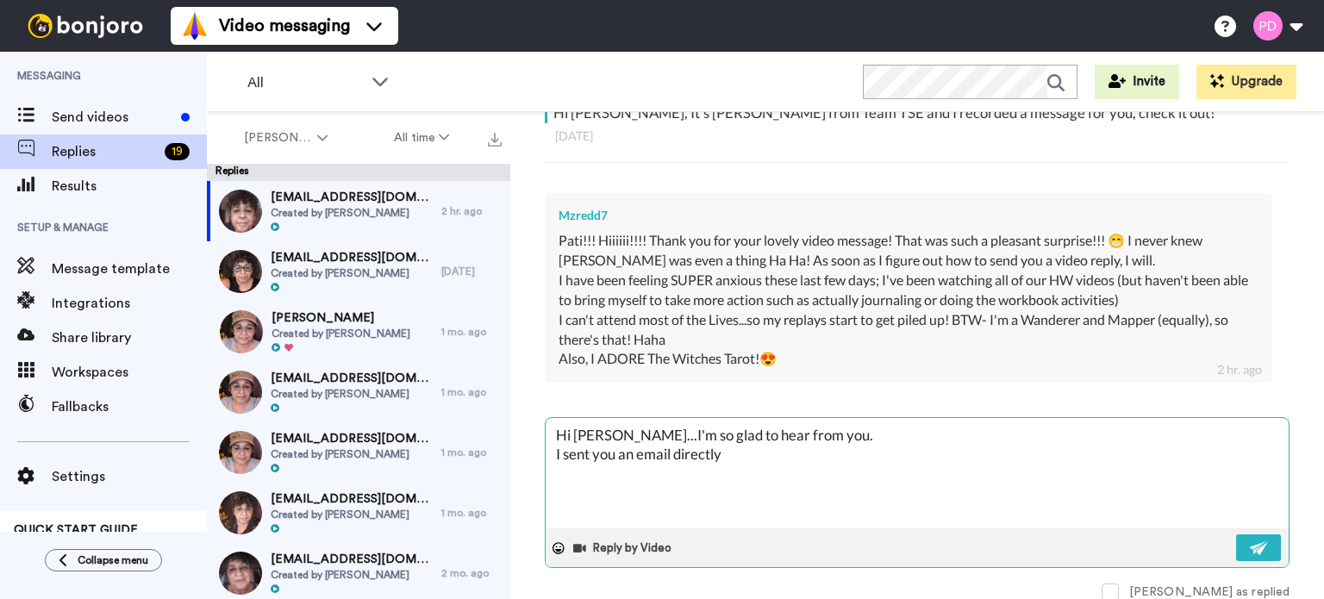
type textarea "Hi [PERSON_NAME]...I'm so glad to hear from you. I sent you an email directly"
type textarea "x"
type textarea "Hi [PERSON_NAME]...I'm so glad to hear from you. I sent you an email directly f"
type textarea "x"
type textarea "Hi [PERSON_NAME]...I'm so glad to hear from you. I sent you an email directly fr"
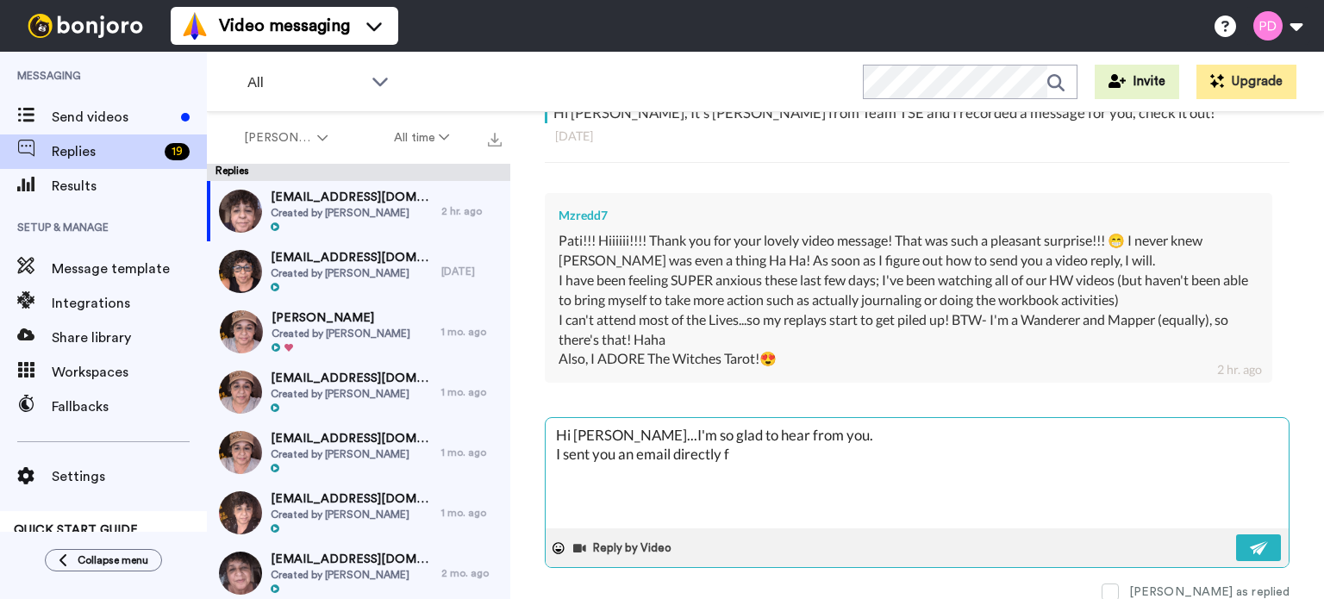
type textarea "x"
type textarea "Hi [PERSON_NAME]...I'm so glad to hear from you. I sent you an email directly f…"
type textarea "x"
type textarea "Hi [PERSON_NAME]...I'm so glad to hear from you. I sent you an email directly f…"
type textarea "x"
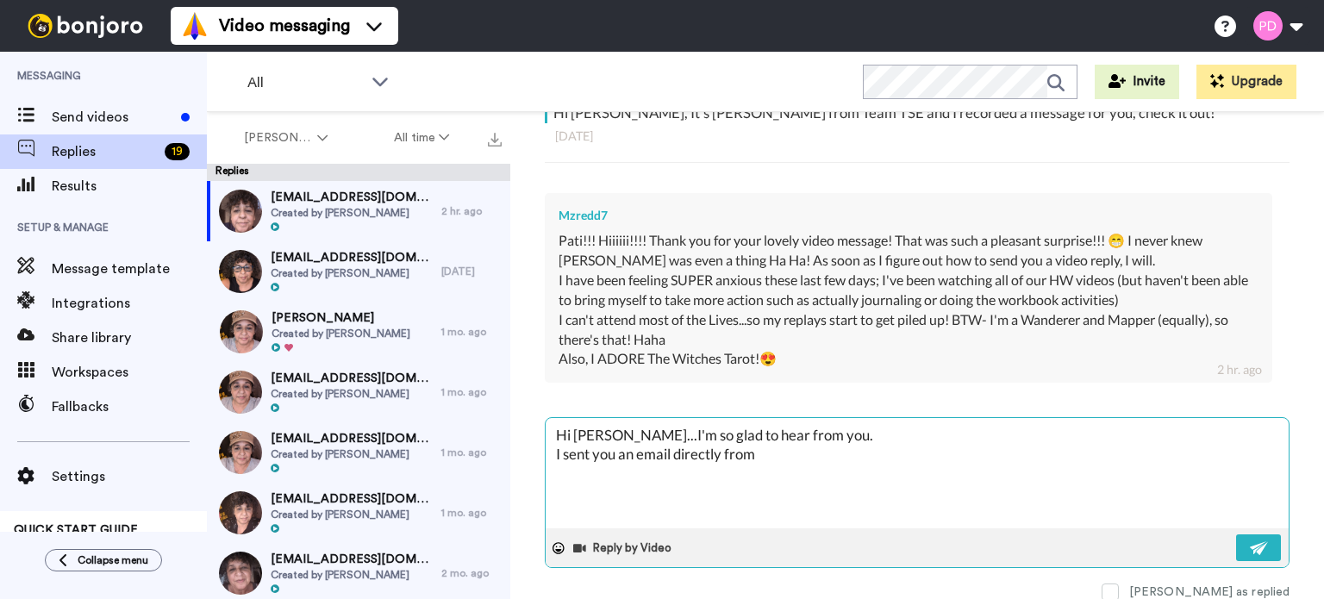
type textarea "Hi [PERSON_NAME]...I'm so glad to hear from you. I sent you an email directly f…"
type textarea "x"
type textarea "Hi [PERSON_NAME]...I'm so glad to hear from you. I sent you an email directly f…"
type textarea "x"
type textarea "Hi [PERSON_NAME]...I'm so glad to hear from you. I sent you an email directly f…"
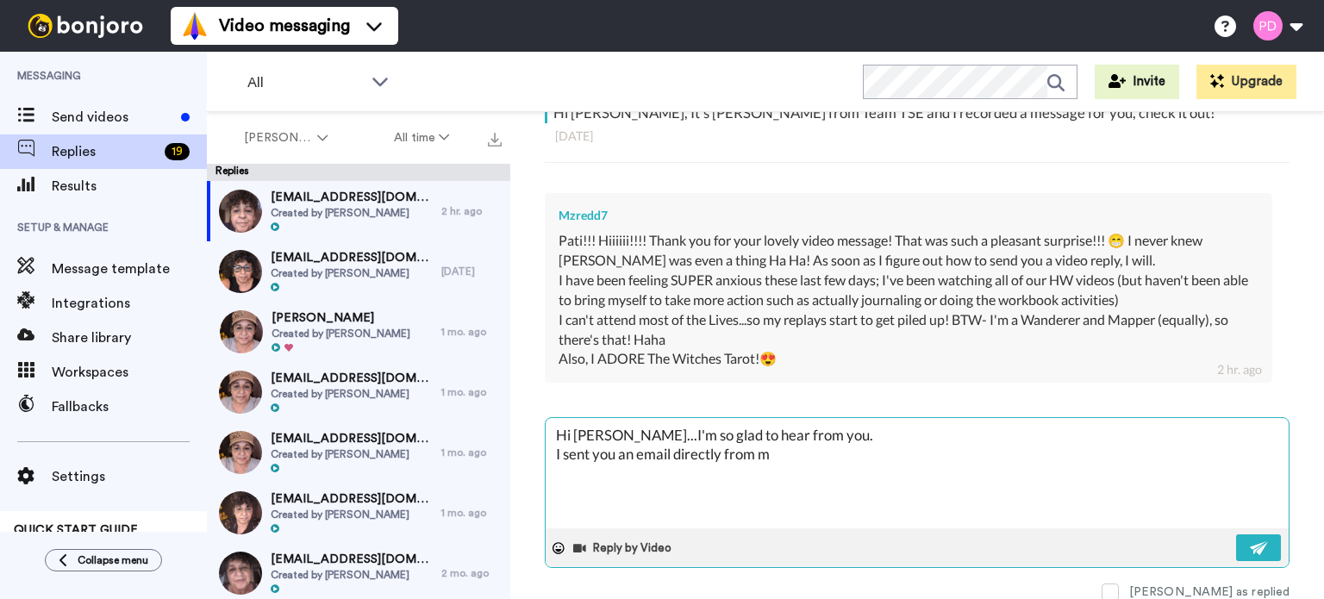
type textarea "x"
type textarea "Hi [PERSON_NAME]...I'm so glad to hear from you. I sent you an email directly f…"
type textarea "x"
type textarea "Hi [PERSON_NAME]...I'm so glad to hear from you. I sent you an email directly f…"
type textarea "x"
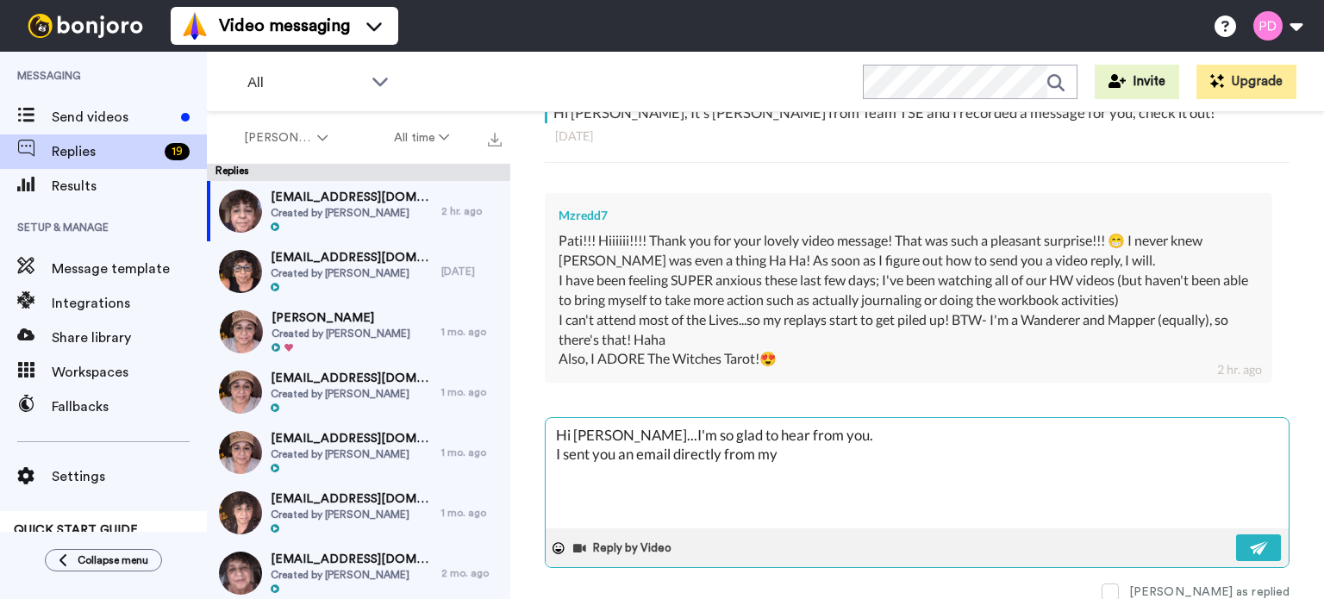
type textarea "Hi [PERSON_NAME]...I'm so glad to hear from you. I sent you an email directly f…"
type textarea "x"
type textarea "Hi [PERSON_NAME]...I'm so glad to hear from you. I sent you an email directly f…"
type textarea "x"
type textarea "Hi [PERSON_NAME]...I'm so glad to hear from you. I sent you an email directly f…"
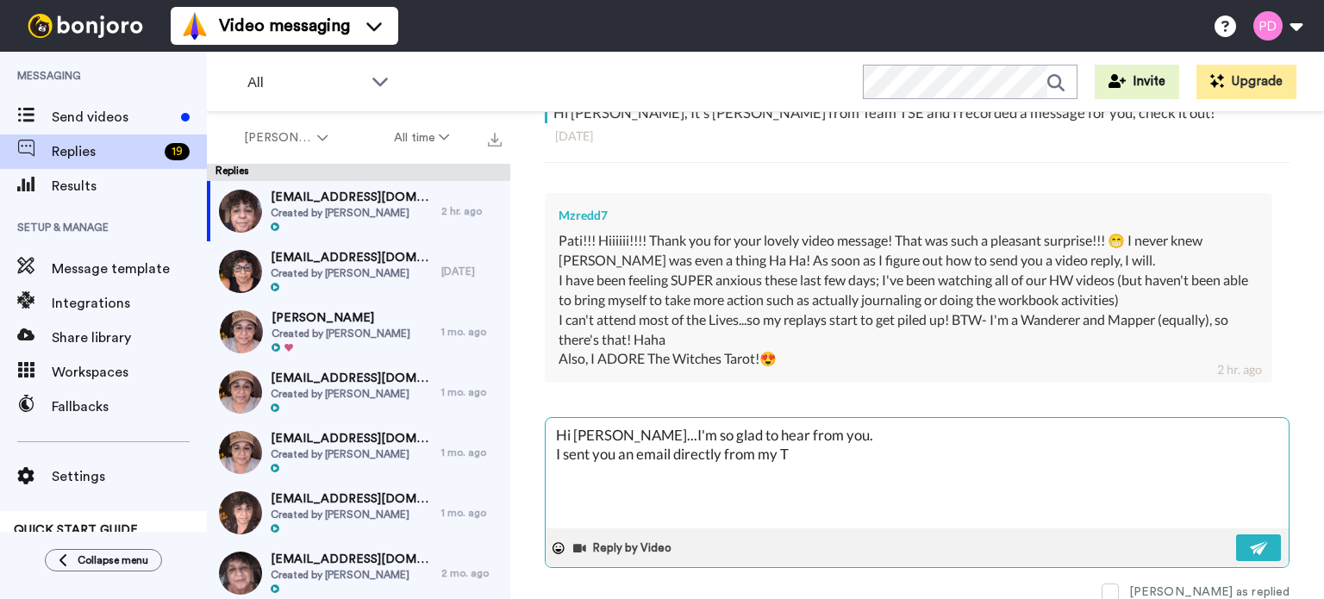
type textarea "x"
type textarea "Hi [PERSON_NAME]...I'm so glad to hear from you. I sent you an email directly f…"
type textarea "x"
type textarea "Hi [PERSON_NAME]...I'm so glad to hear from you. I sent you an email directly f…"
type textarea "x"
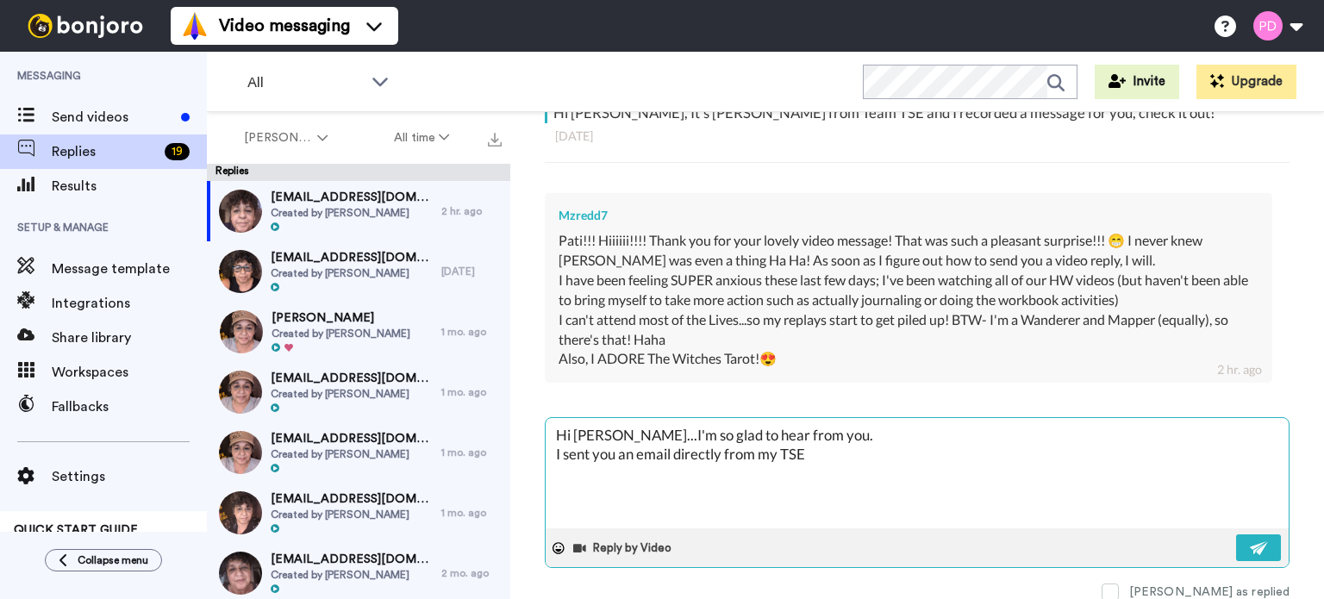
type textarea "Hi [PERSON_NAME]...I'm so glad to hear from you. I sent you an email directly f…"
type textarea "x"
type textarea "Hi [PERSON_NAME]...I'm so glad to hear from you. I sent you an email directly f…"
type textarea "x"
type textarea "Hi [PERSON_NAME]...I'm so glad to hear from you. I sent you an email directly f…"
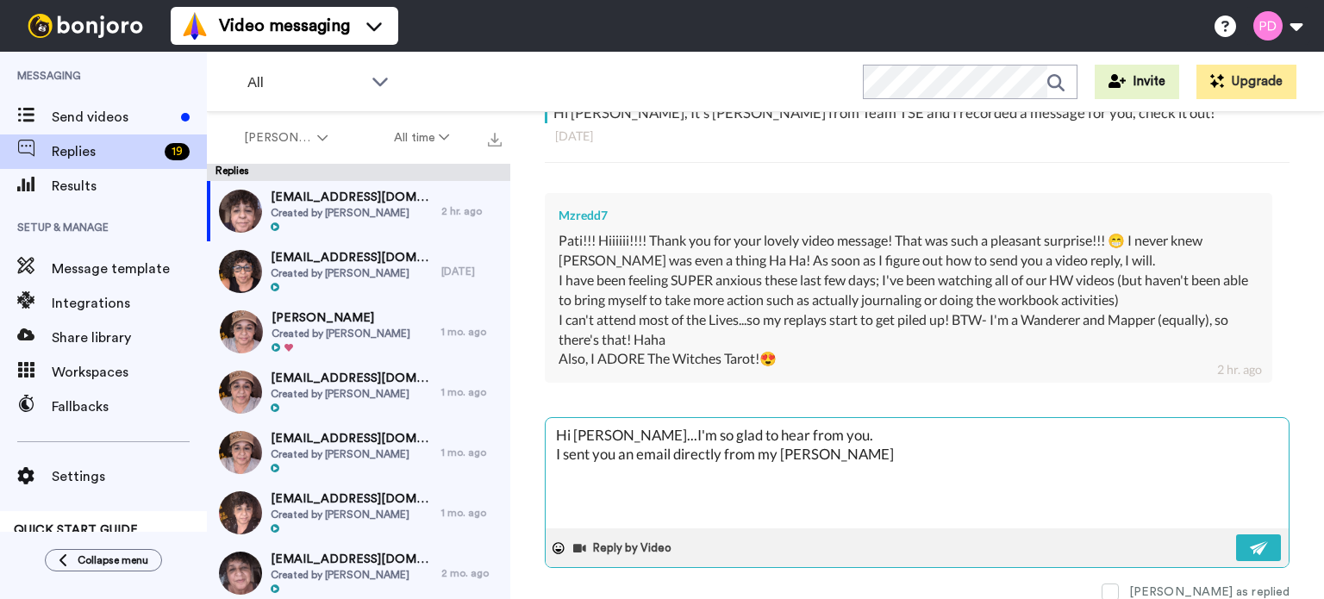
type textarea "x"
type textarea "Hi [PERSON_NAME]...I'm so glad to hear from you. I sent you an email directly f…"
type textarea "x"
type textarea "Hi [PERSON_NAME]...I'm so glad to hear from you. I sent you an email directly f…"
type textarea "x"
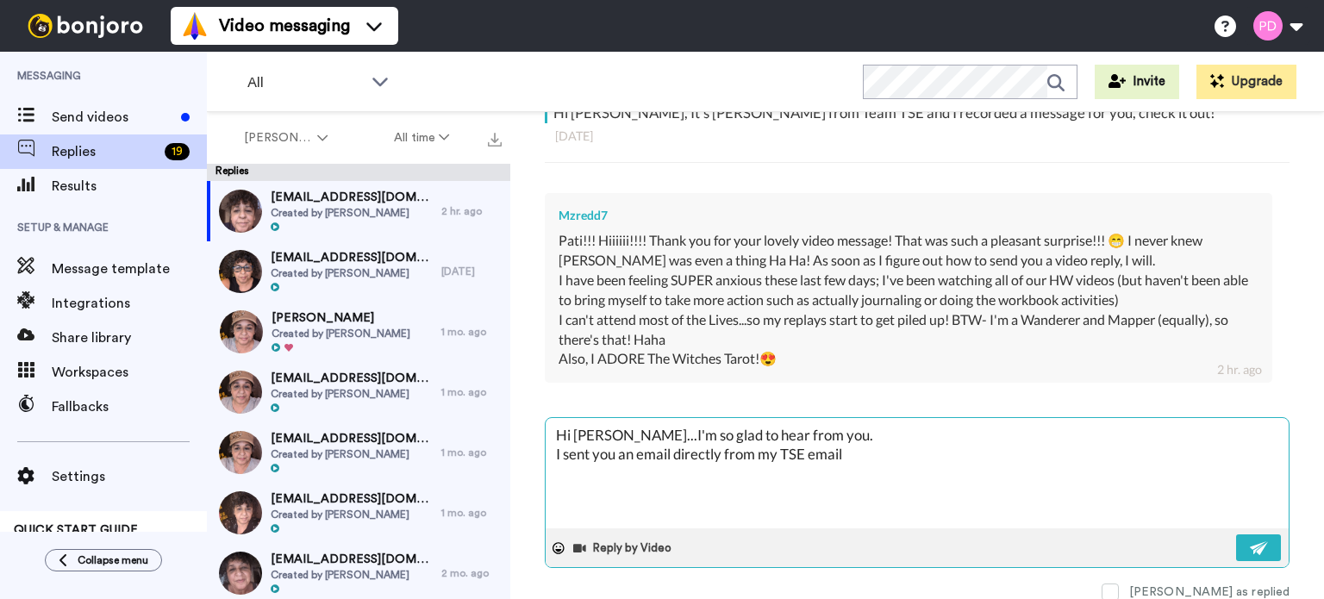
type textarea "Hi [PERSON_NAME]...I'm so glad to hear from you. I sent you an email directly f…"
type textarea "x"
type textarea "Hi [PERSON_NAME]...I'm so glad to hear from you. I sent you an email directly f…"
type textarea "x"
type textarea "Hi [PERSON_NAME]...I'm so glad to hear from you. I sent you an email directly f…"
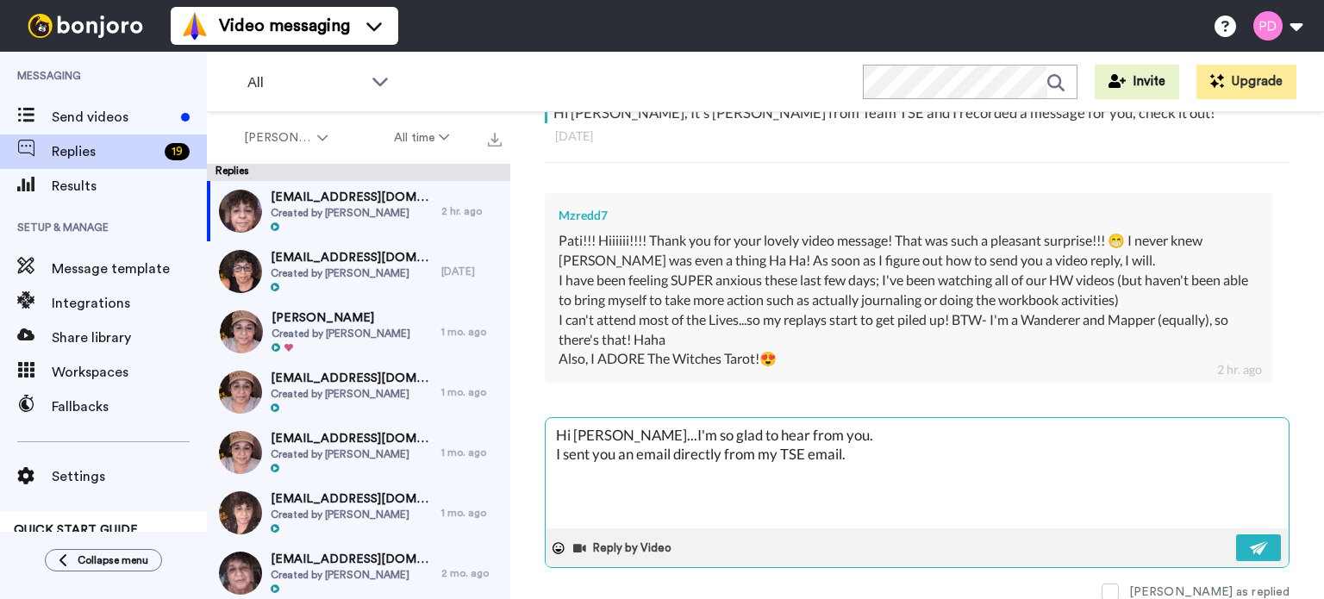
type textarea "x"
type textarea "Hi [PERSON_NAME]...I'm so glad to hear from you. I sent you an email directly f…"
type textarea "x"
type textarea "Hi [PERSON_NAME]...I'm so glad to hear from you. I sent you an email directly f…"
type textarea "x"
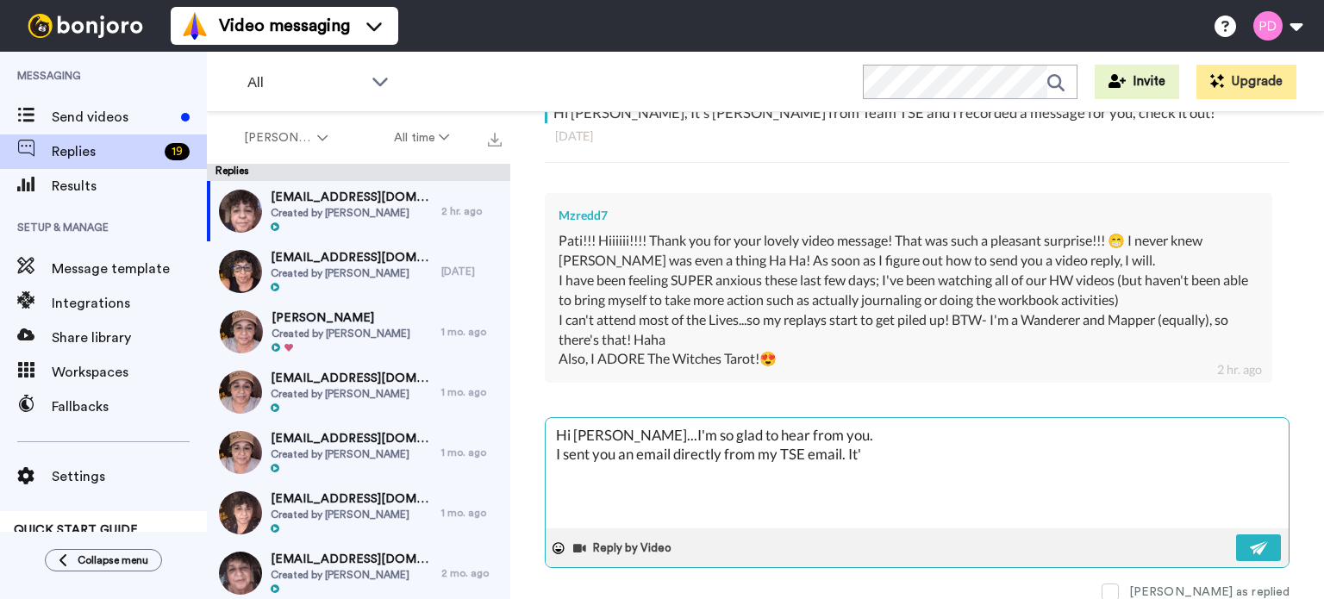
type textarea "Hi [PERSON_NAME]...I'm so glad to hear from you. I sent you an email directly f…"
type textarea "x"
click at [1250, 546] on img at bounding box center [1259, 548] width 19 height 14
